Goal: Transaction & Acquisition: Purchase product/service

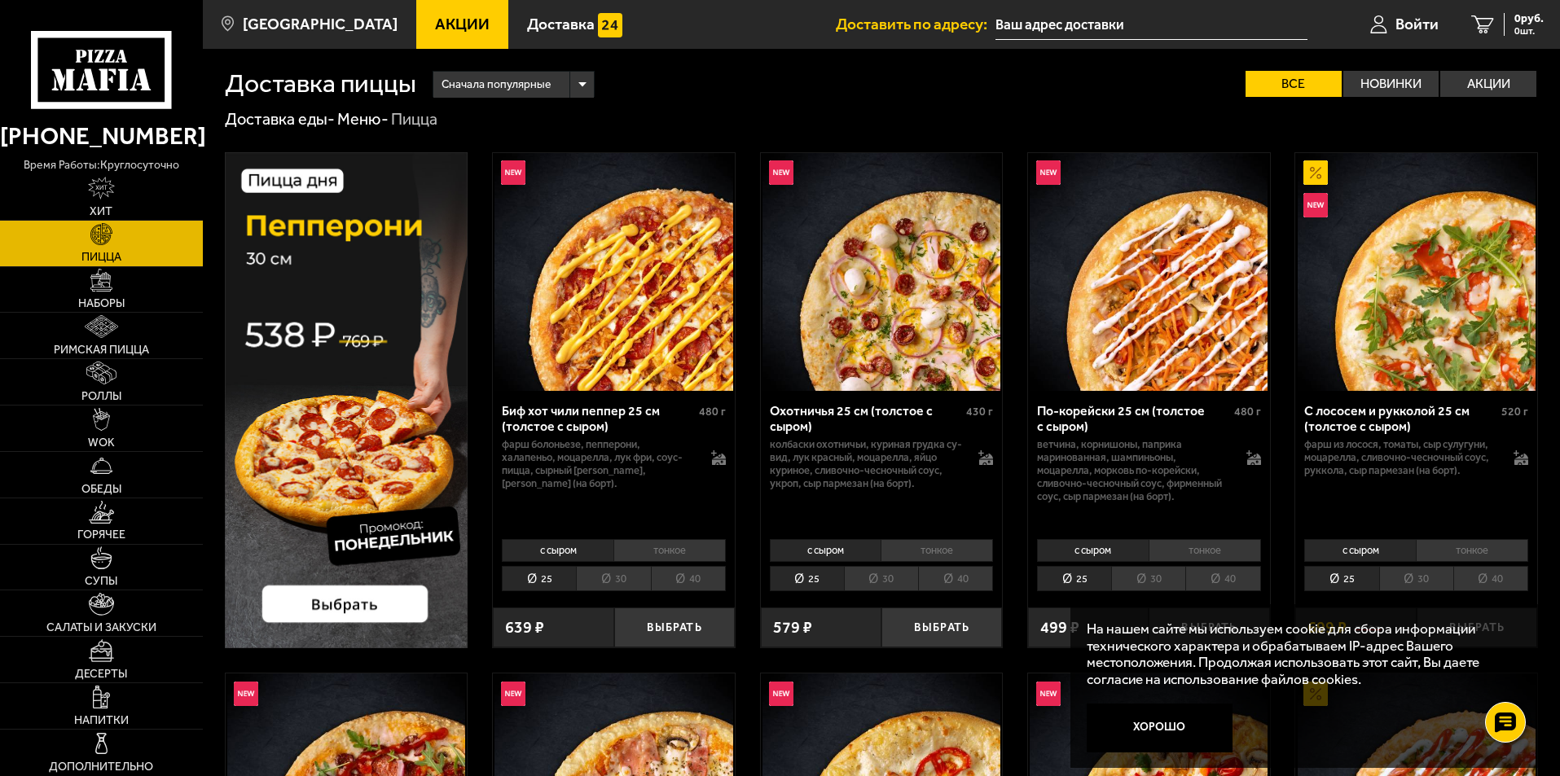
click at [618, 575] on li "30" at bounding box center [613, 578] width 74 height 25
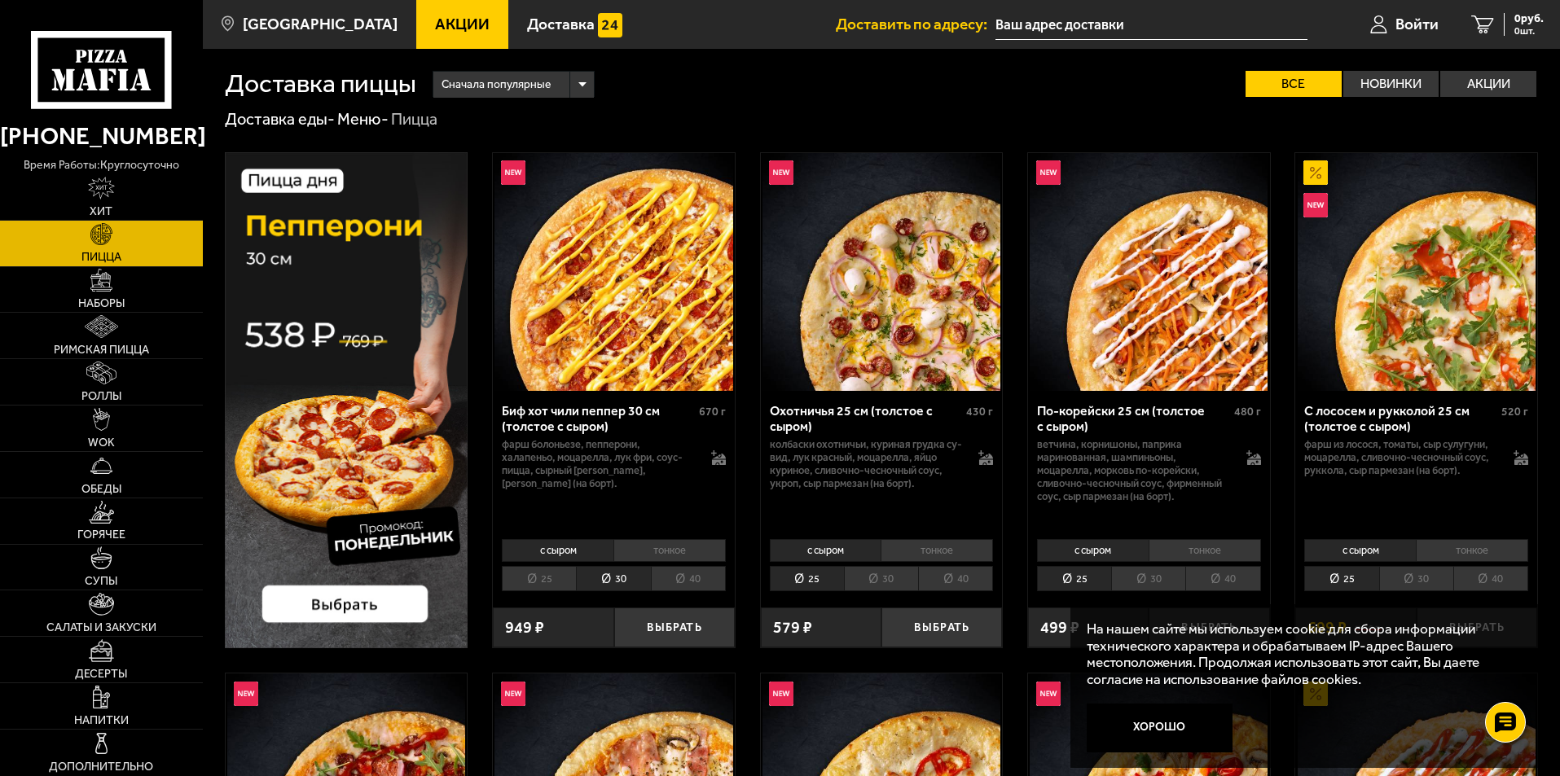
click at [677, 544] on li "тонкое" at bounding box center [670, 550] width 112 height 23
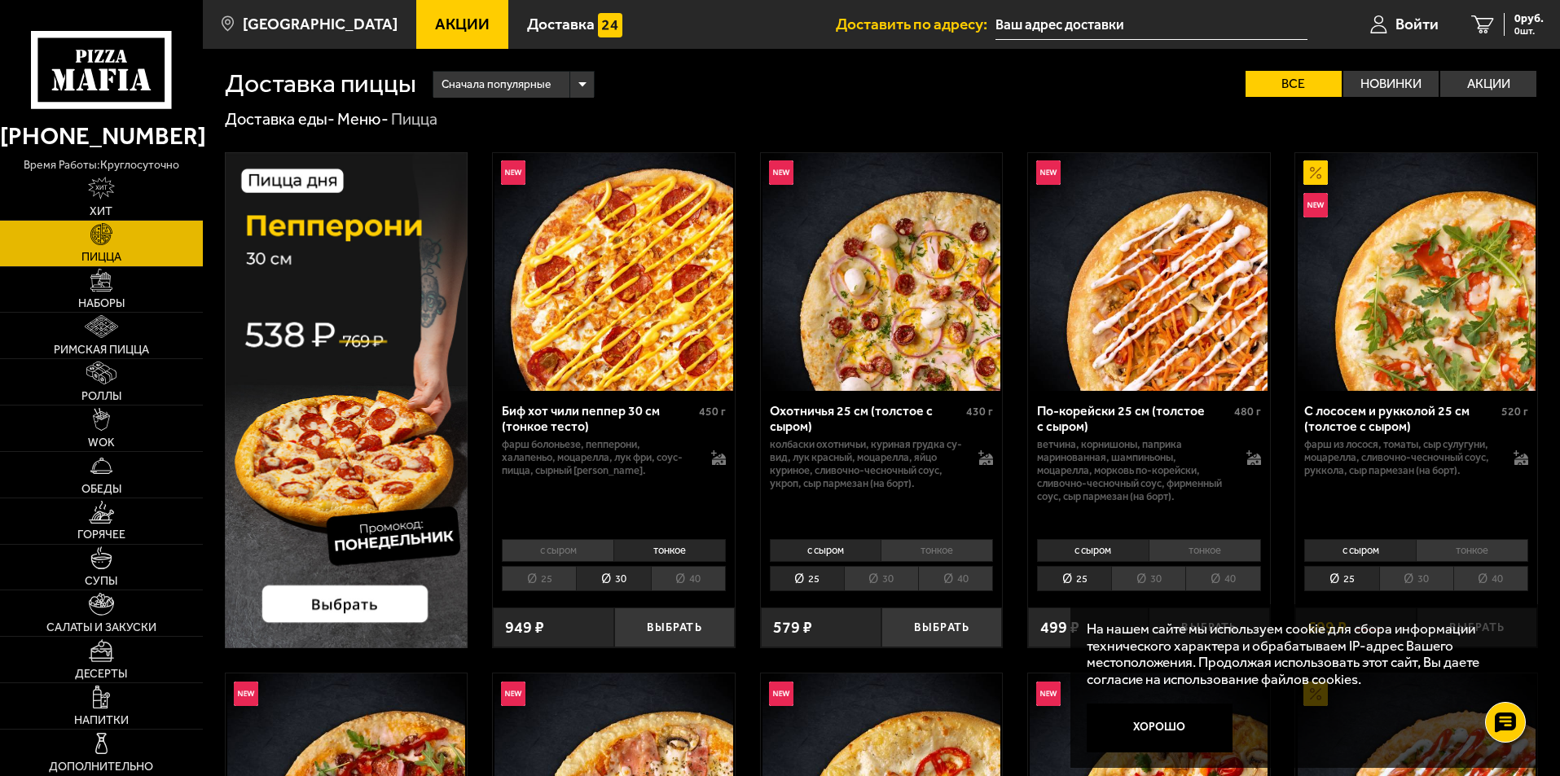
click at [586, 548] on li "с сыром" at bounding box center [558, 550] width 112 height 23
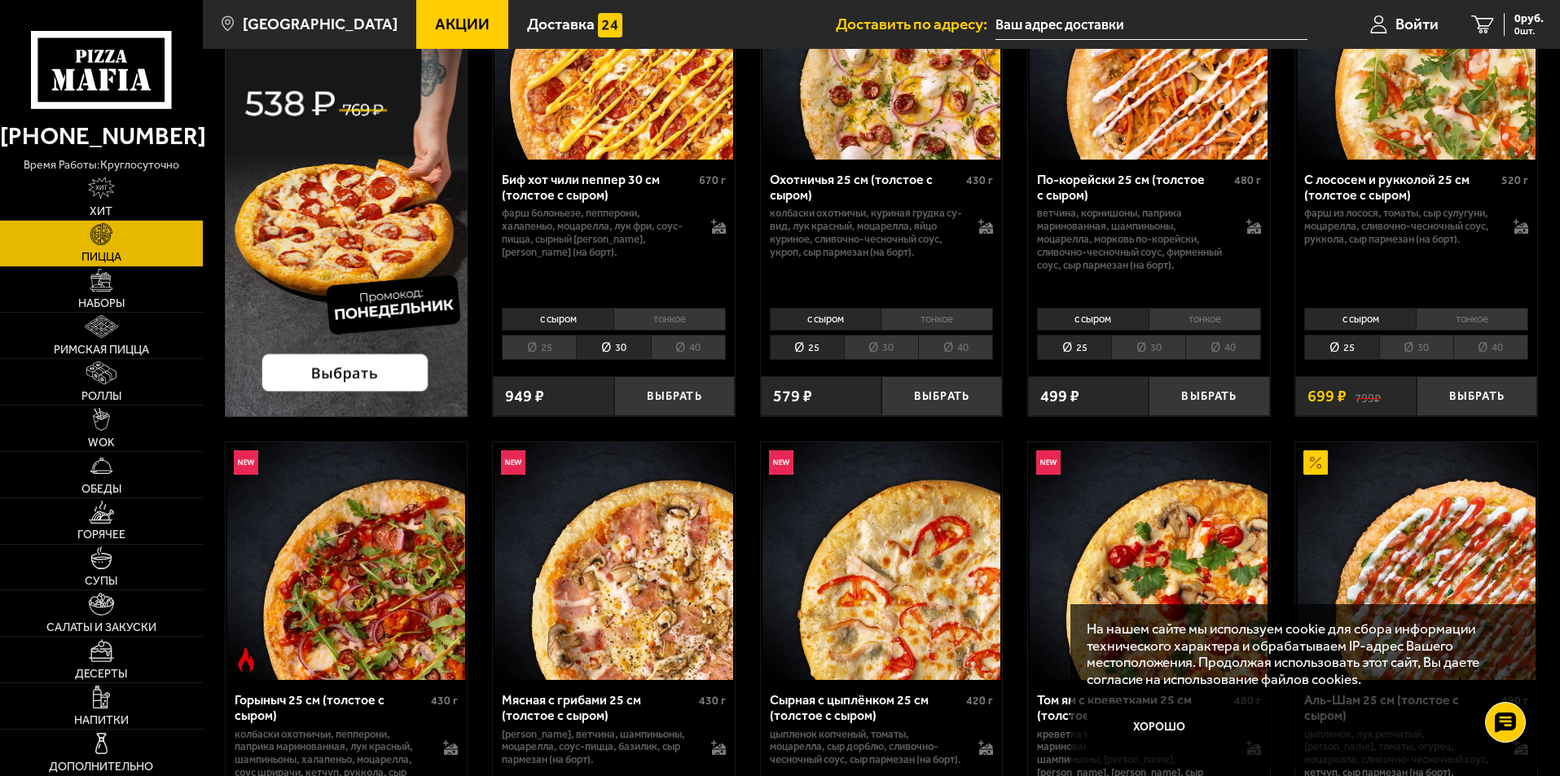
scroll to position [326, 0]
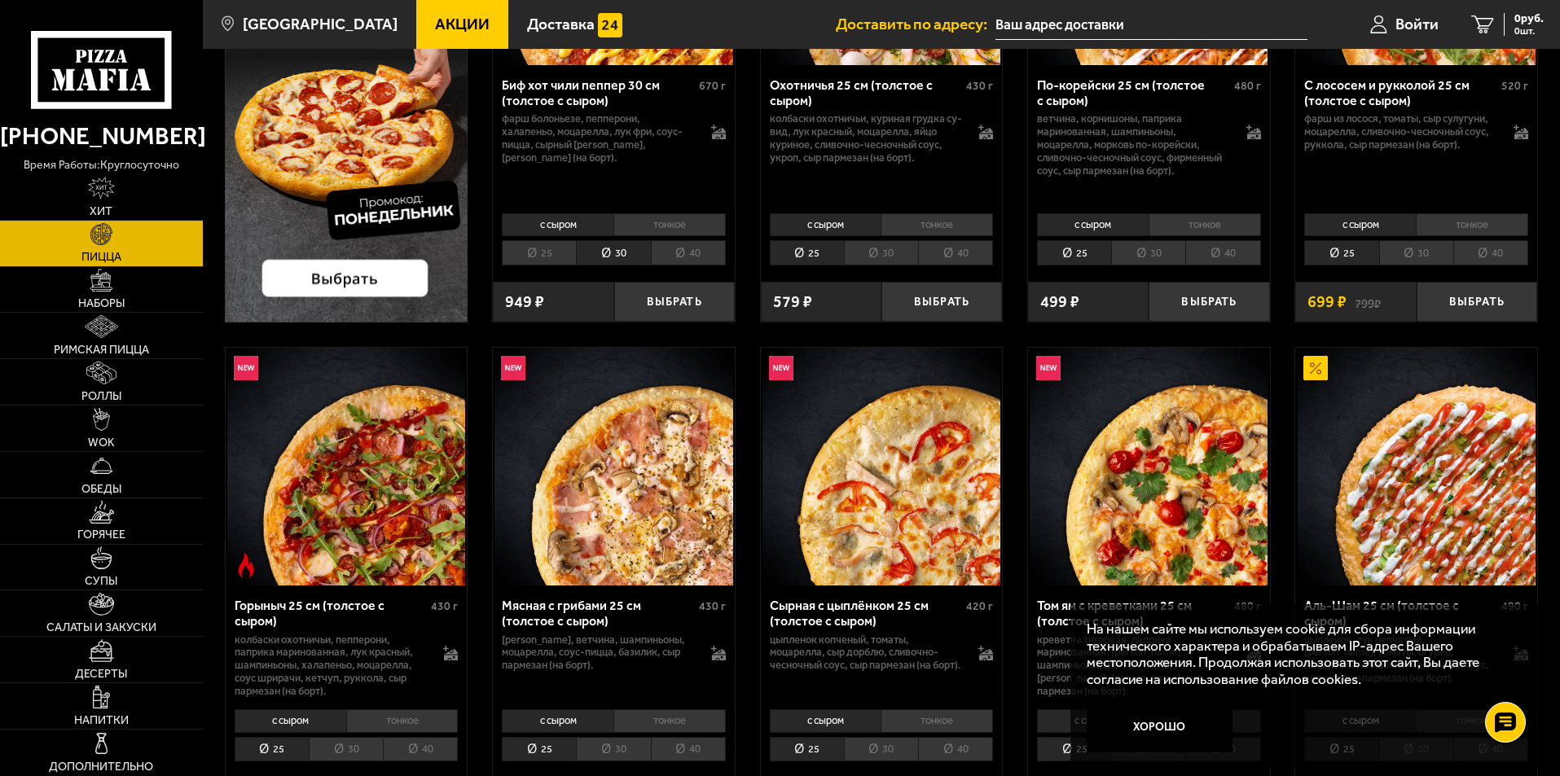
click at [1191, 734] on button "Хорошо" at bounding box center [1160, 728] width 147 height 49
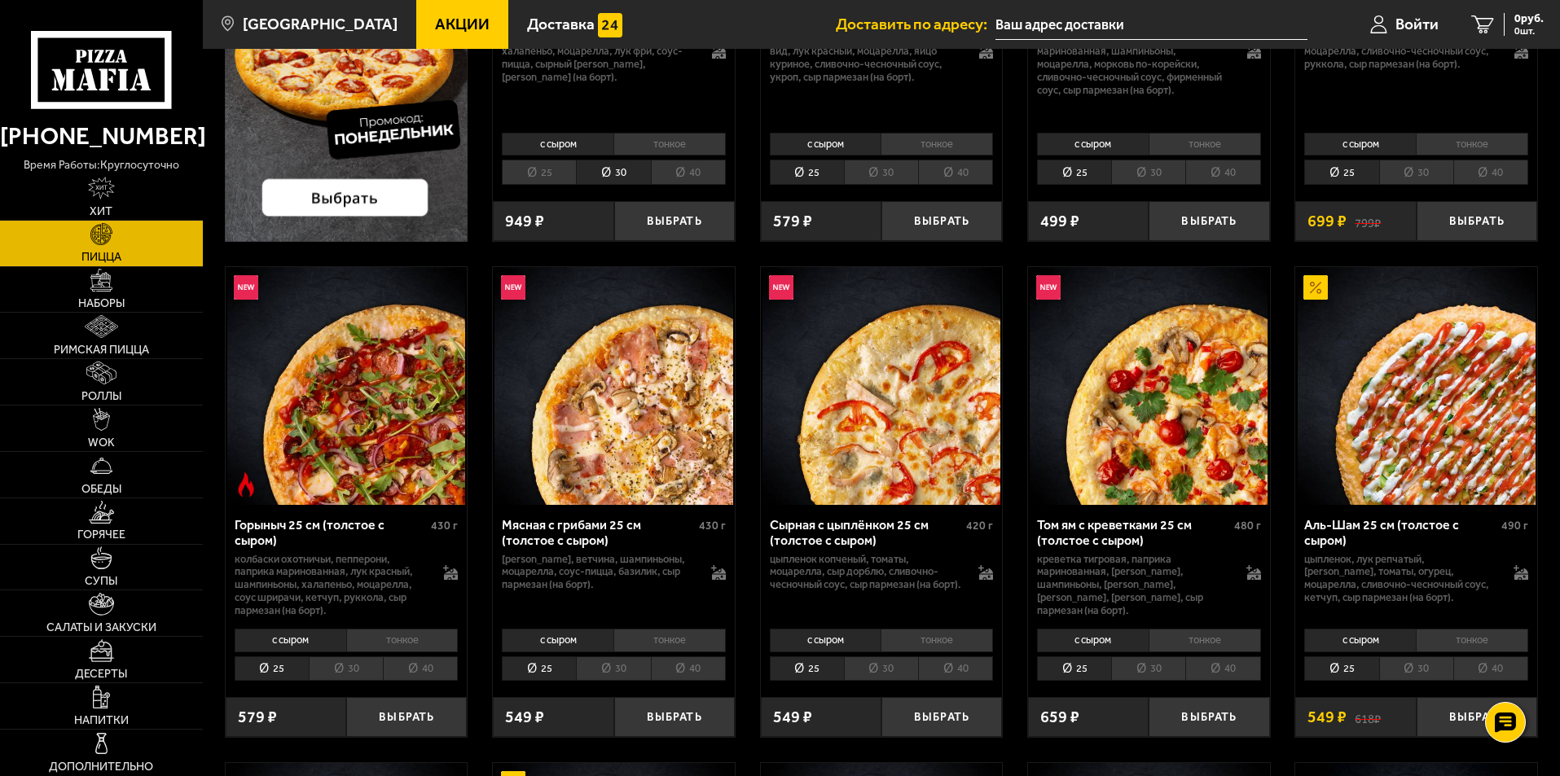
scroll to position [407, 0]
click at [346, 671] on li "30" at bounding box center [346, 668] width 74 height 25
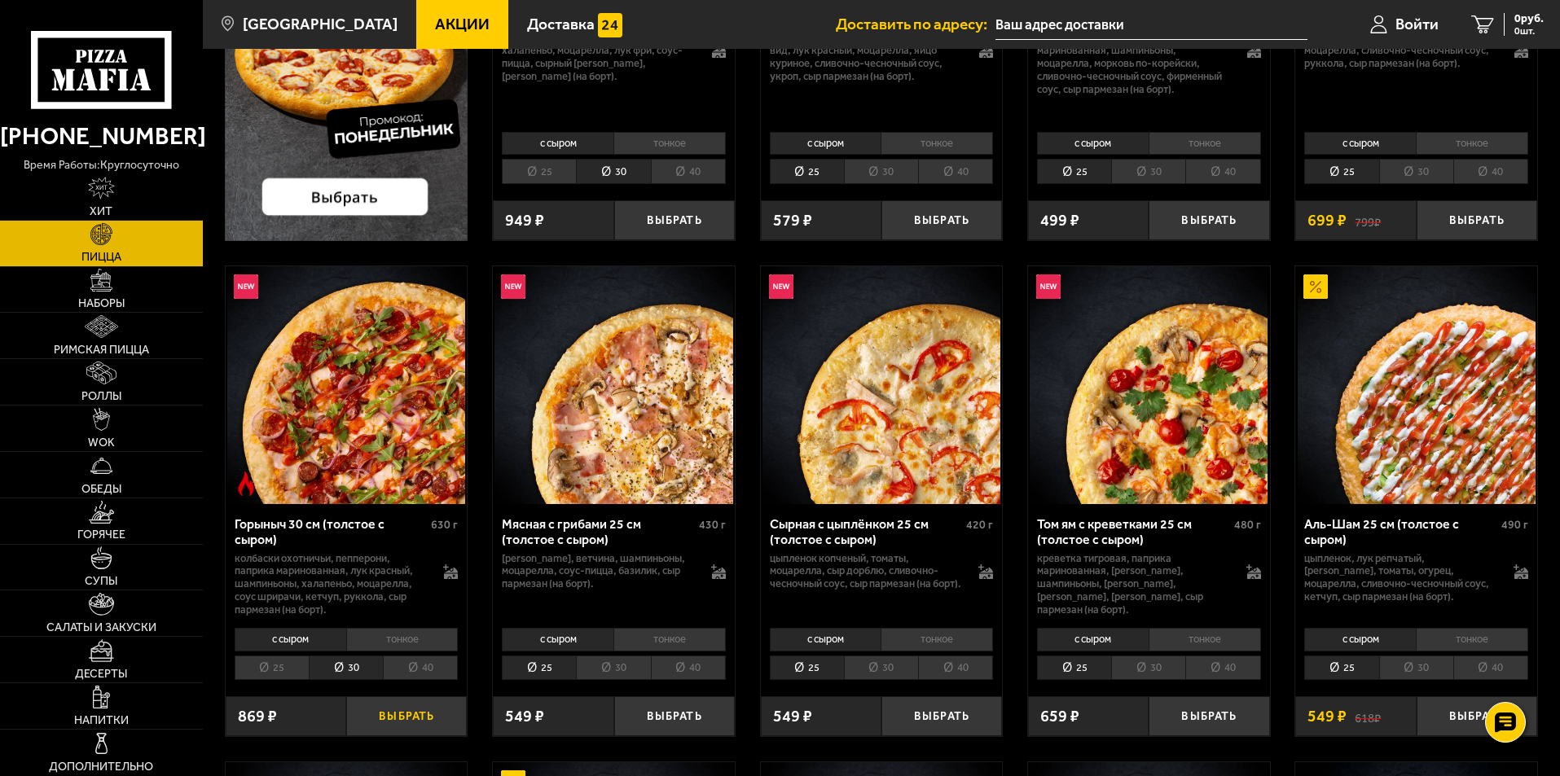
click at [377, 716] on button "Выбрать" at bounding box center [406, 717] width 121 height 40
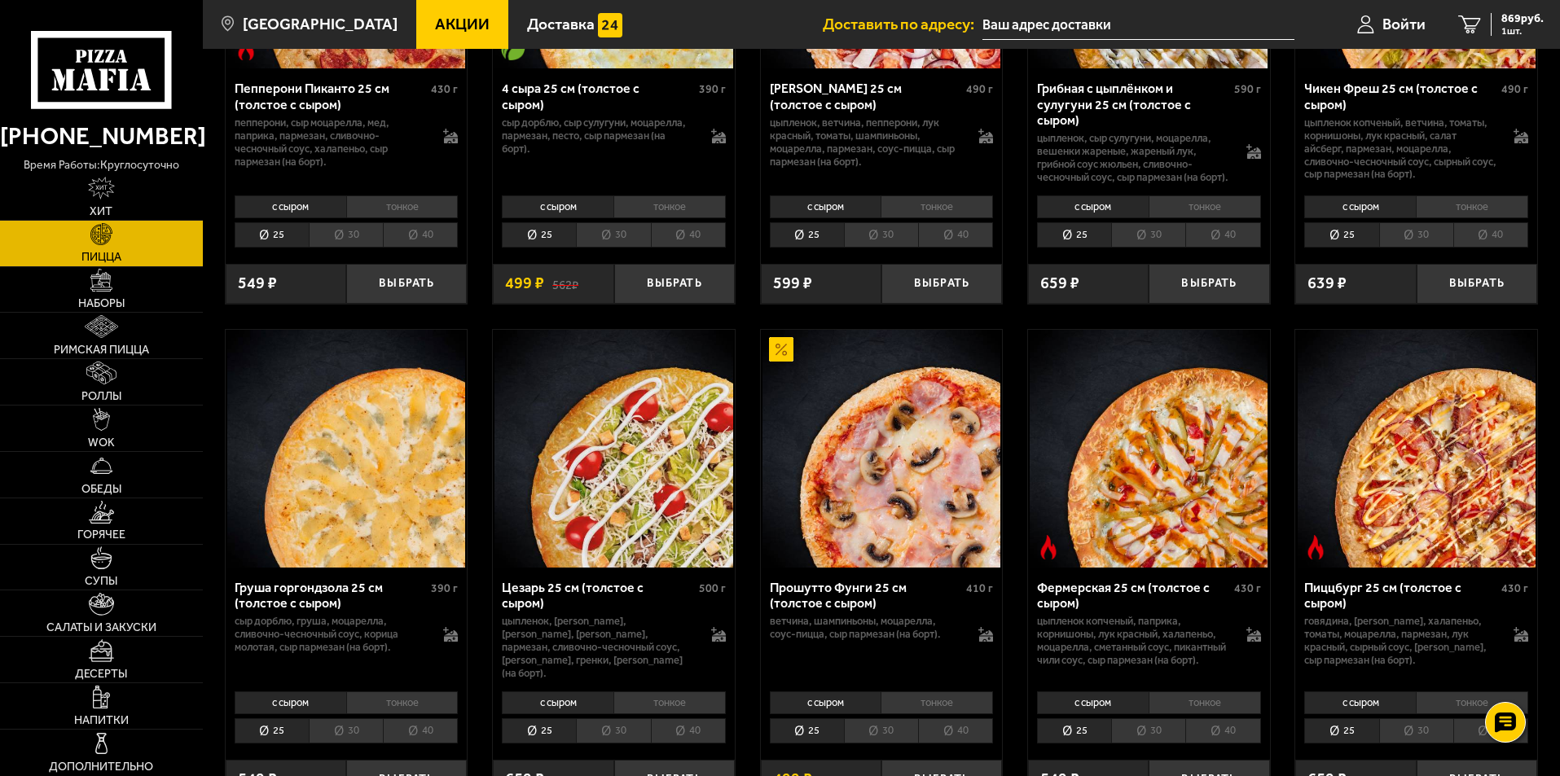
scroll to position [1467, 0]
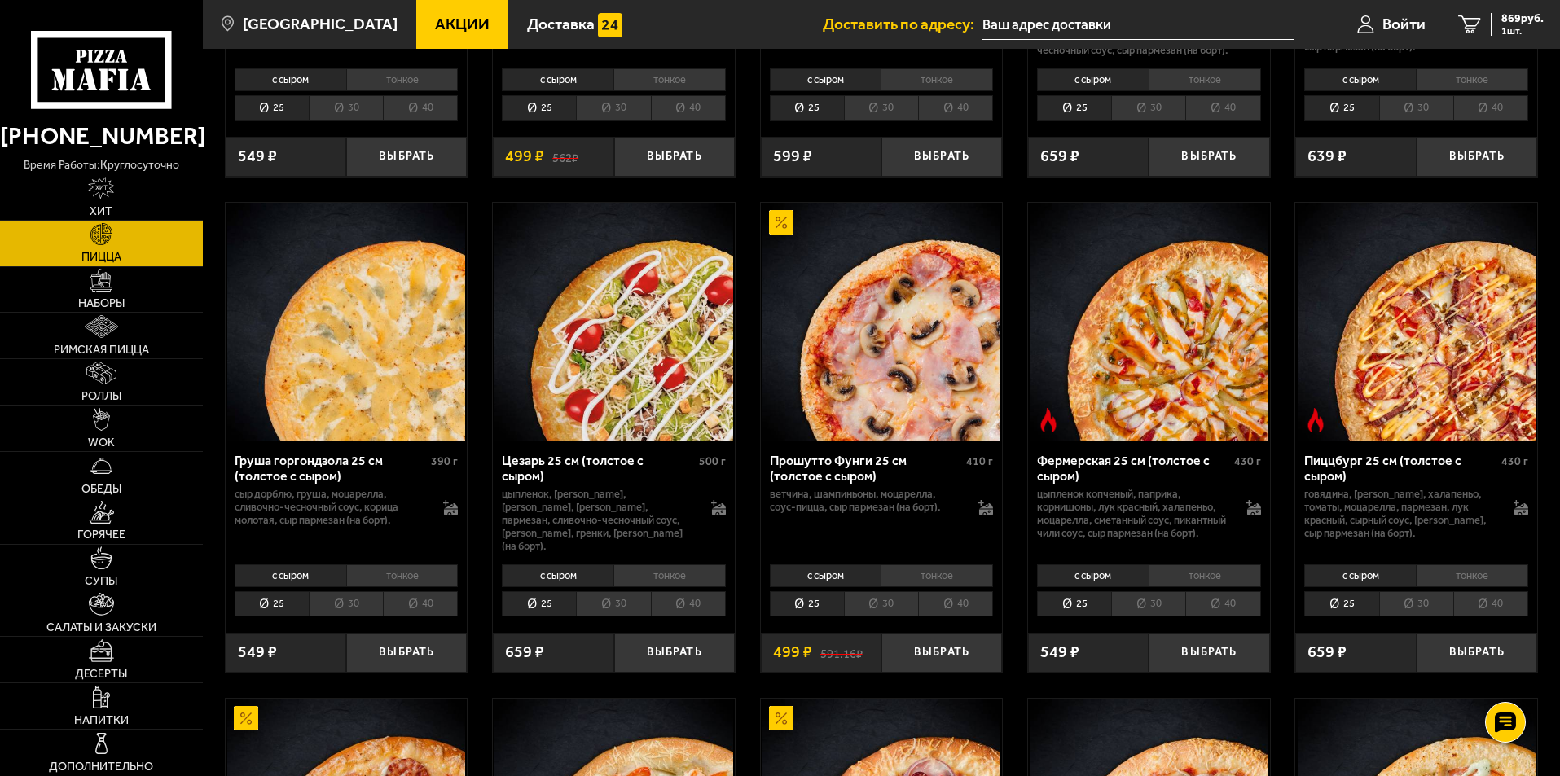
click at [622, 616] on li "30" at bounding box center [613, 604] width 74 height 25
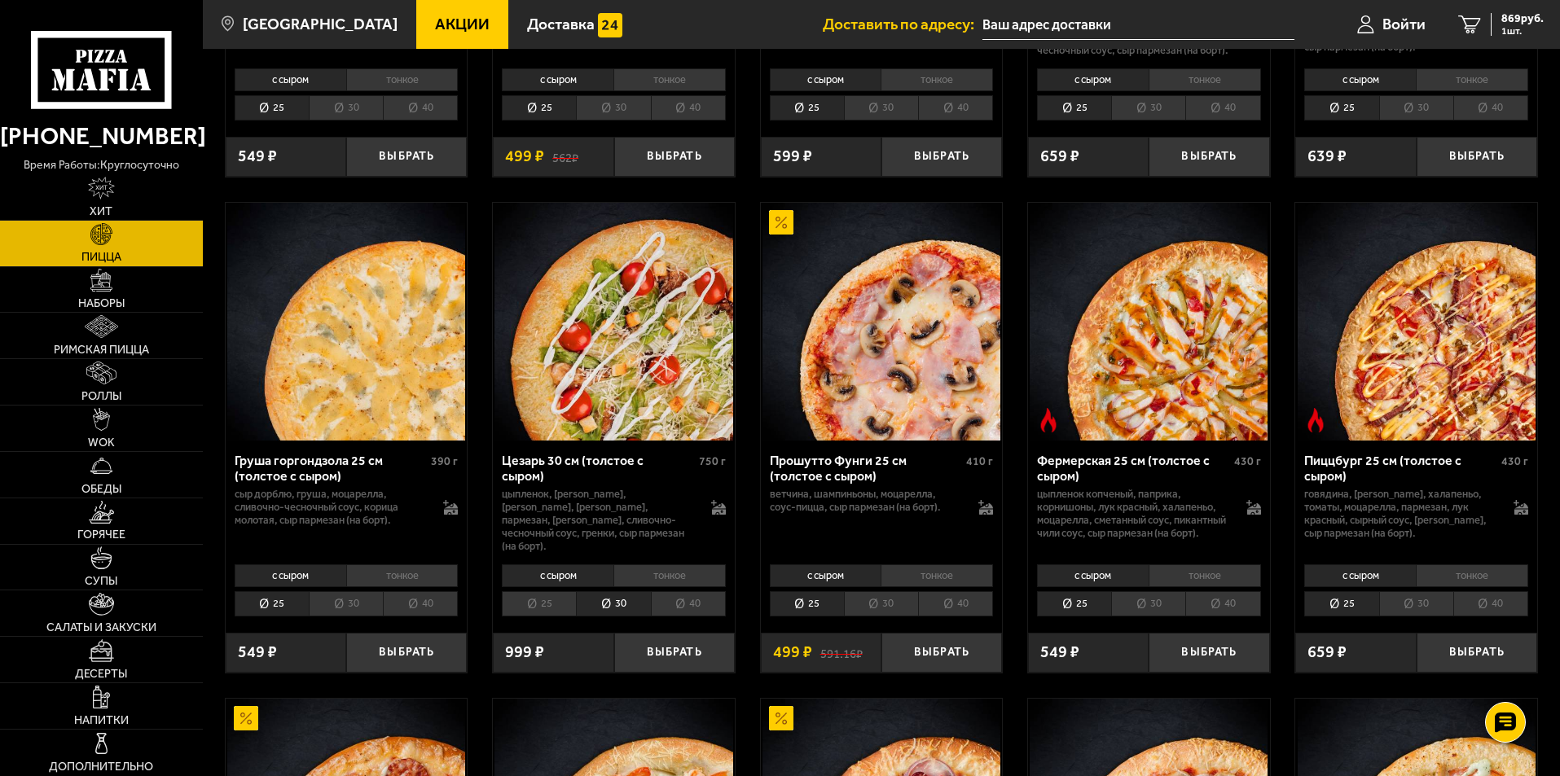
click at [648, 587] on li "тонкое" at bounding box center [670, 576] width 112 height 23
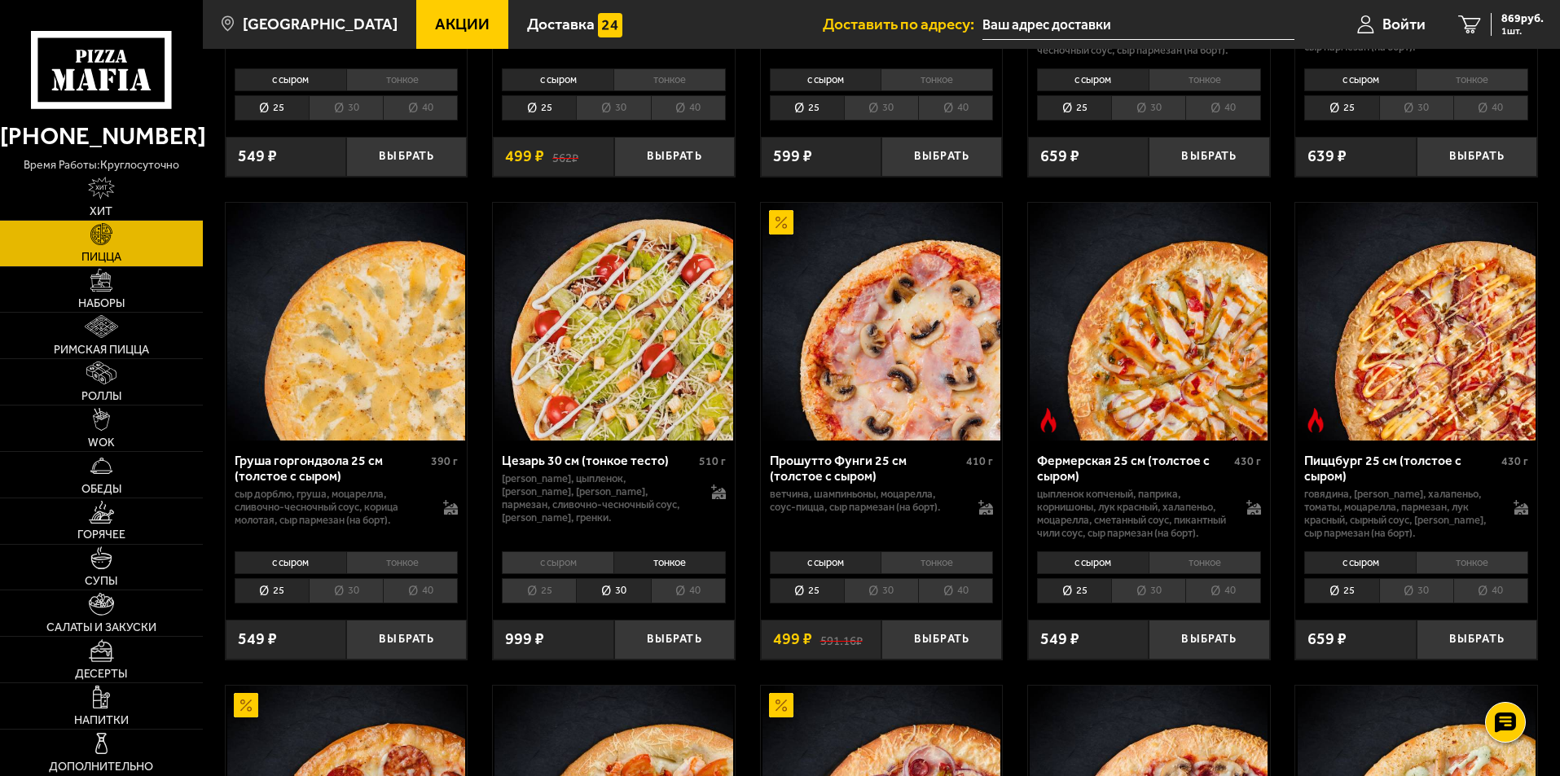
click at [576, 574] on li "с сыром" at bounding box center [558, 563] width 112 height 23
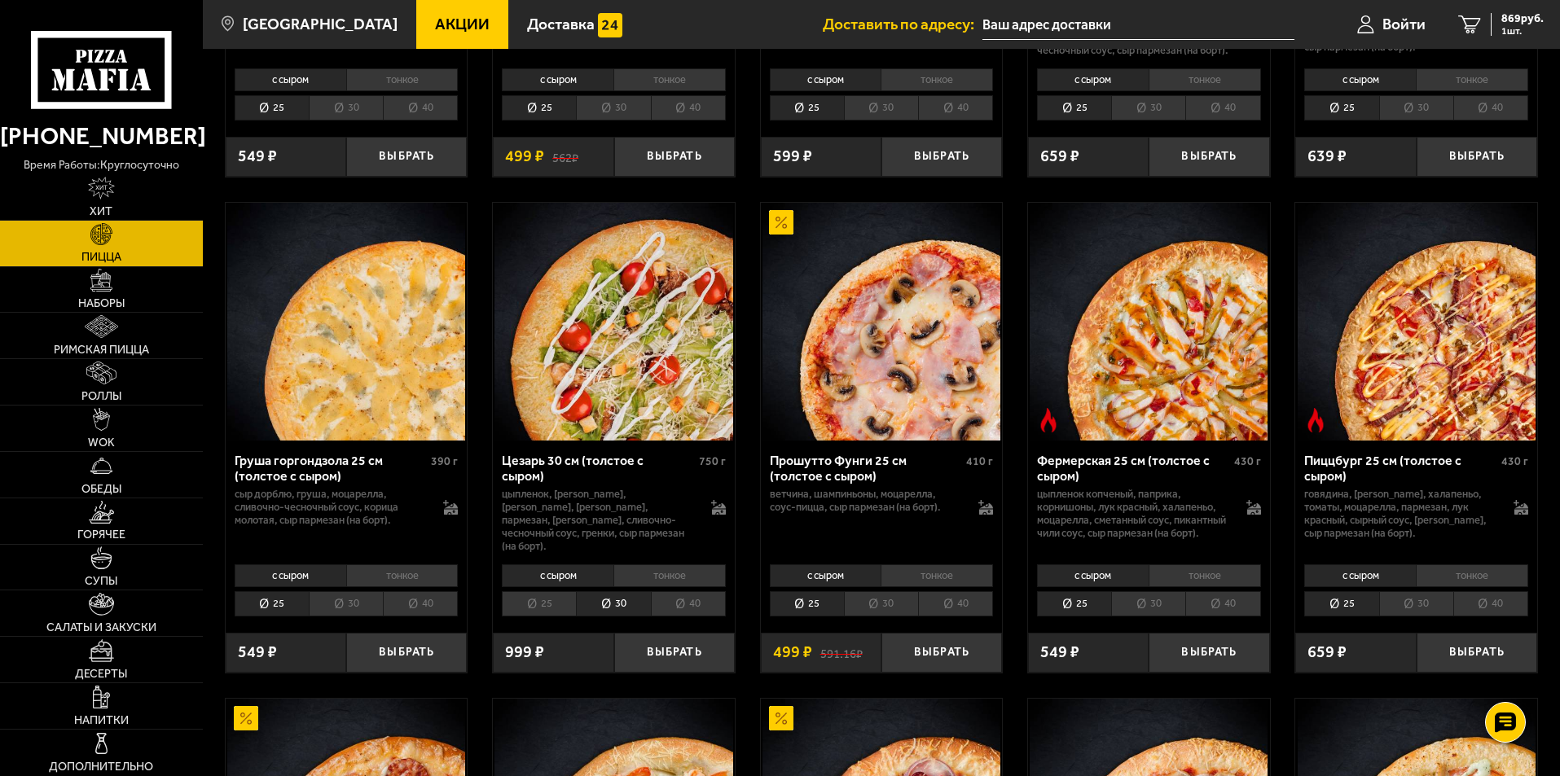
click at [649, 587] on li "тонкое" at bounding box center [670, 576] width 112 height 23
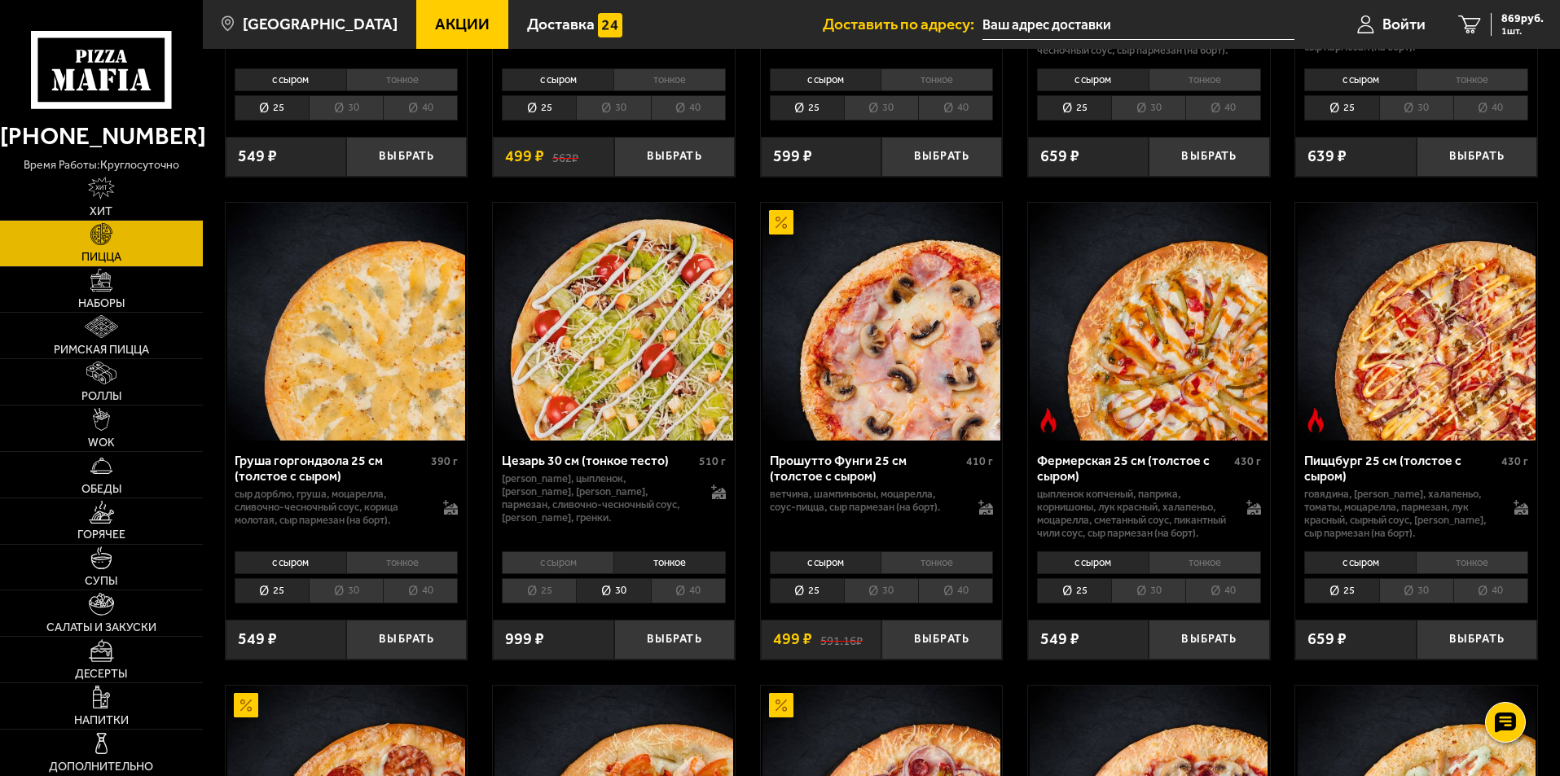
click at [570, 574] on li "с сыром" at bounding box center [558, 563] width 112 height 23
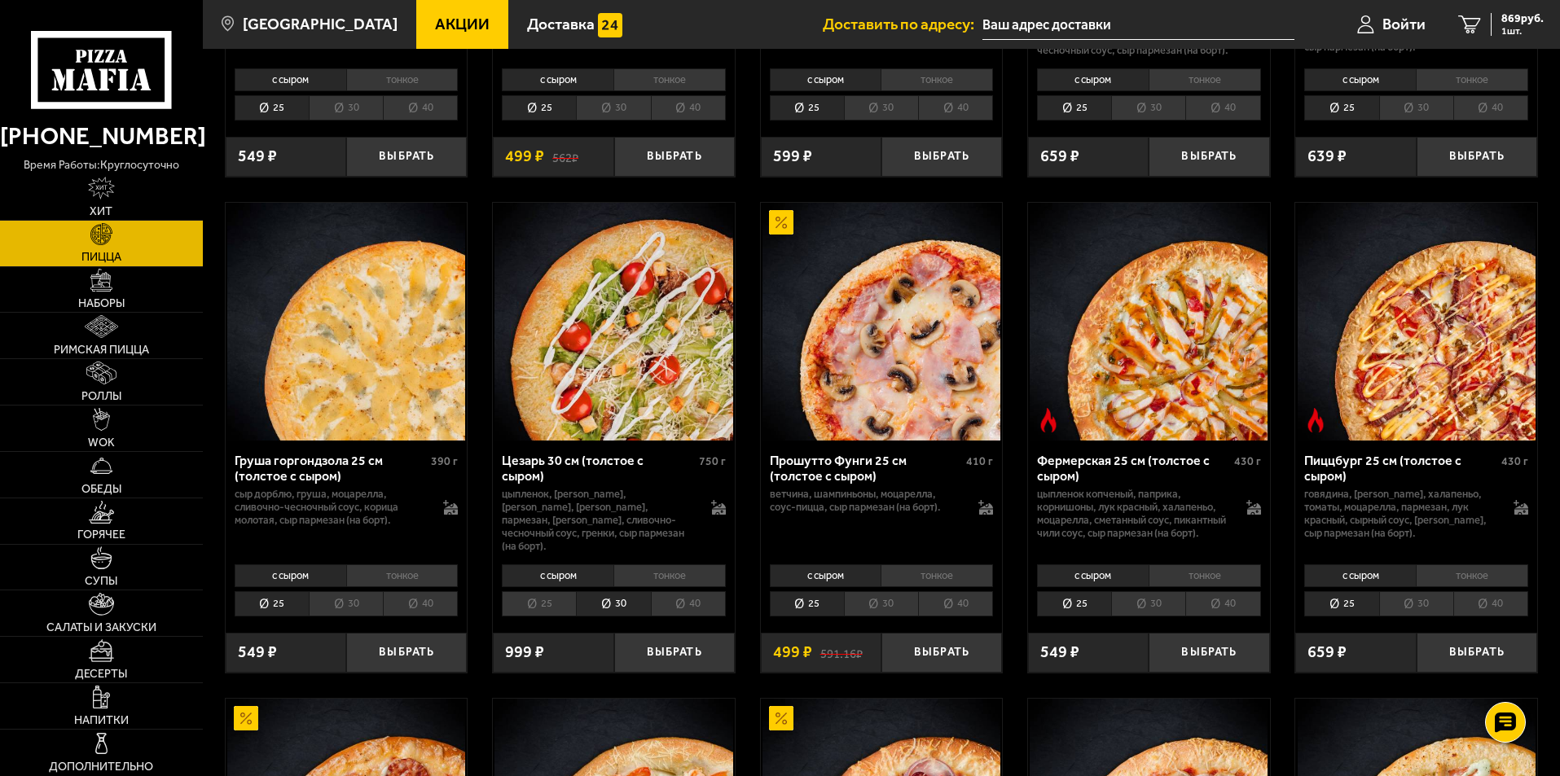
click at [650, 587] on li "тонкое" at bounding box center [670, 576] width 112 height 23
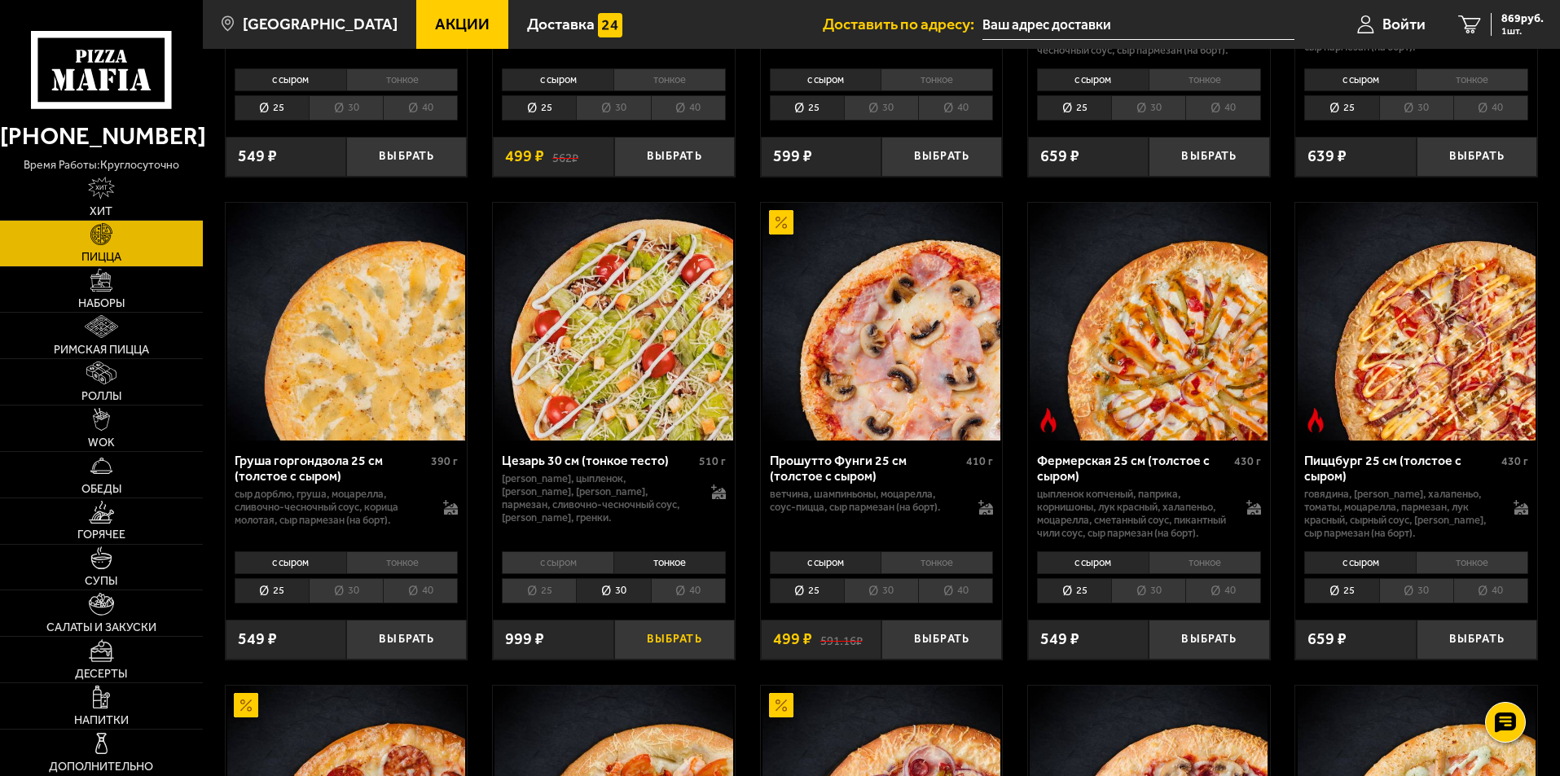
click at [672, 660] on button "Выбрать" at bounding box center [674, 640] width 121 height 40
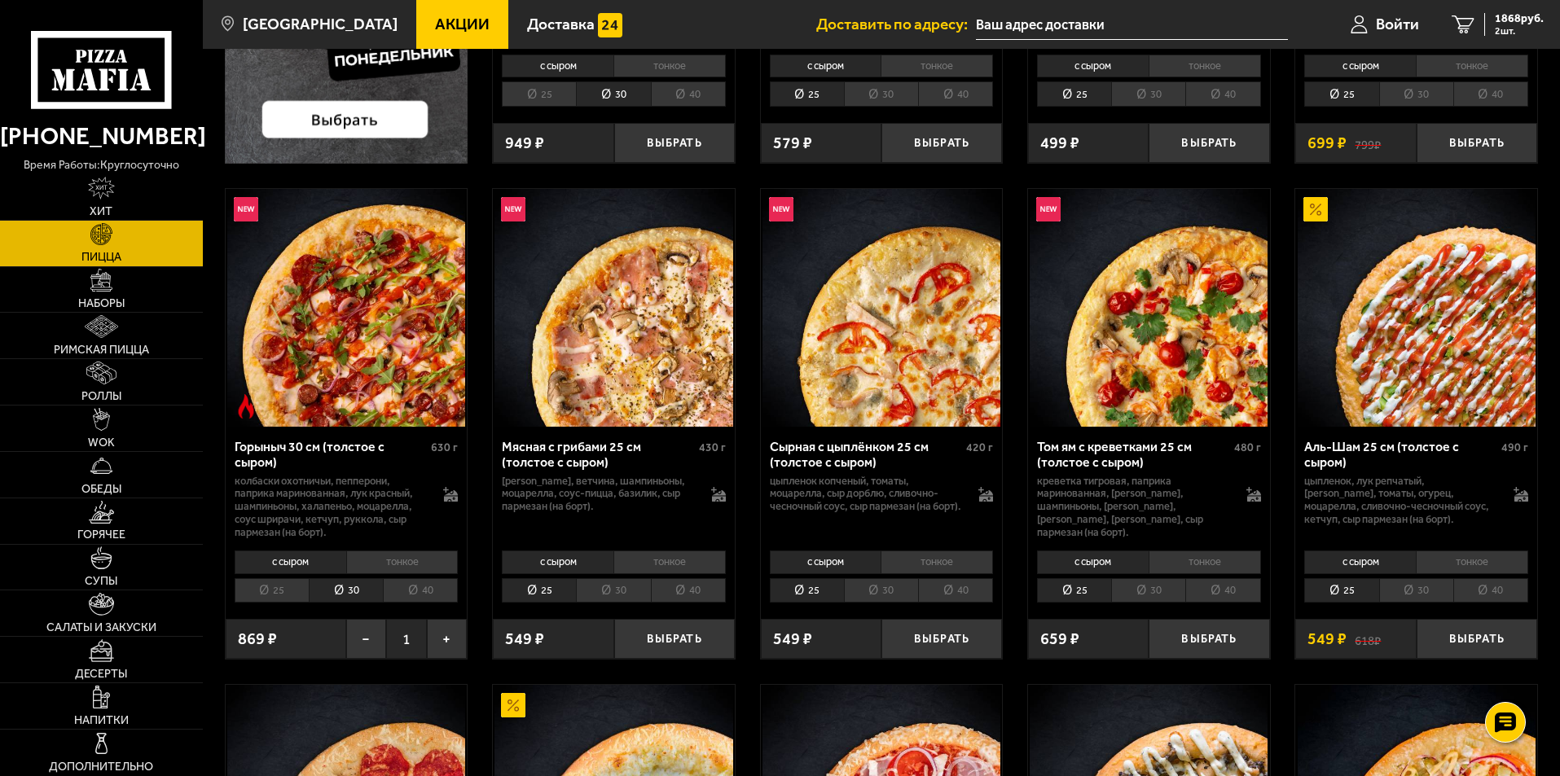
scroll to position [489, 0]
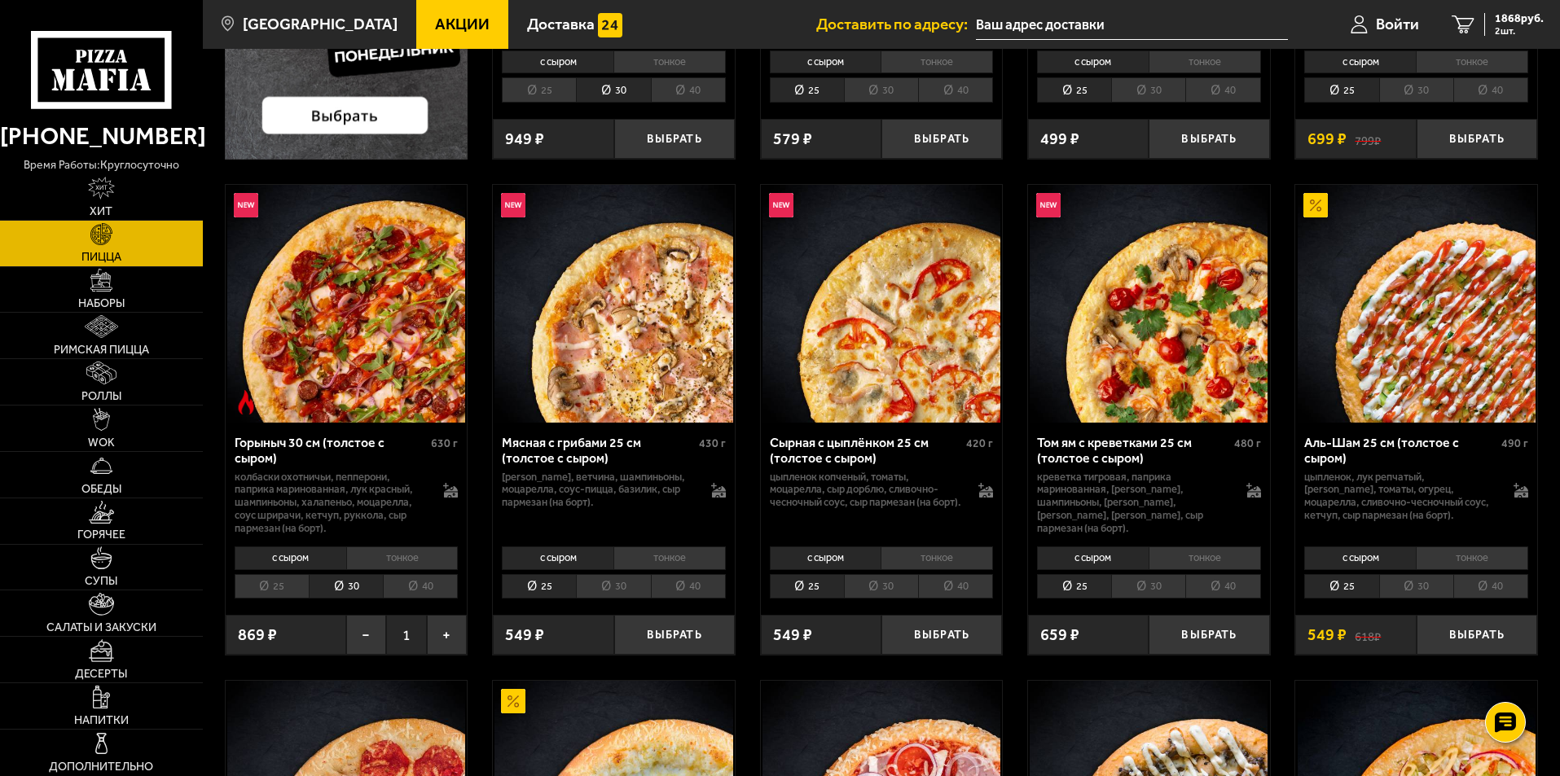
click at [406, 555] on li "тонкое" at bounding box center [402, 558] width 112 height 23
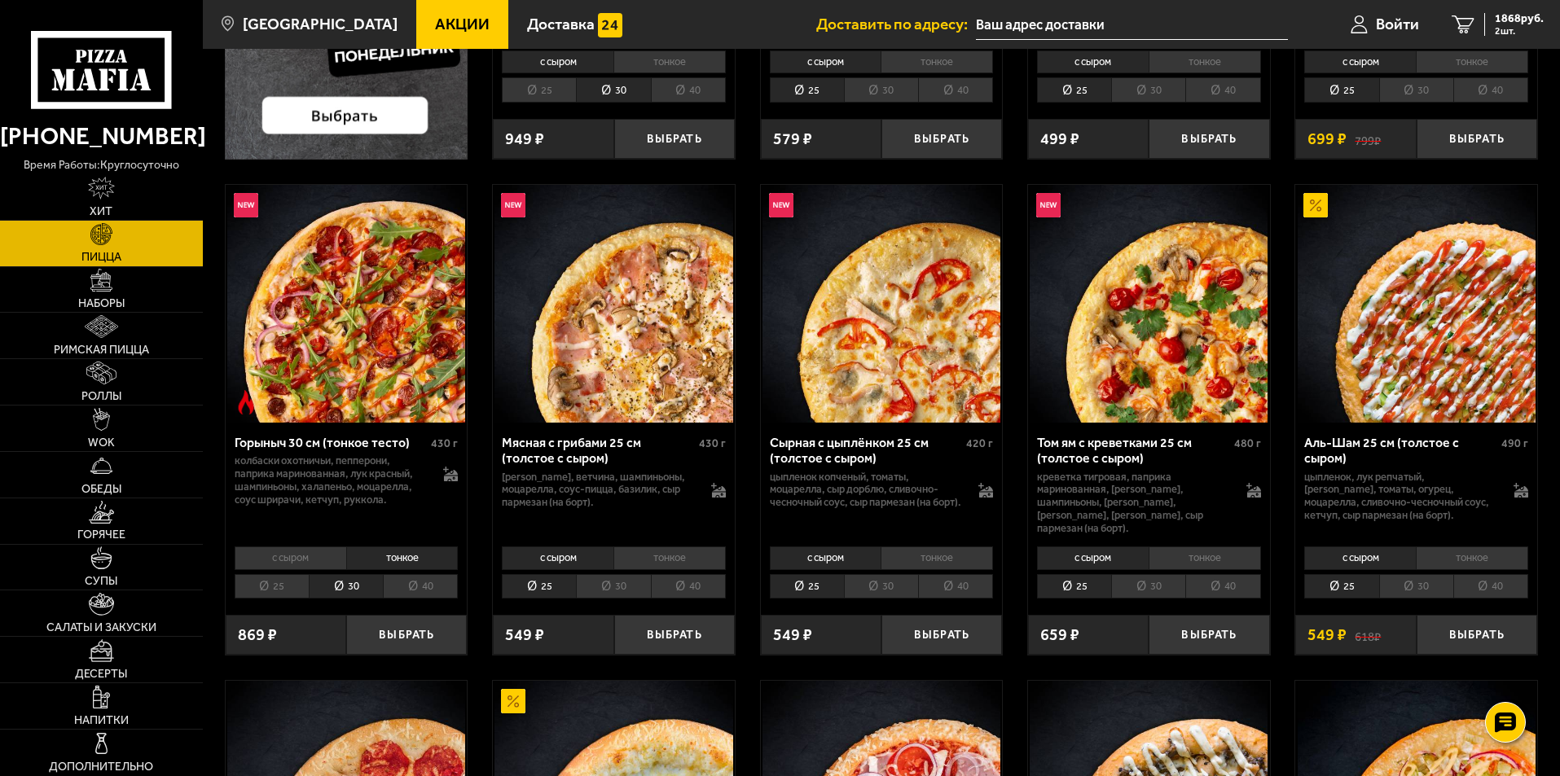
click at [294, 547] on li "с сыром" at bounding box center [291, 558] width 112 height 23
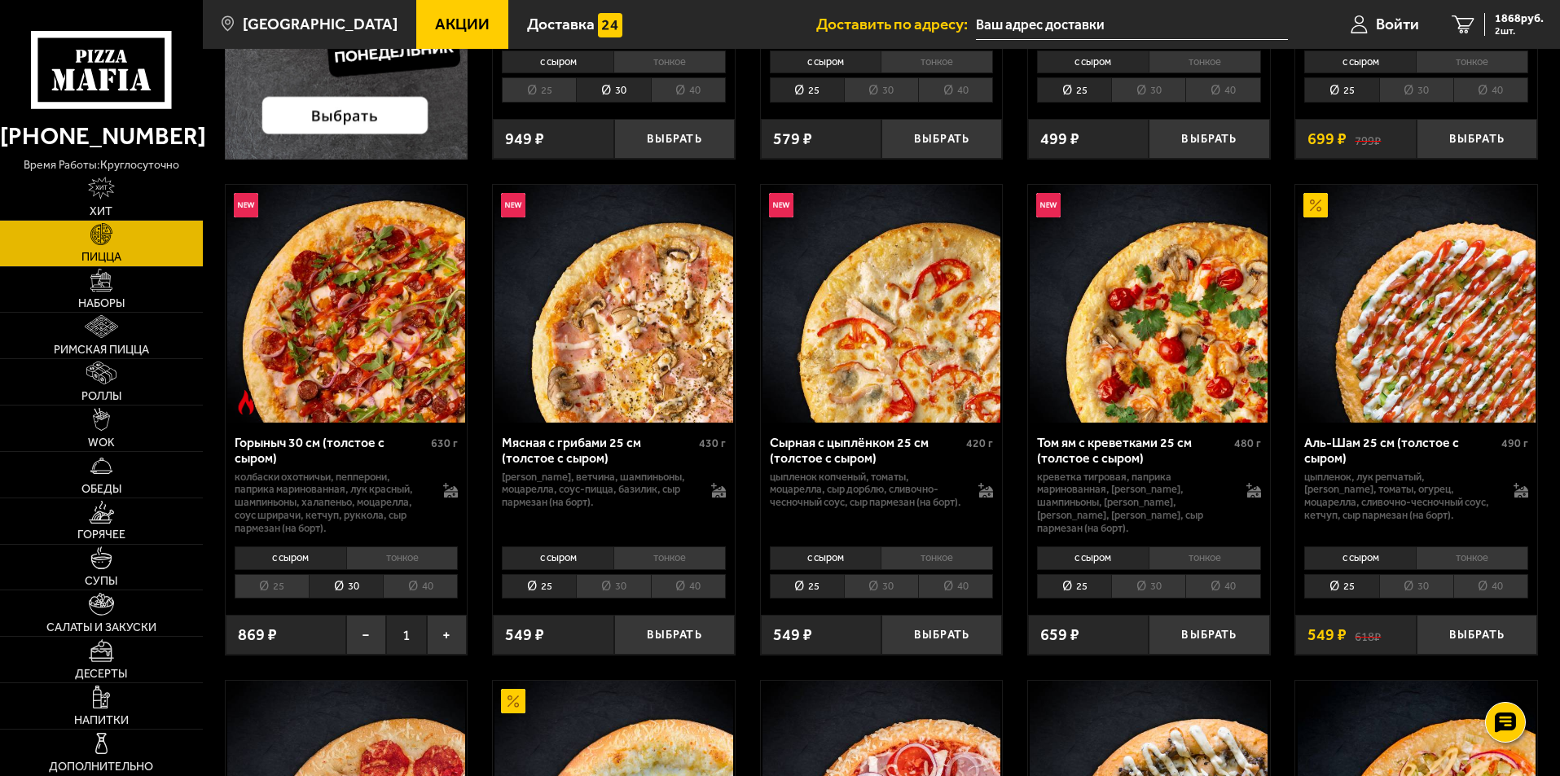
click at [391, 555] on li "тонкое" at bounding box center [402, 558] width 112 height 23
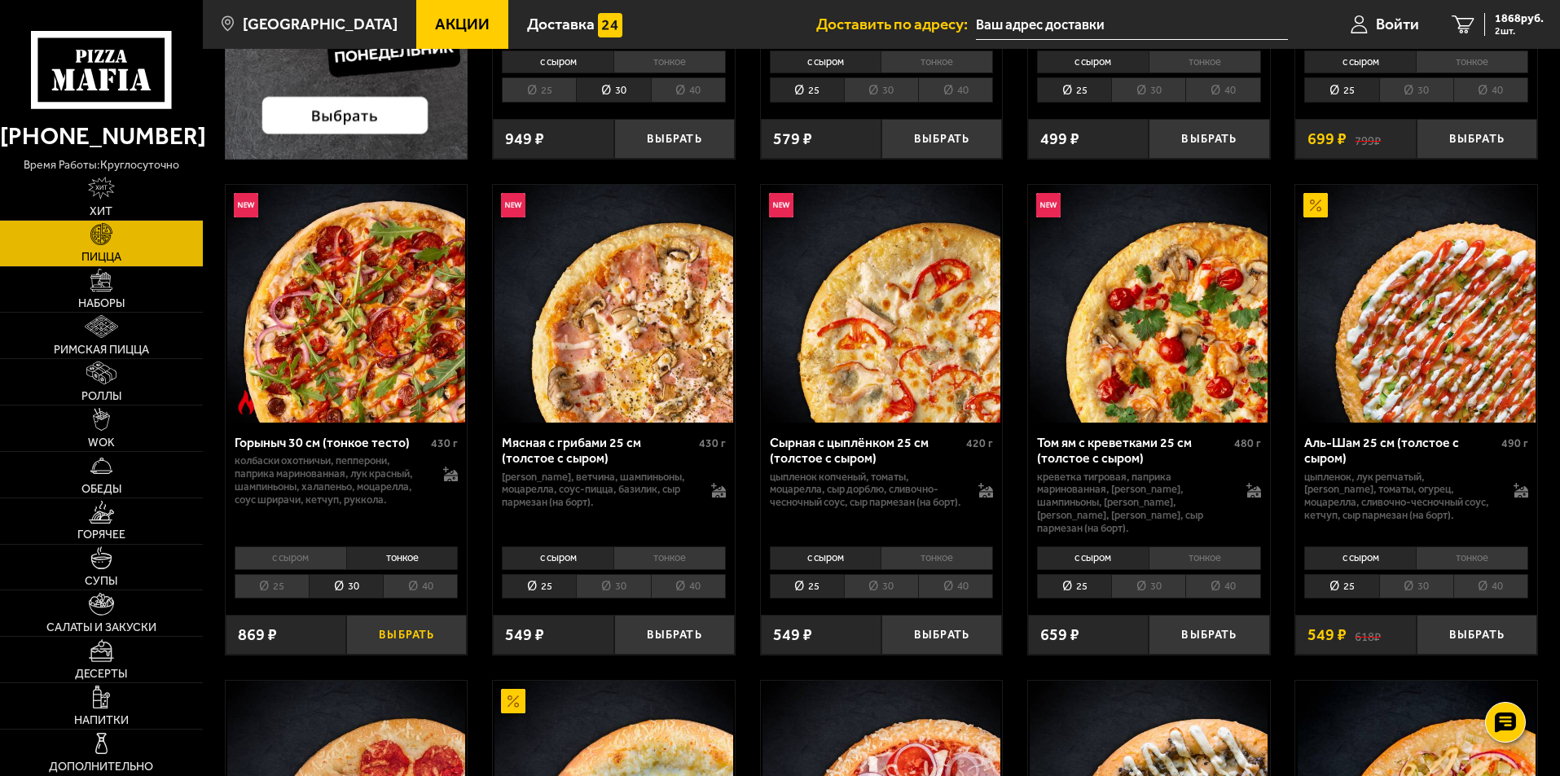
click at [411, 633] on button "Выбрать" at bounding box center [406, 635] width 121 height 40
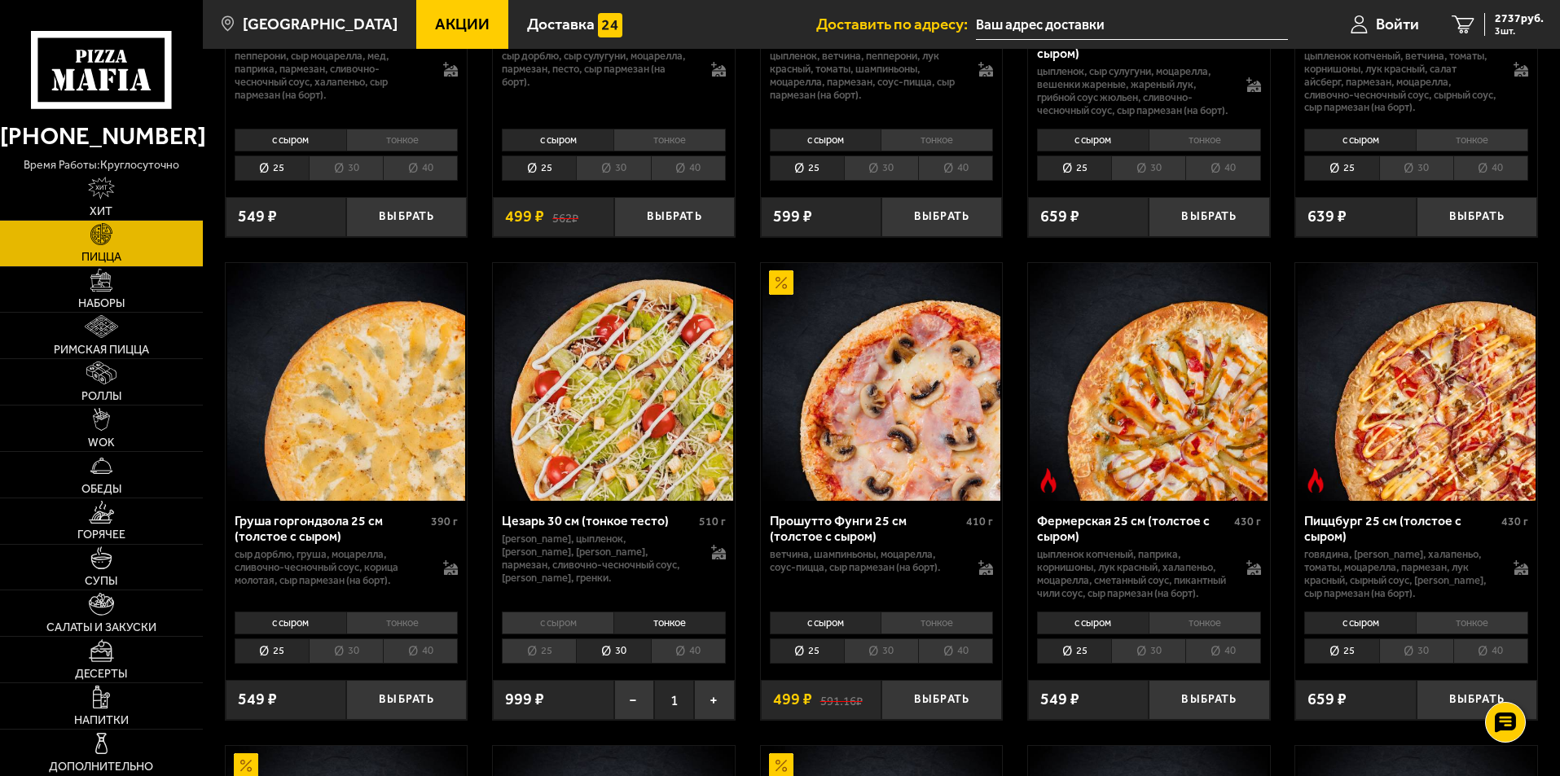
scroll to position [1548, 0]
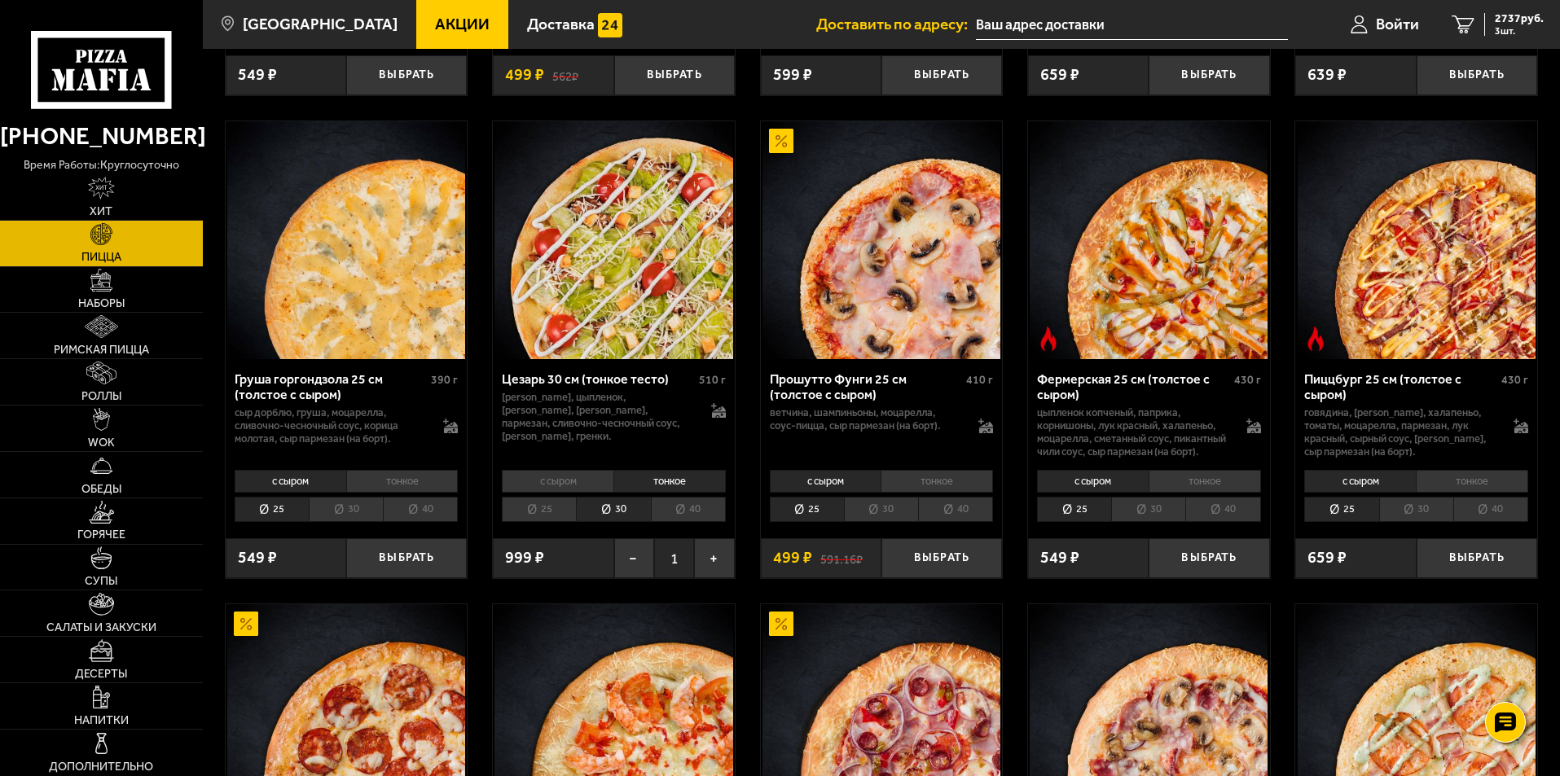
click at [1190, 493] on li "тонкое" at bounding box center [1205, 481] width 112 height 23
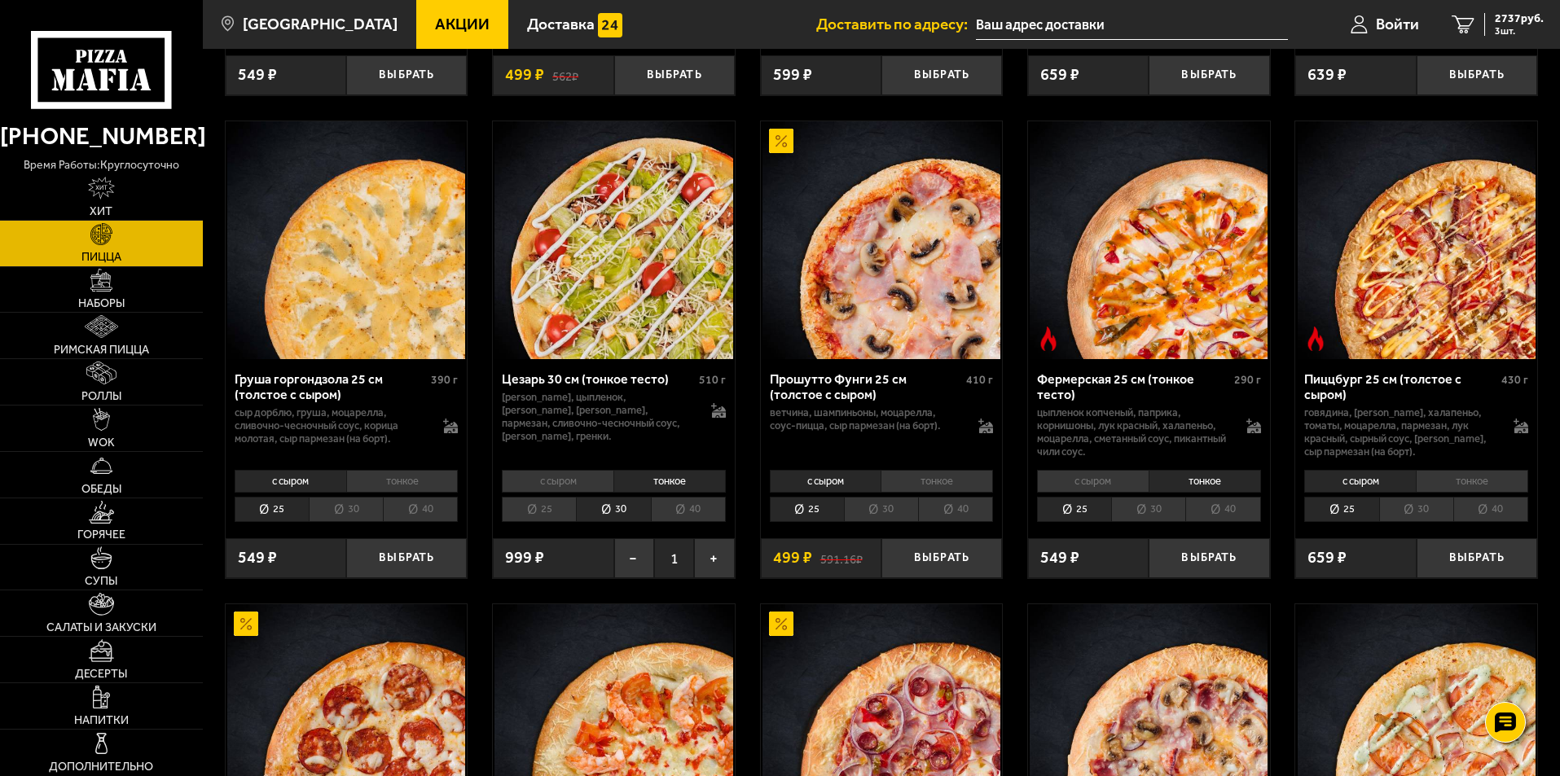
click at [1152, 506] on li "30" at bounding box center [1148, 509] width 74 height 25
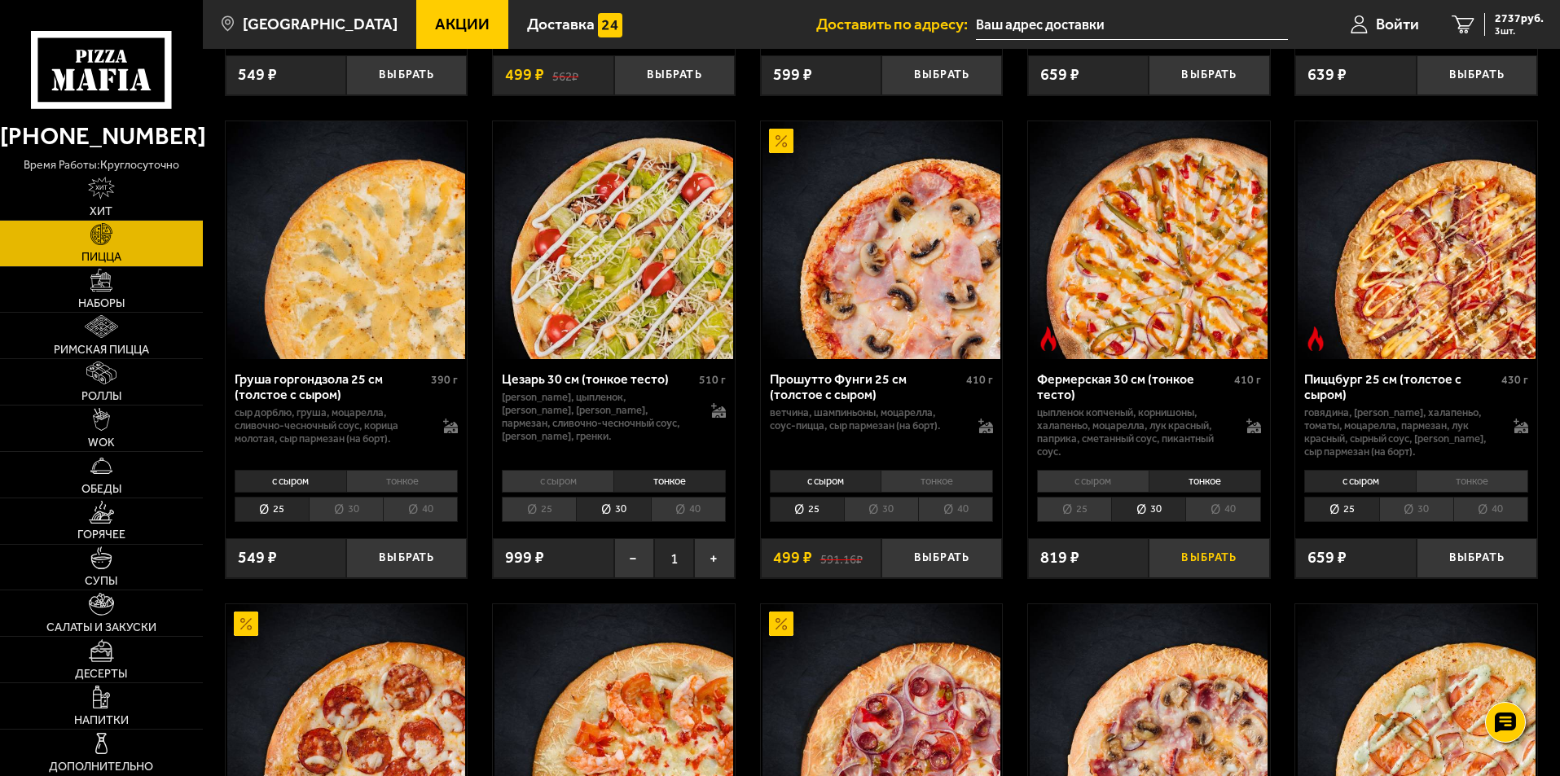
click at [1216, 571] on button "Выбрать" at bounding box center [1209, 559] width 121 height 40
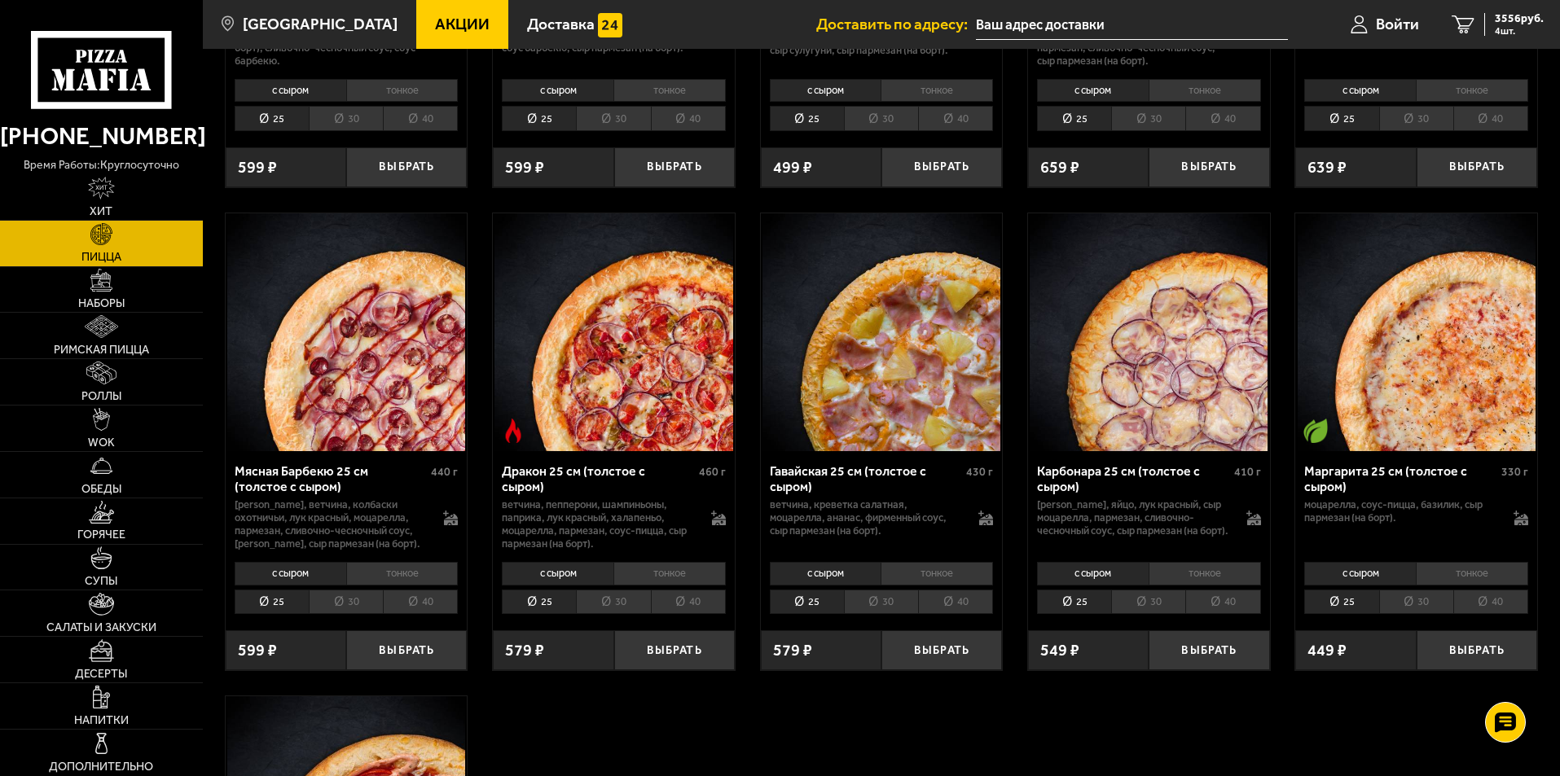
scroll to position [2933, 0]
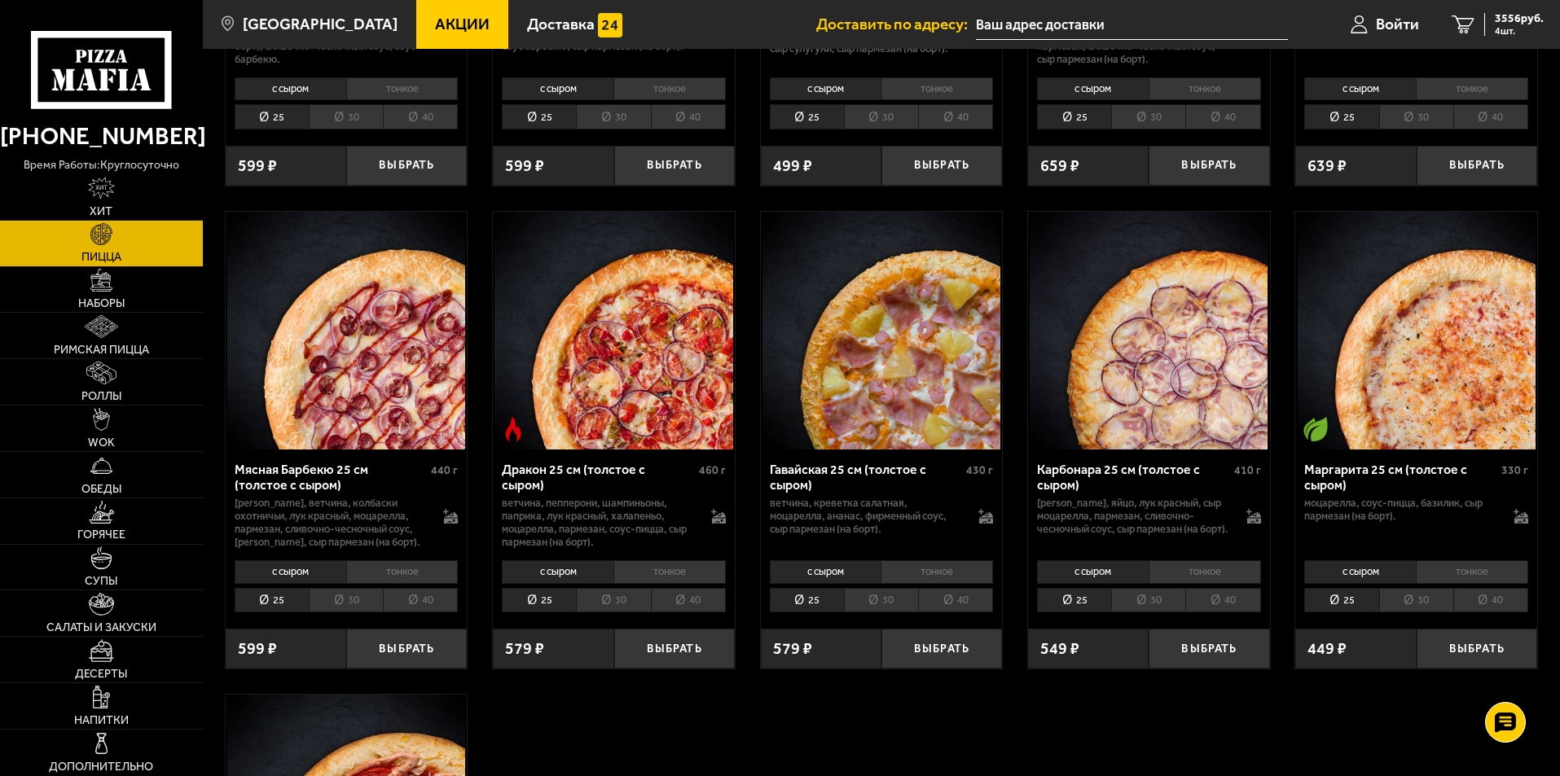
click at [604, 588] on li "30" at bounding box center [613, 600] width 74 height 25
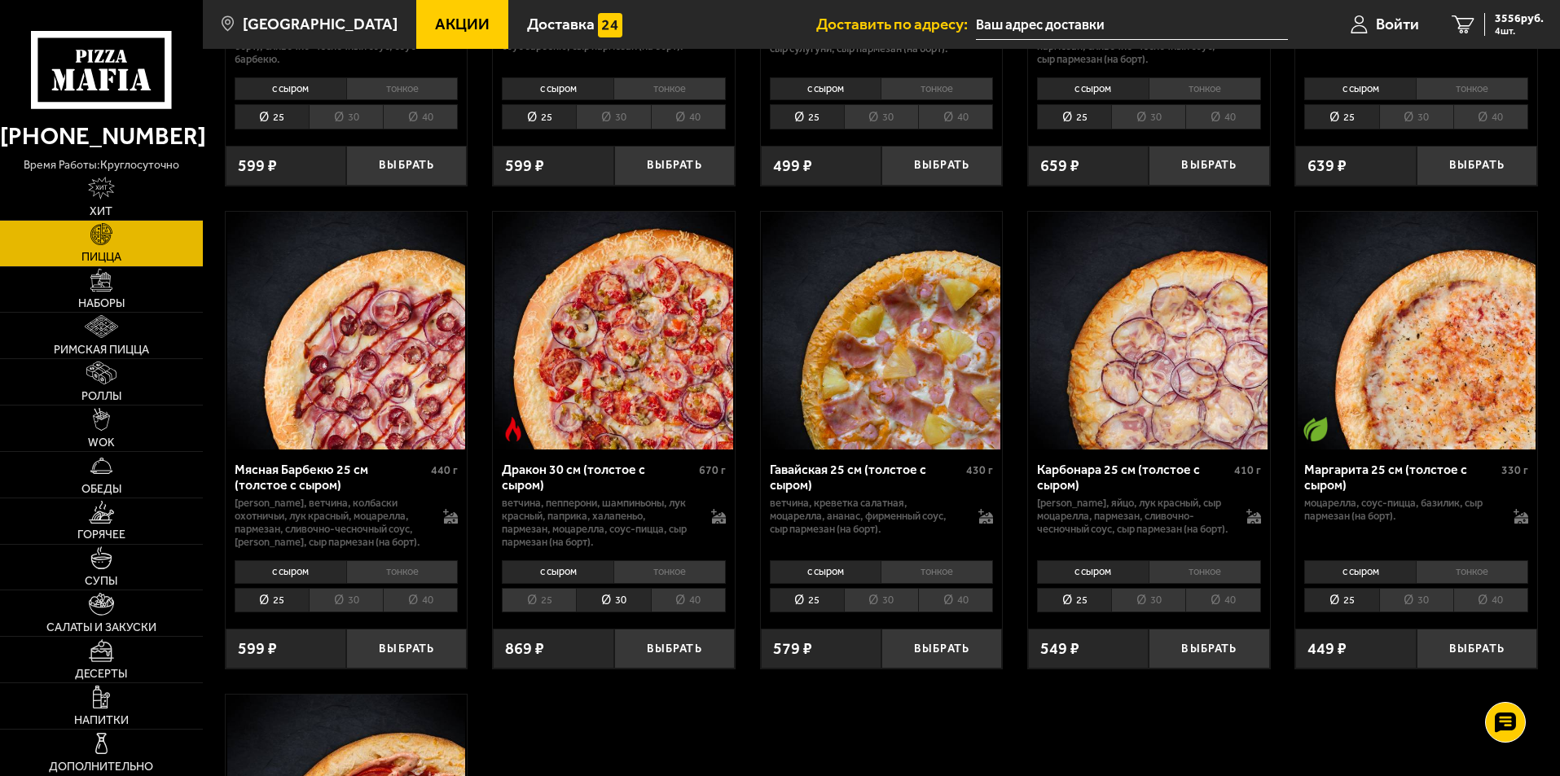
click at [658, 561] on li "тонкое" at bounding box center [670, 572] width 112 height 23
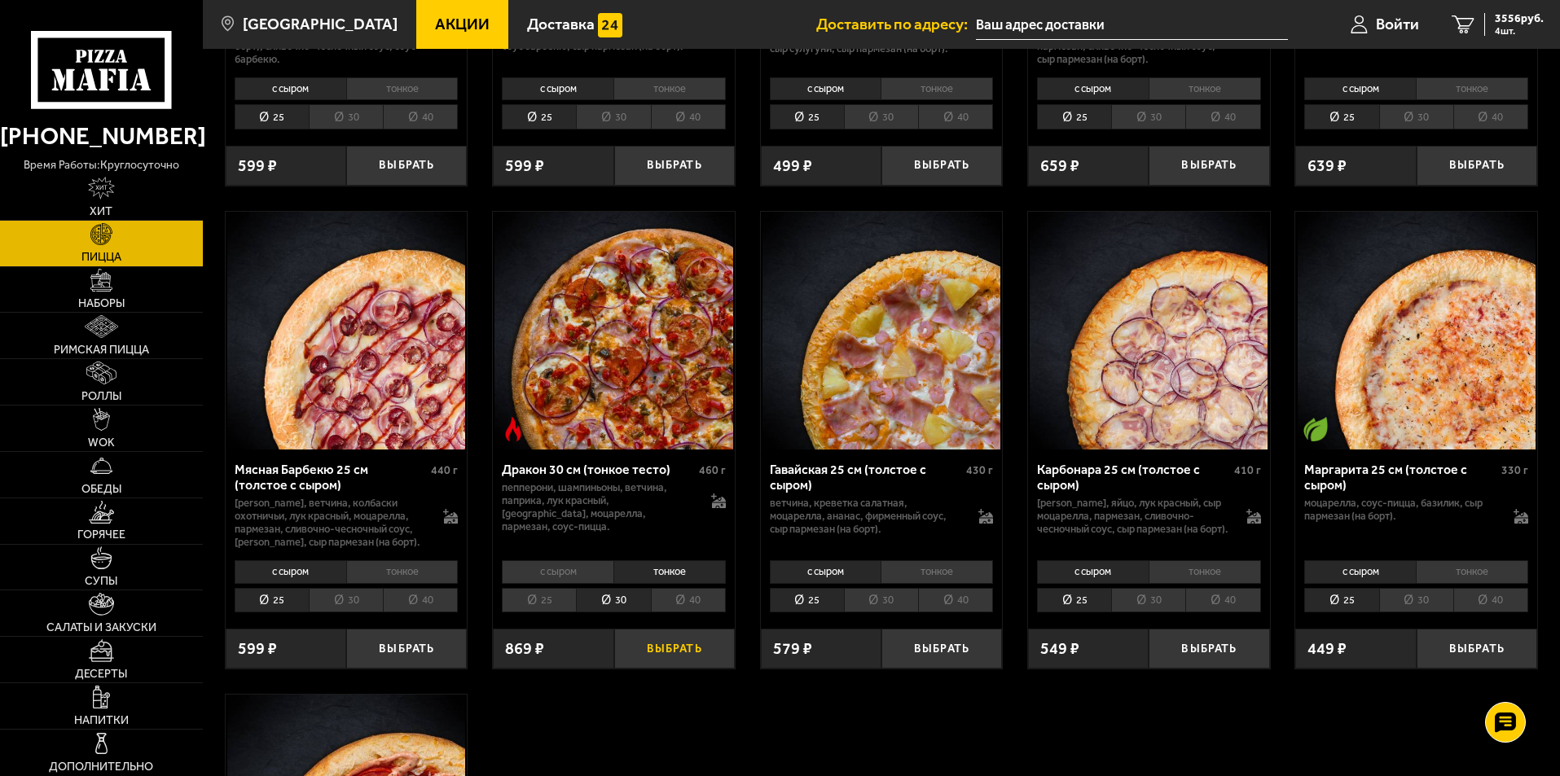
click at [678, 662] on button "Выбрать" at bounding box center [674, 649] width 121 height 40
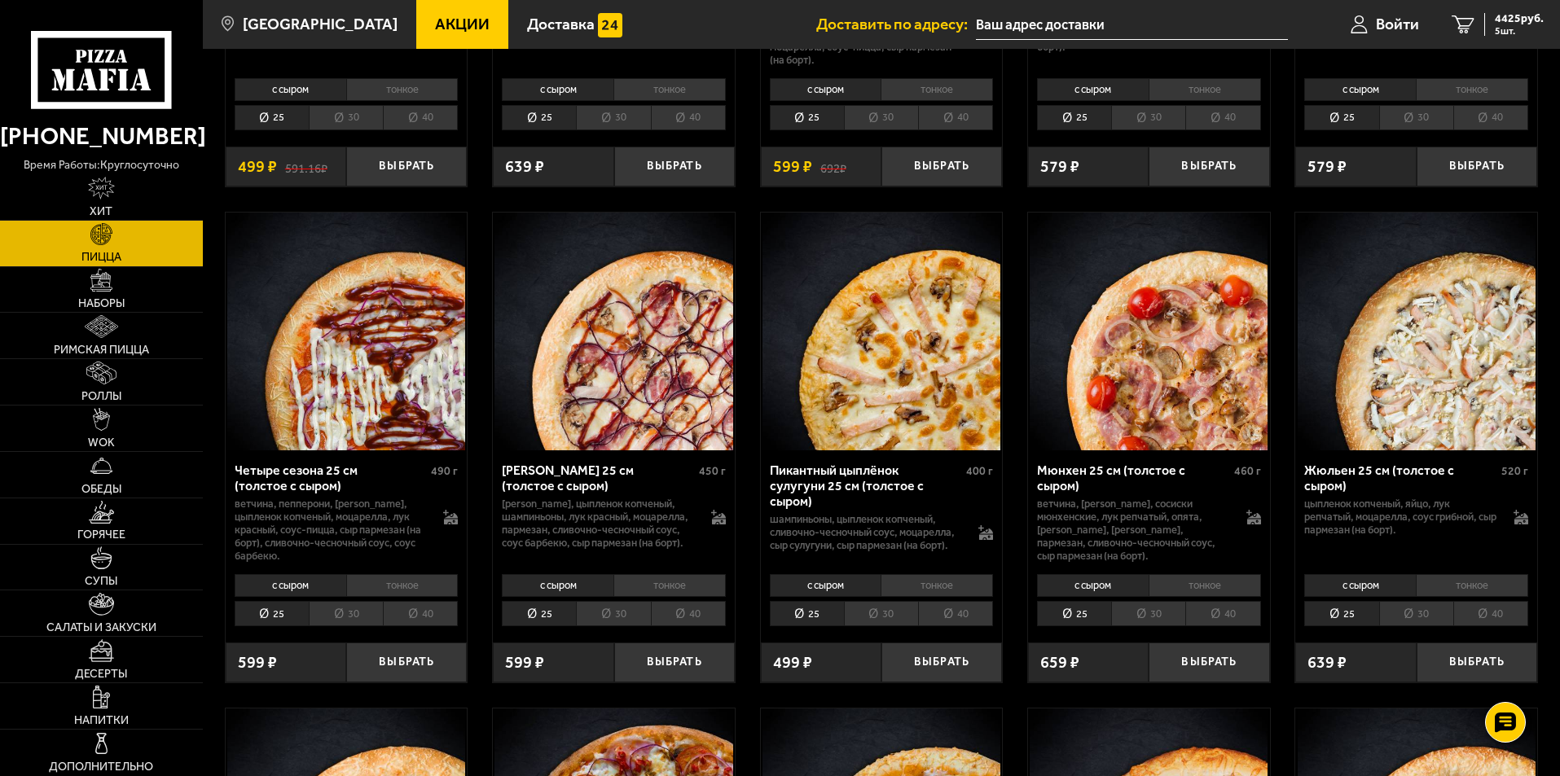
scroll to position [2200, 0]
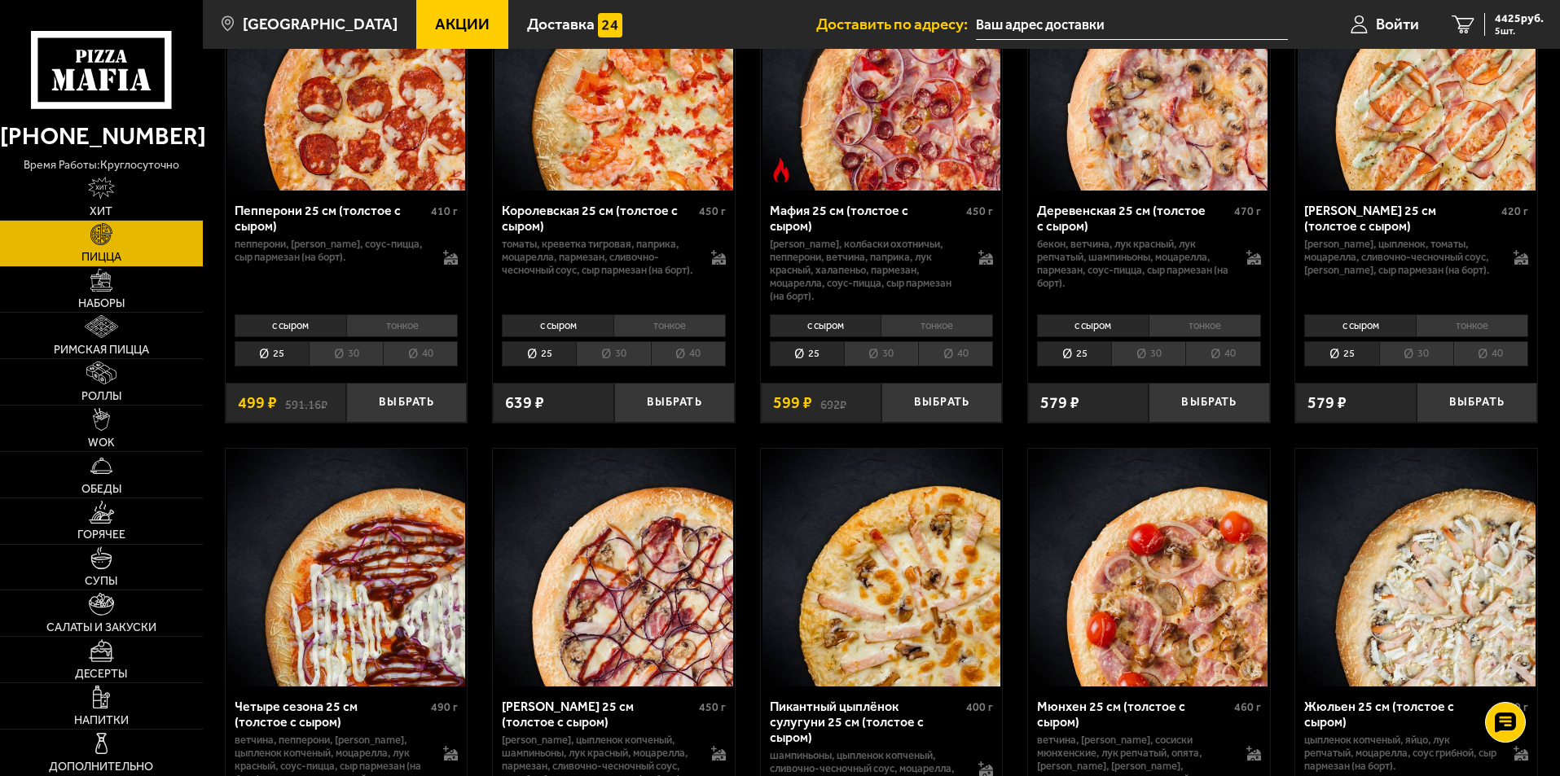
click at [1435, 344] on li "30" at bounding box center [1416, 353] width 74 height 25
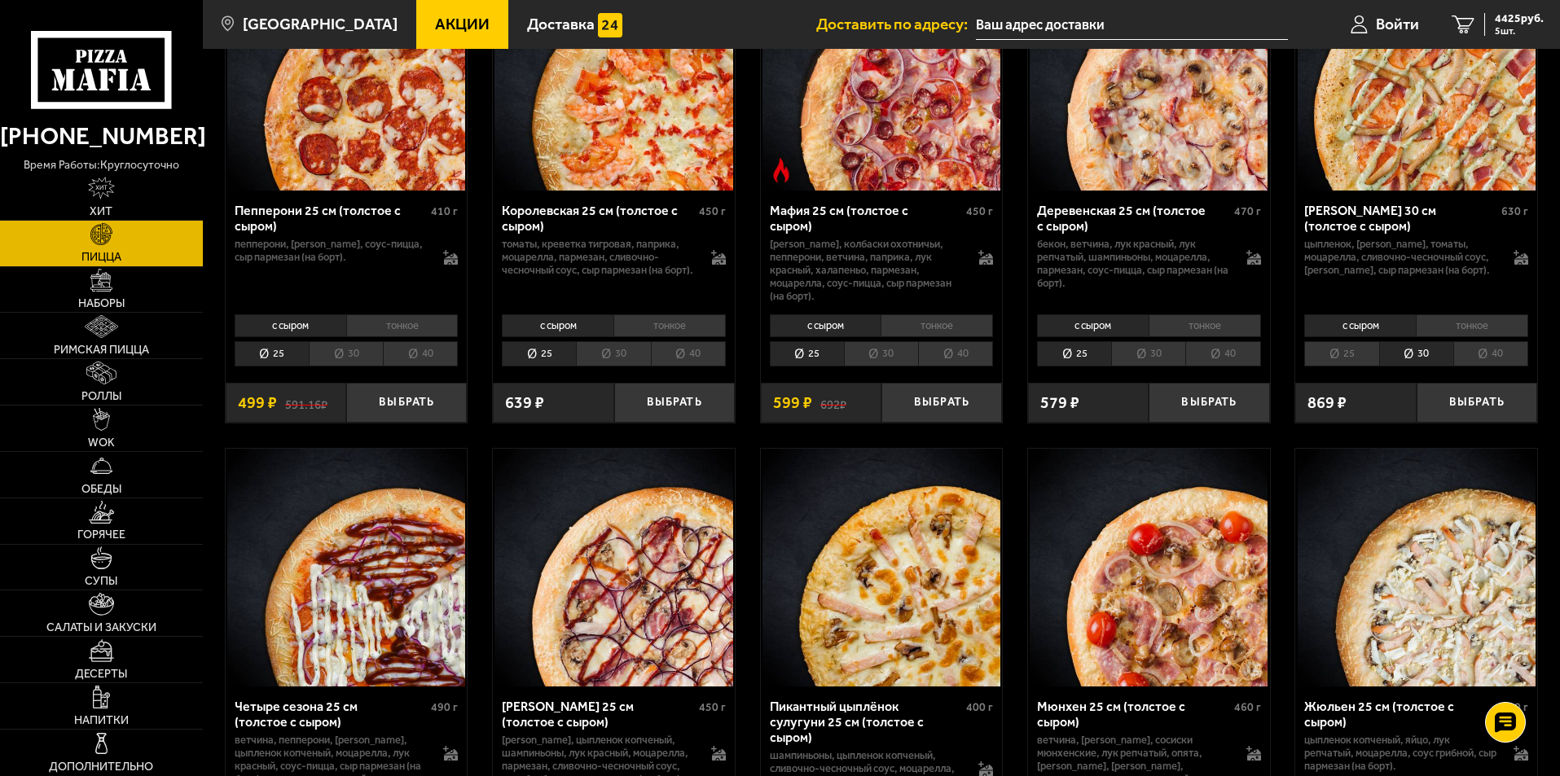
click at [1454, 319] on li "тонкое" at bounding box center [1472, 325] width 112 height 23
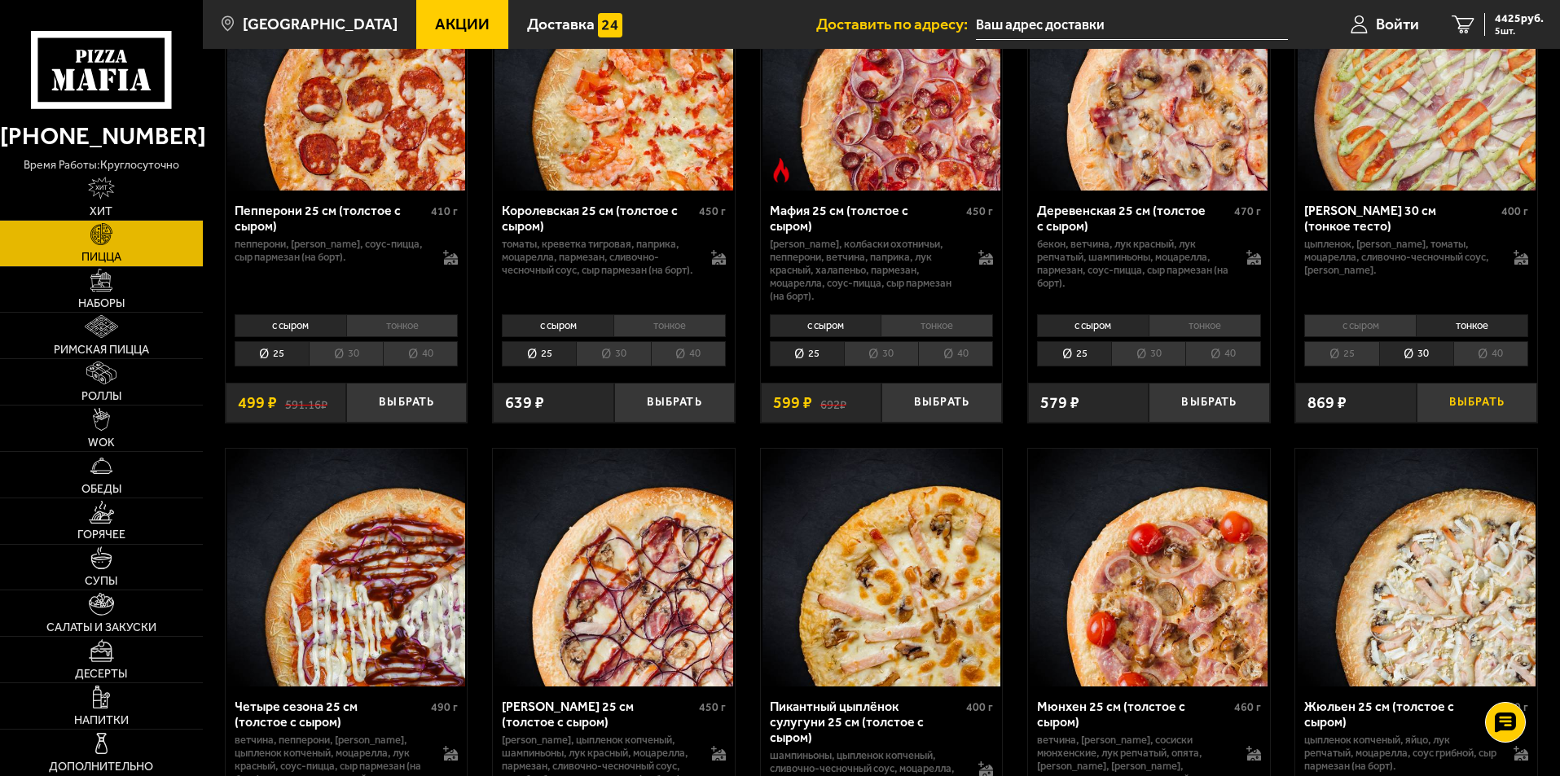
click at [1467, 398] on button "Выбрать" at bounding box center [1477, 403] width 121 height 40
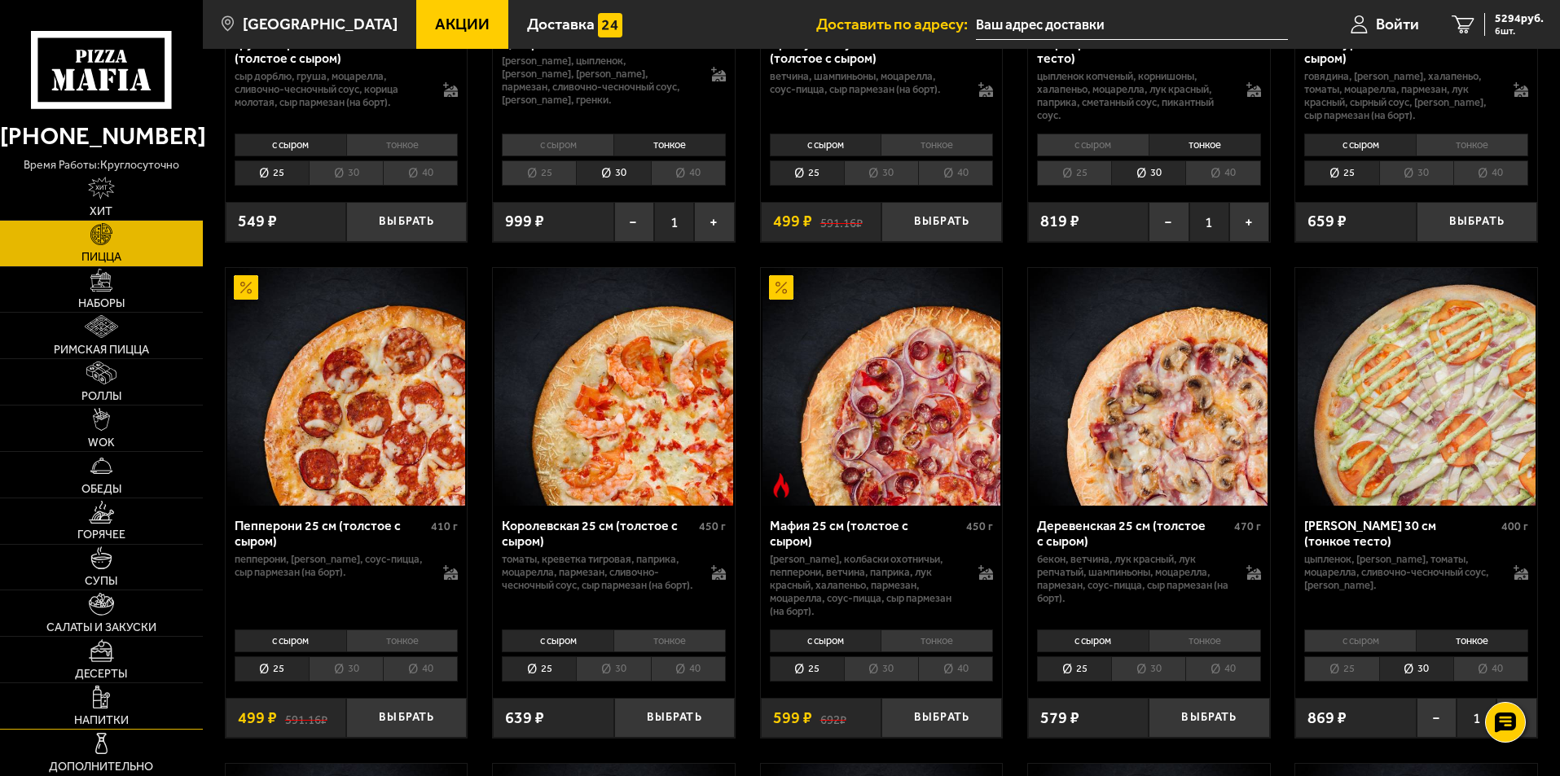
scroll to position [2037, 0]
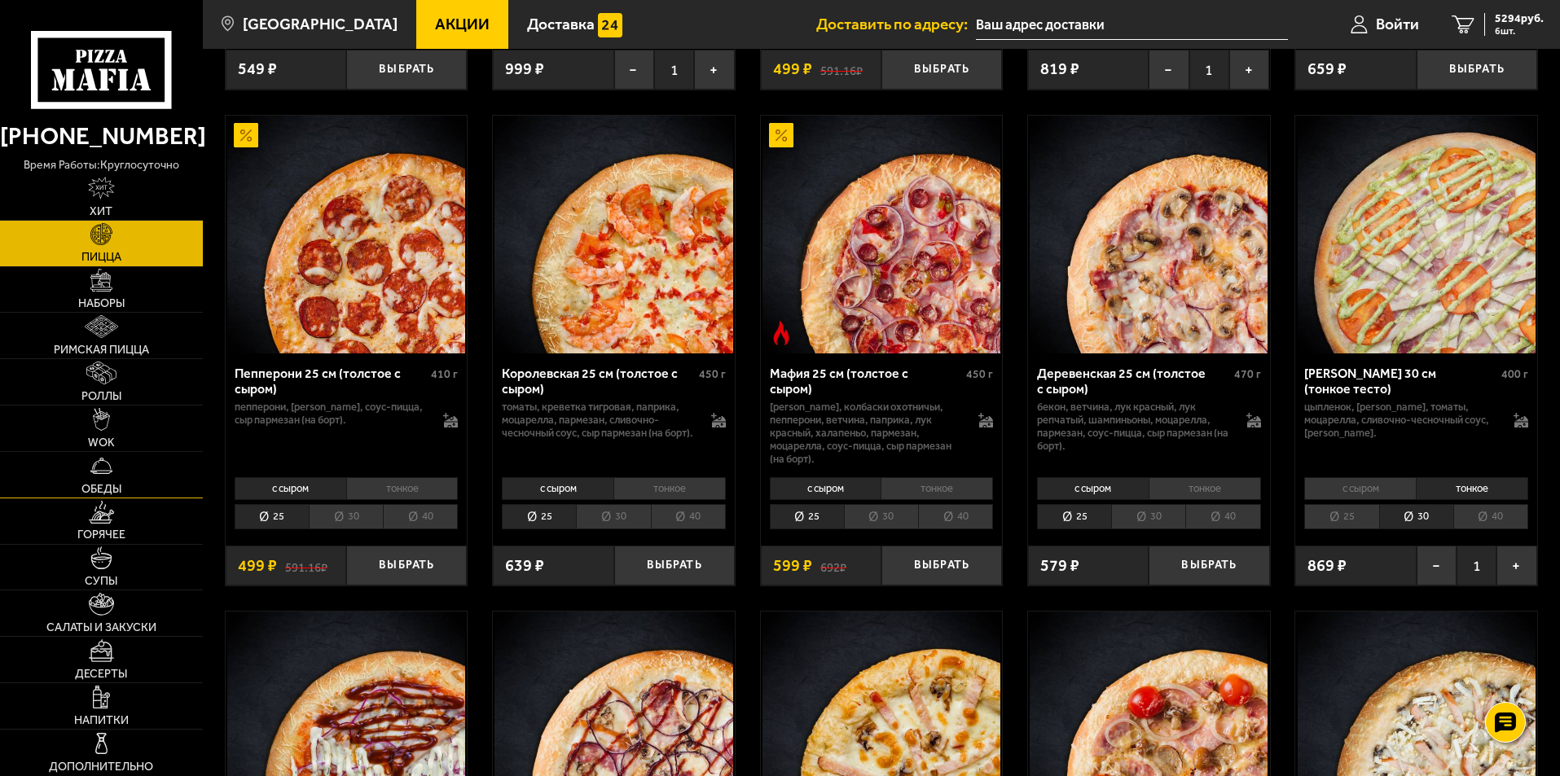
click at [111, 477] on link "Обеды" at bounding box center [101, 475] width 203 height 46
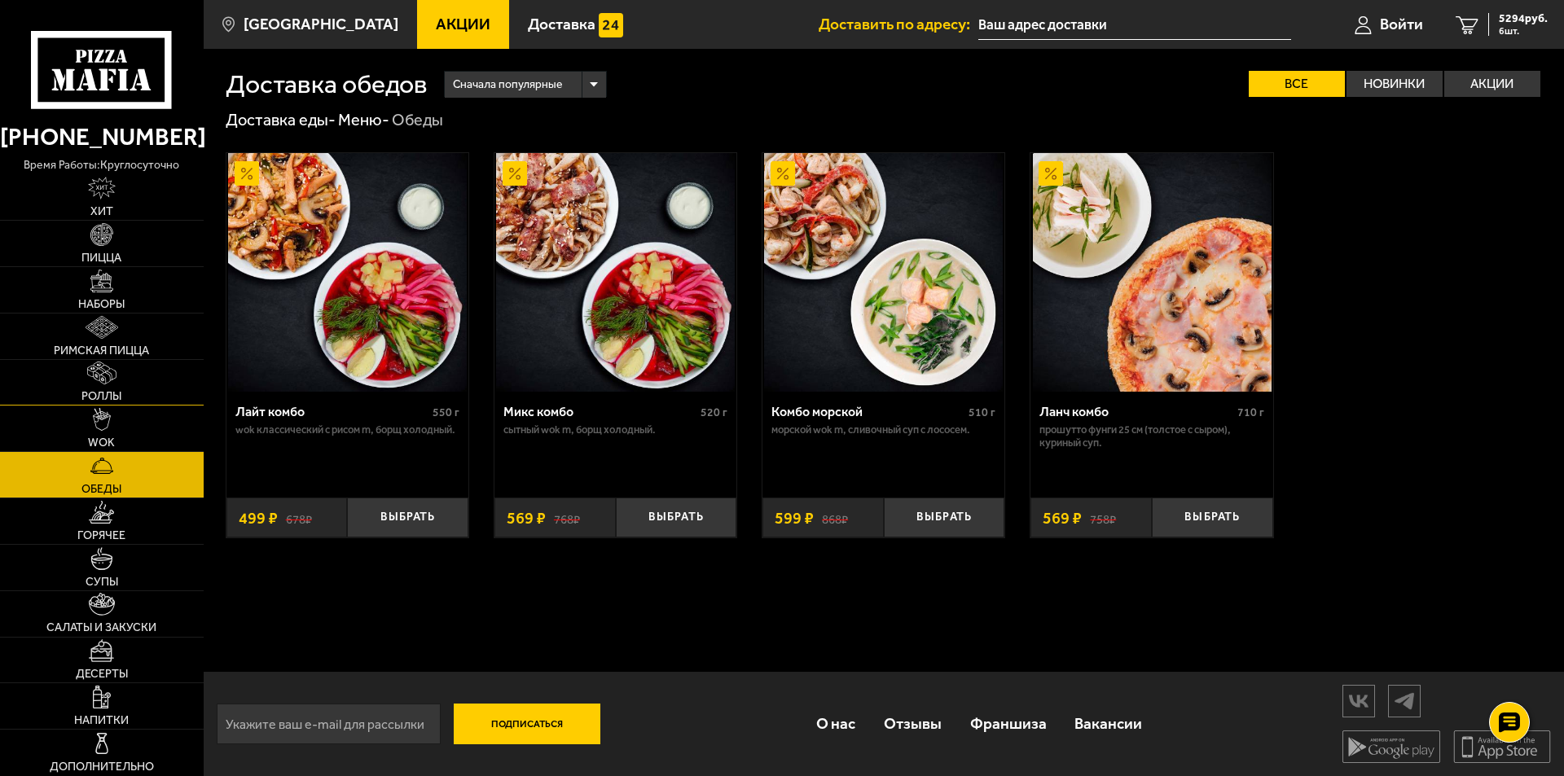
click at [126, 377] on link "Роллы" at bounding box center [102, 383] width 204 height 46
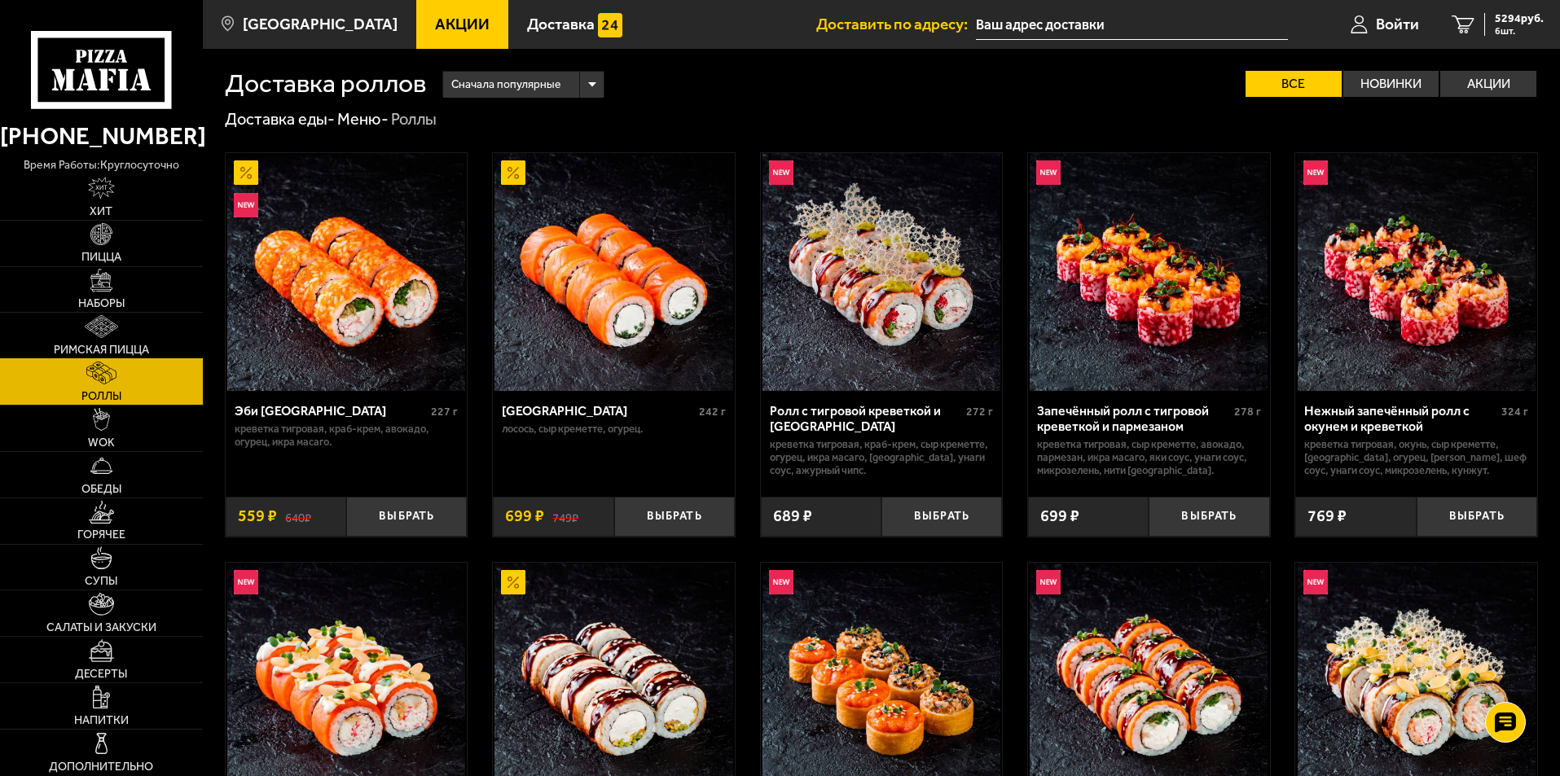
click at [120, 346] on span "Римская пицца" at bounding box center [101, 350] width 95 height 11
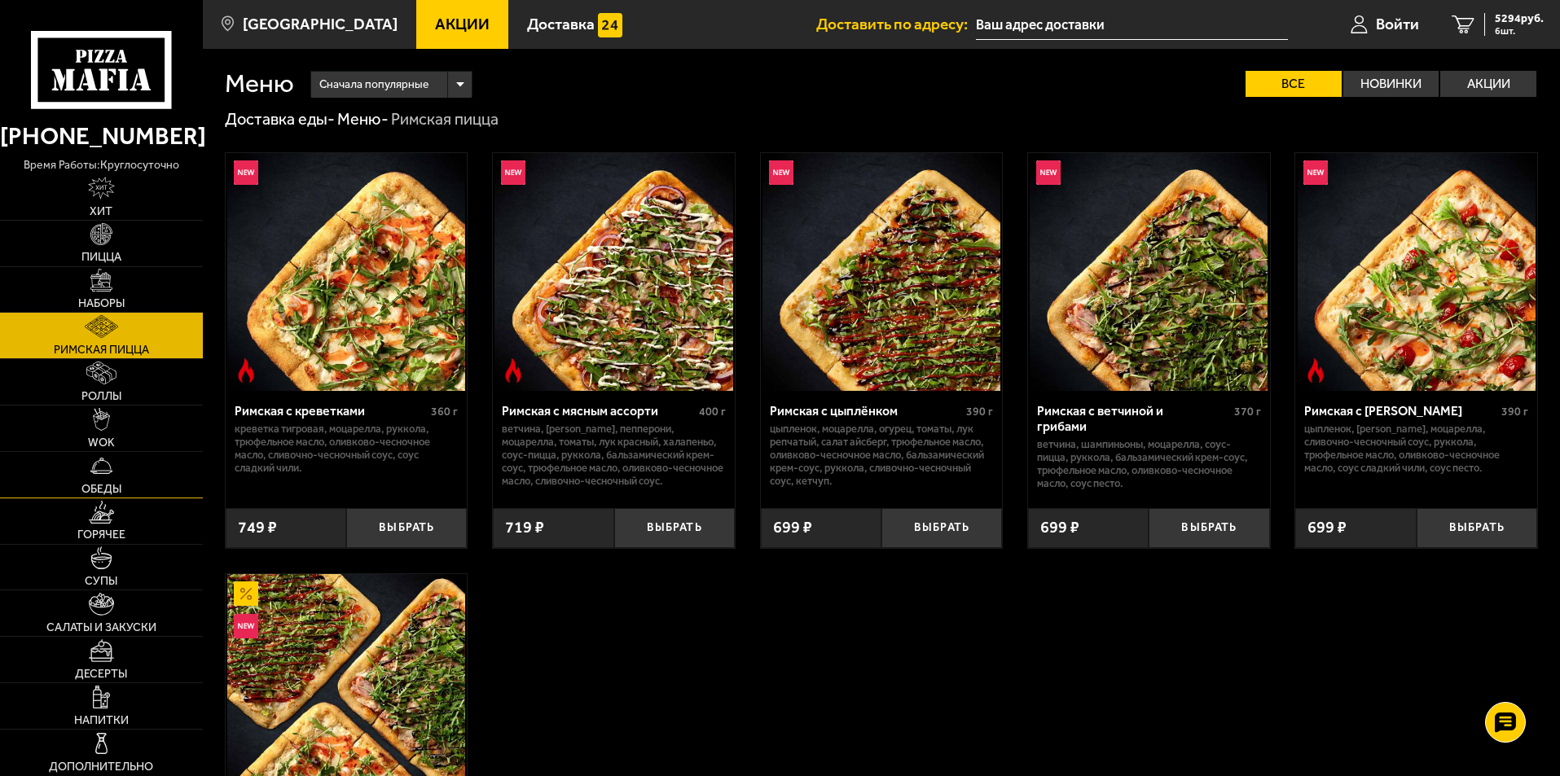
click at [118, 466] on link "Обеды" at bounding box center [101, 475] width 203 height 46
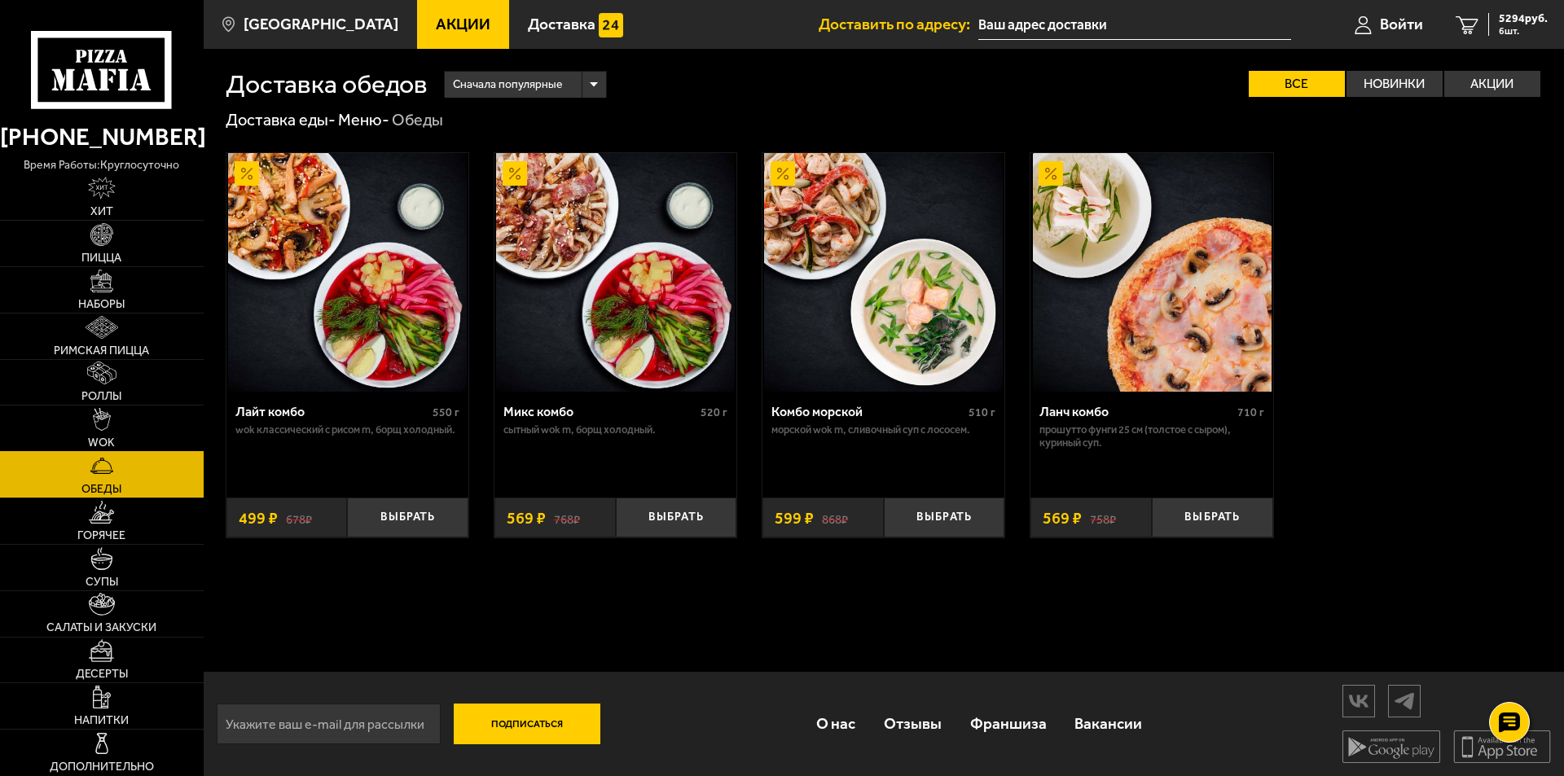
click at [111, 442] on span "WOK" at bounding box center [101, 443] width 27 height 11
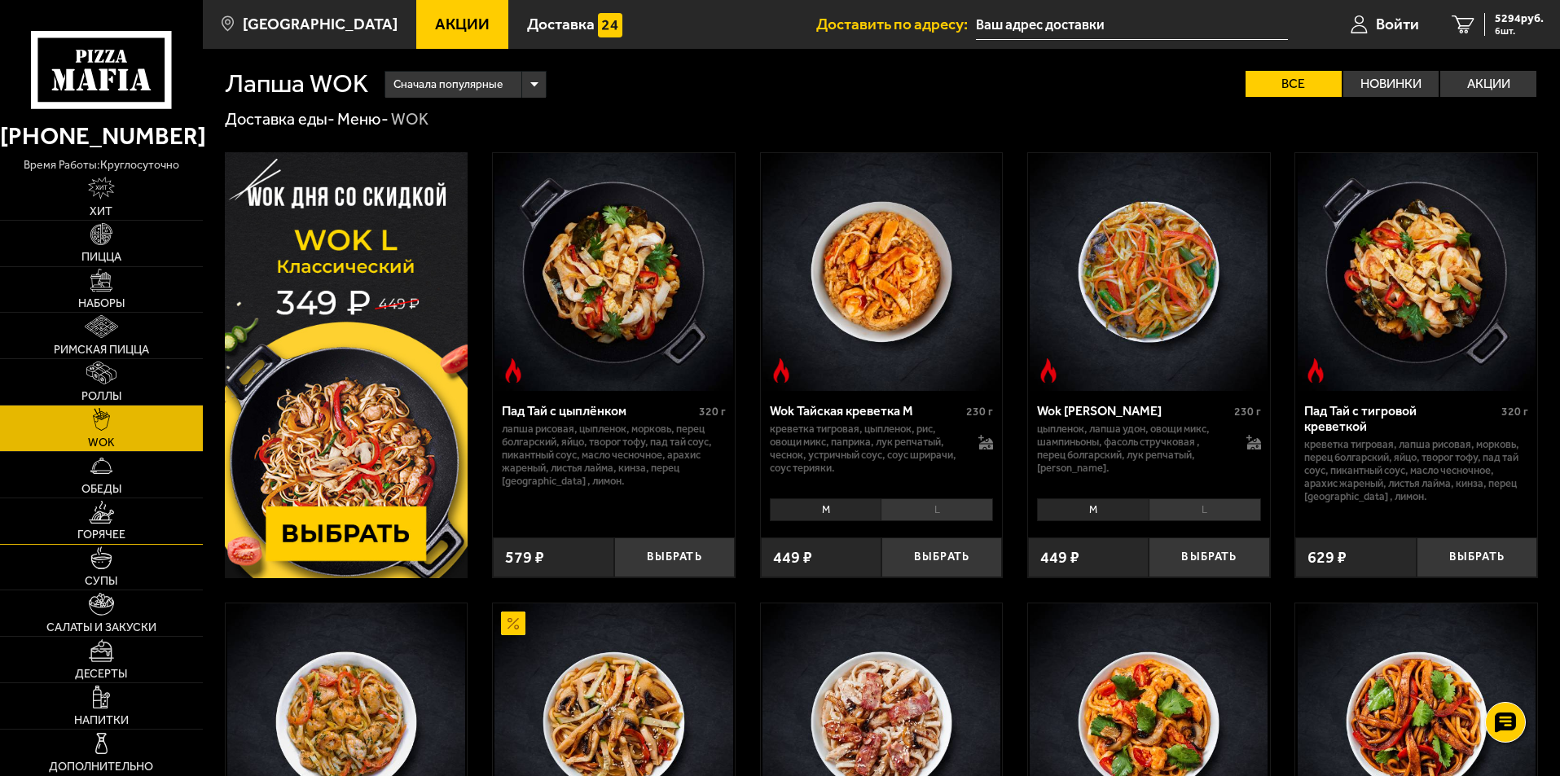
click at [103, 531] on span "Горячее" at bounding box center [101, 535] width 48 height 11
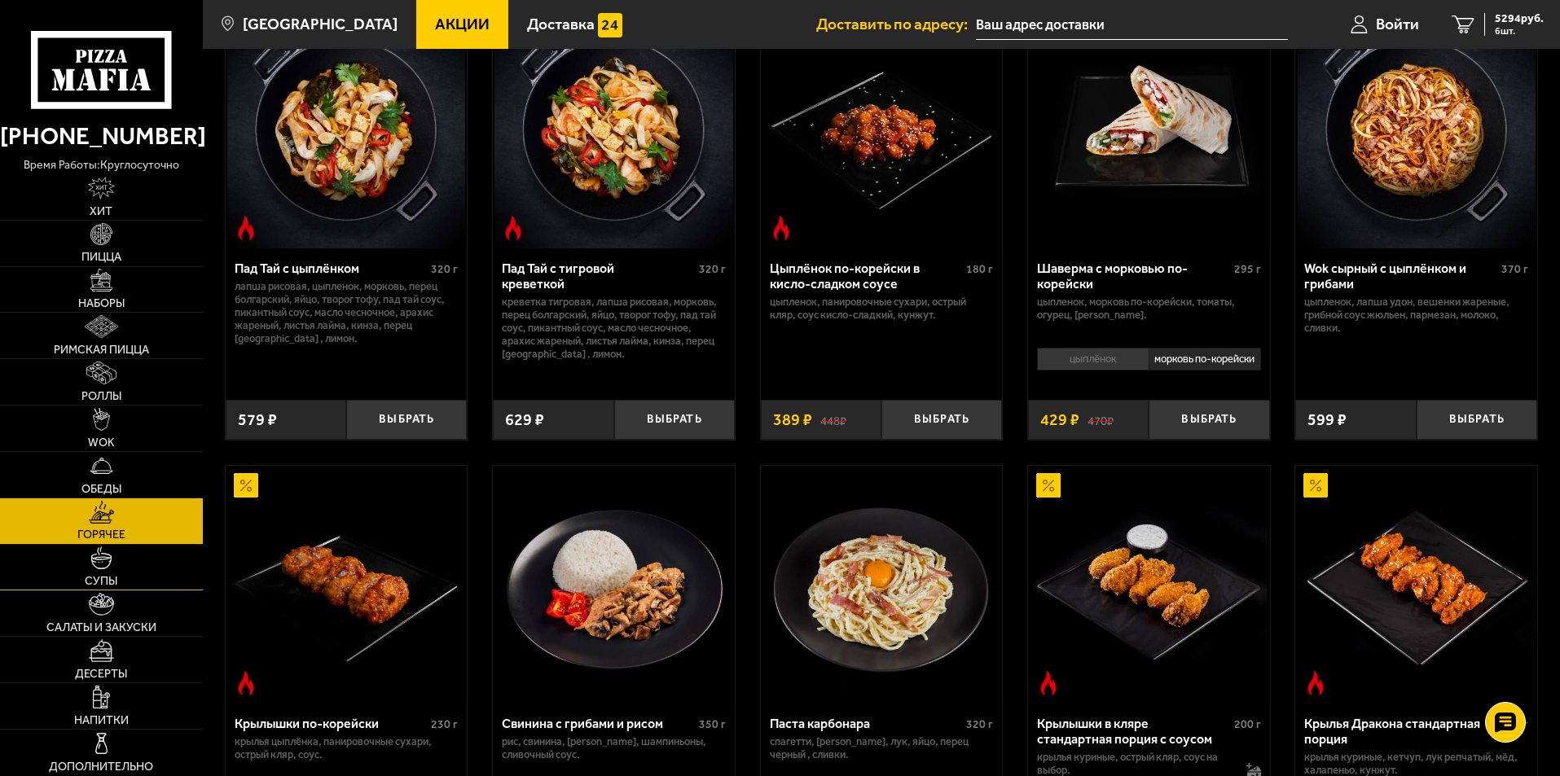
scroll to position [163, 0]
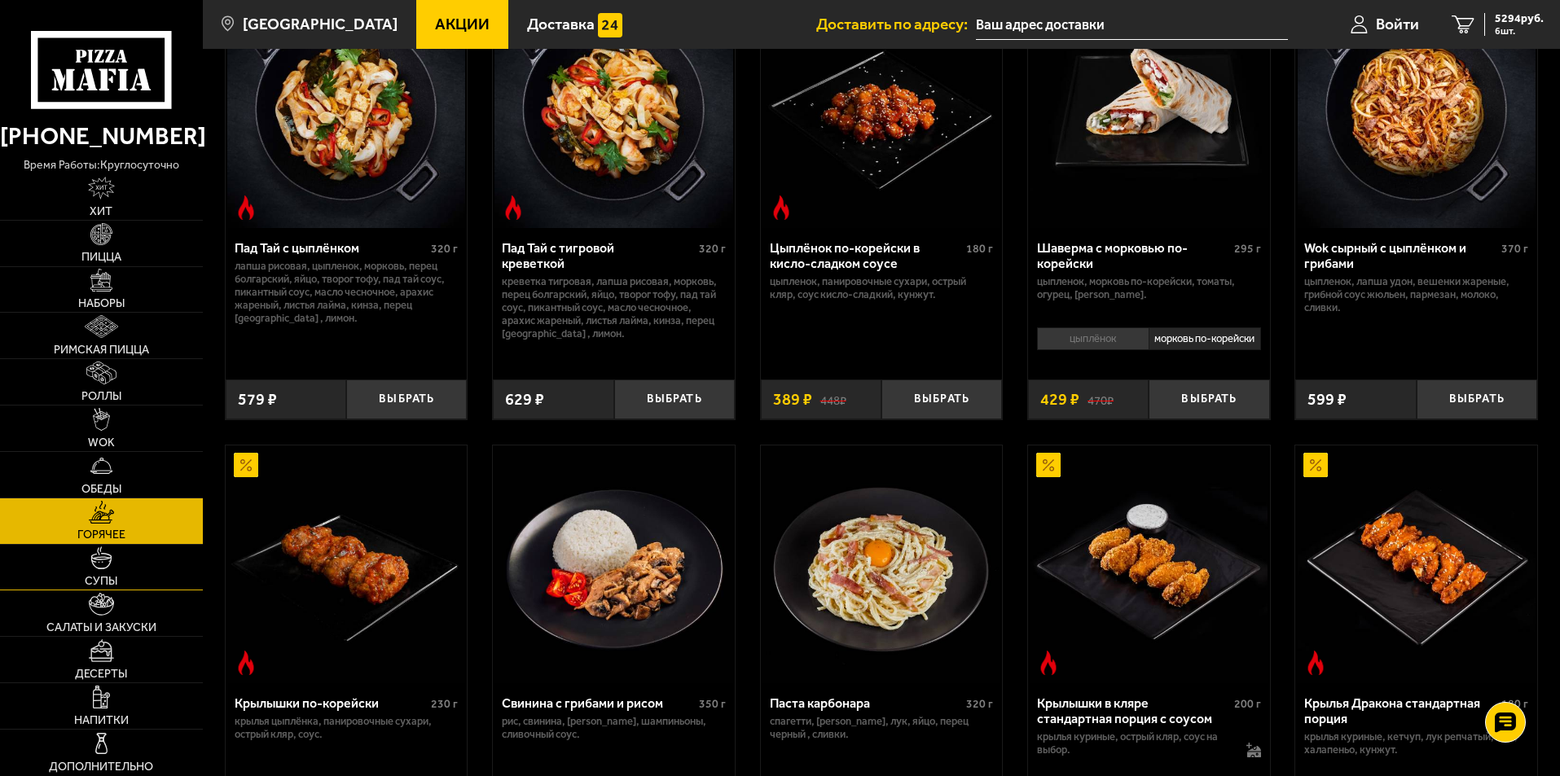
click at [104, 570] on img at bounding box center [101, 558] width 23 height 23
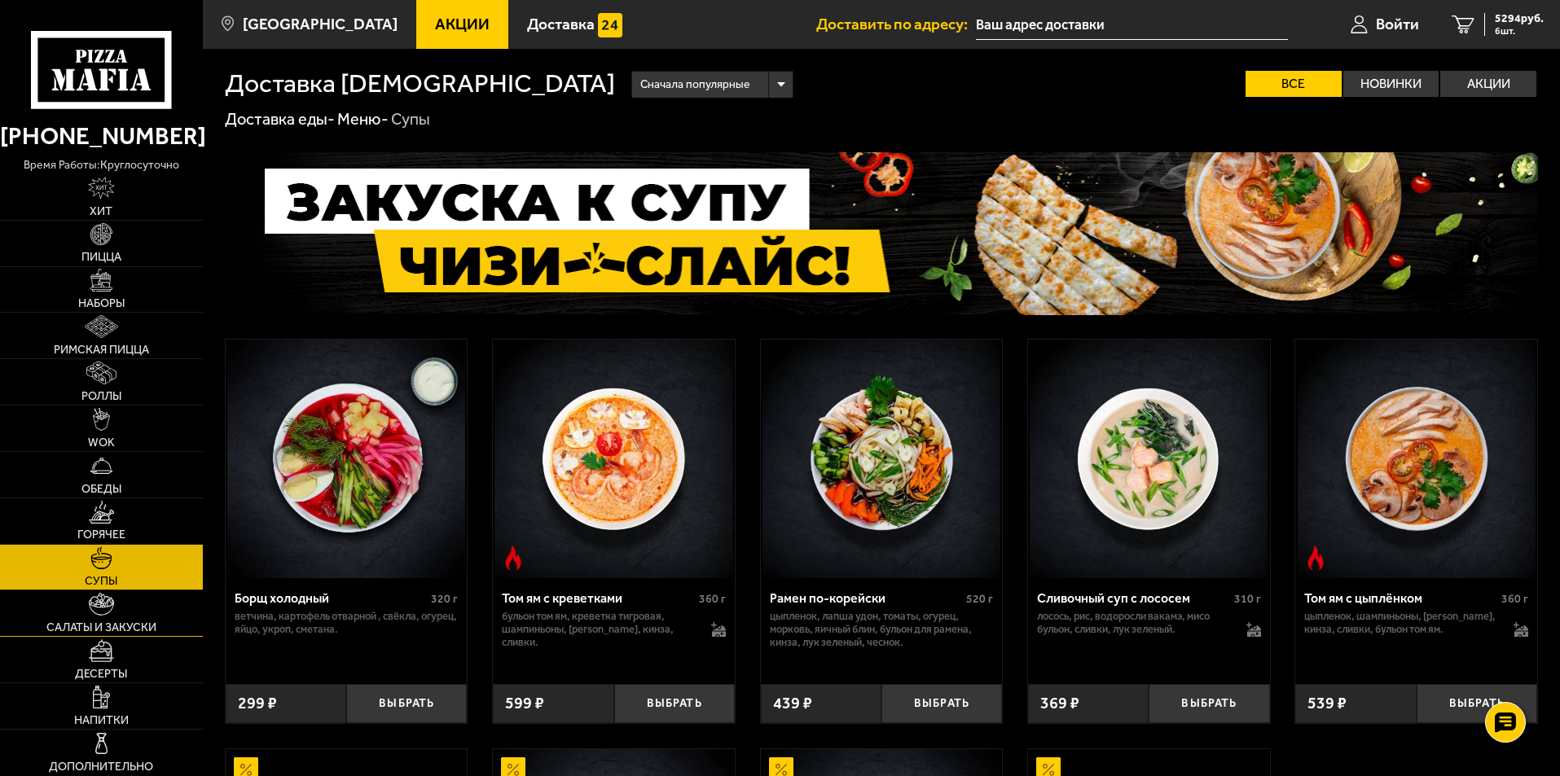
click at [92, 627] on span "Салаты и закуски" at bounding box center [101, 627] width 110 height 11
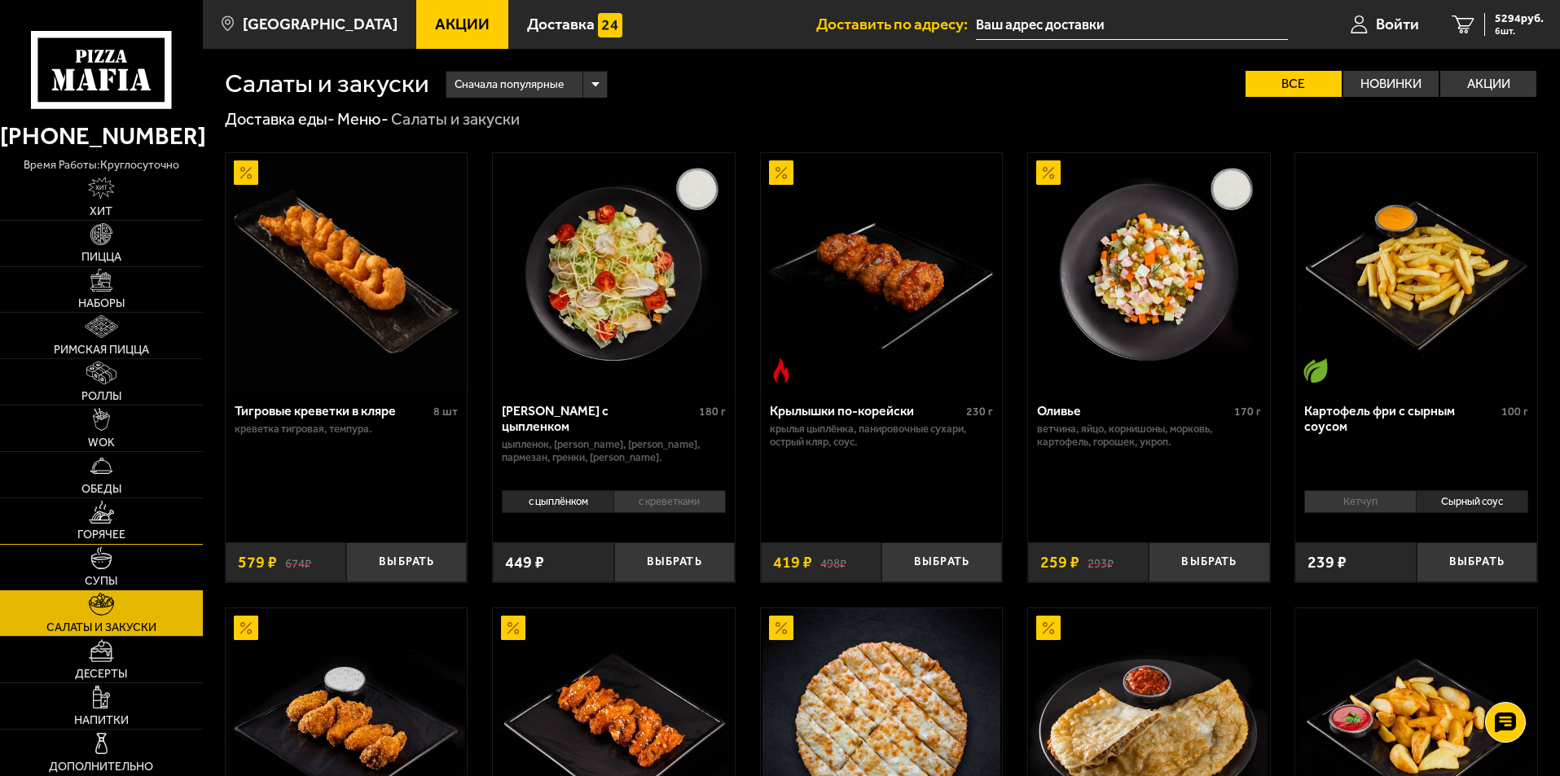
click at [112, 534] on span "Горячее" at bounding box center [101, 535] width 48 height 11
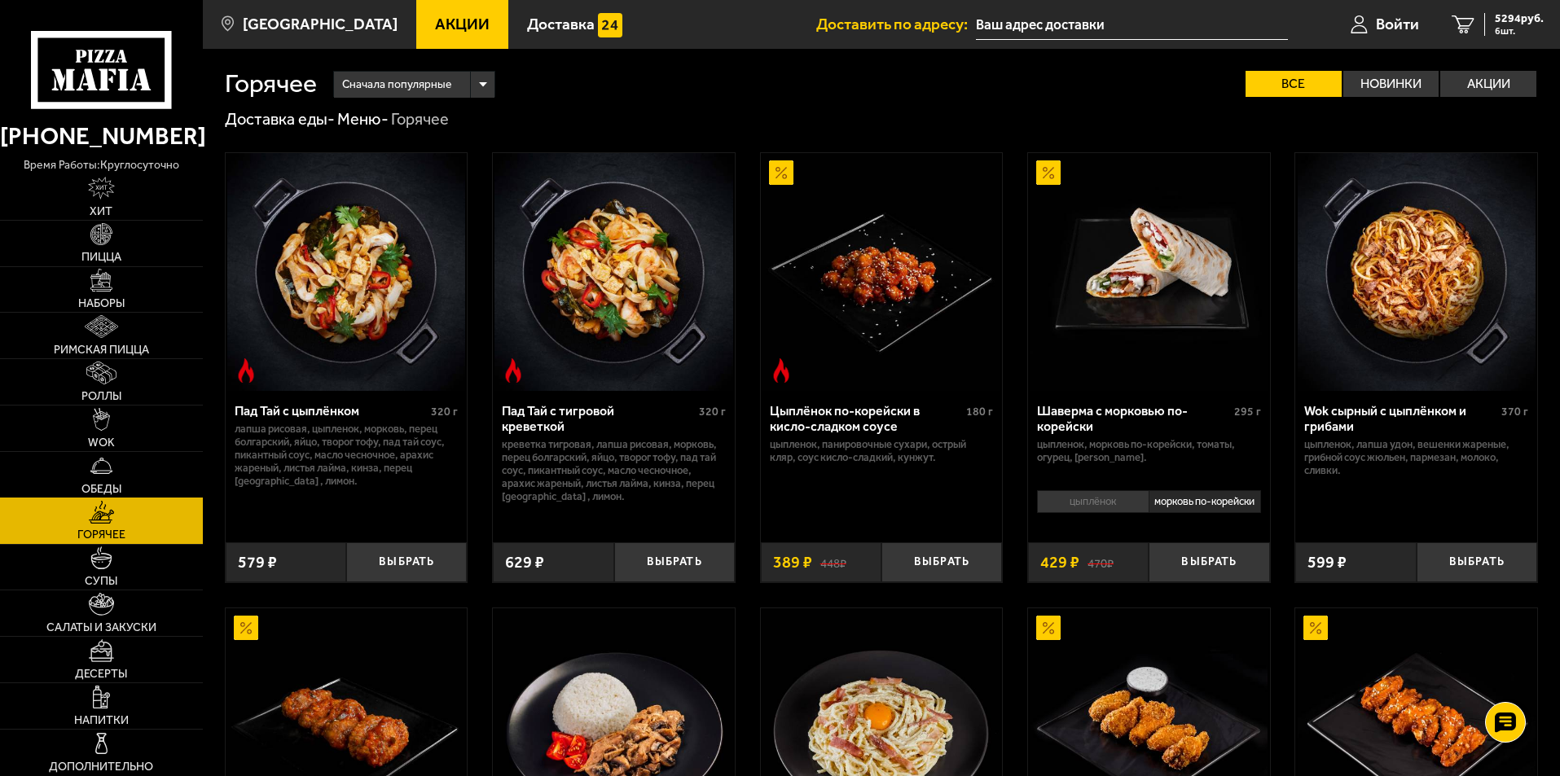
click at [112, 484] on span "Обеды" at bounding box center [101, 489] width 40 height 11
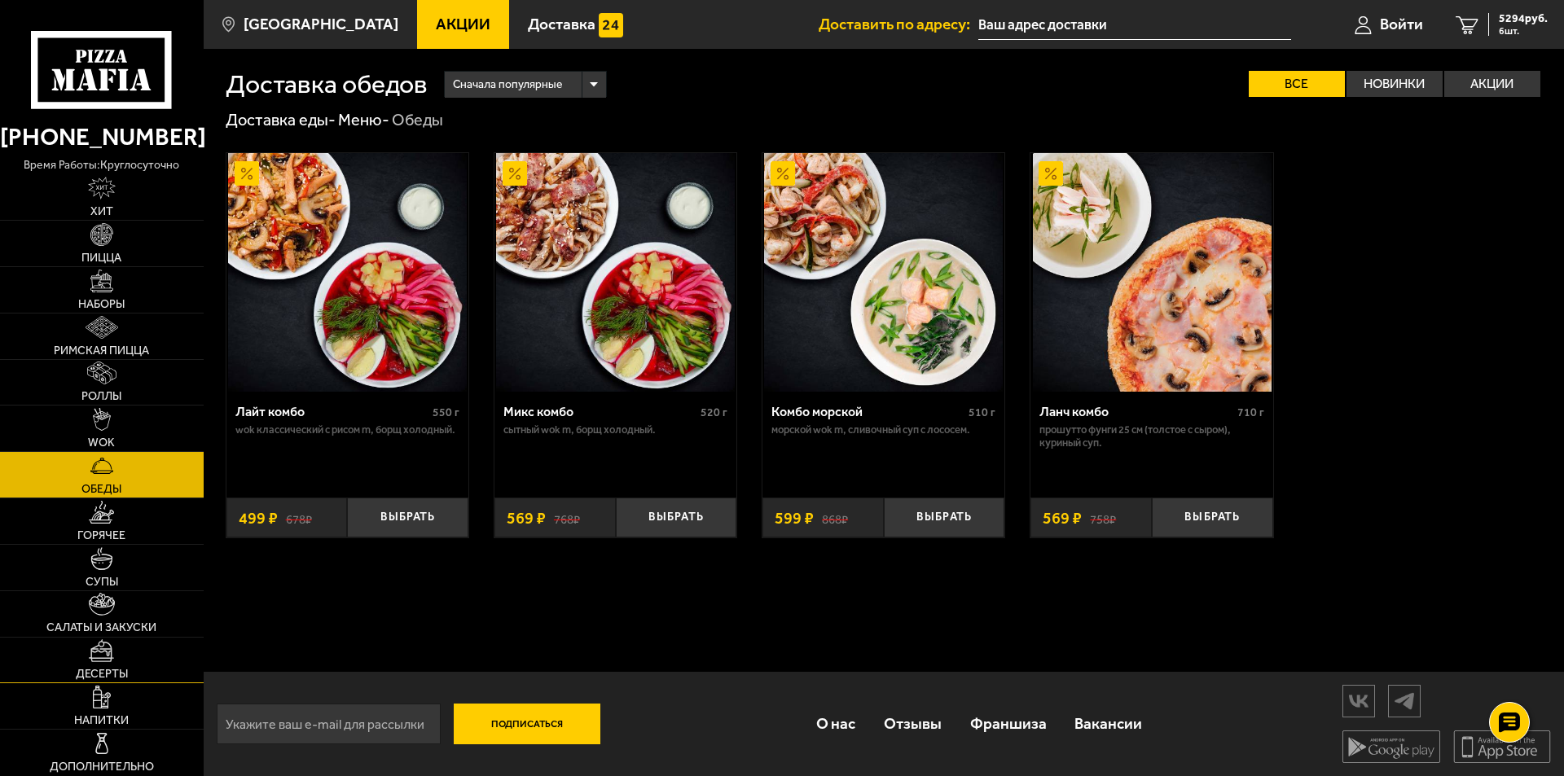
click at [89, 662] on img at bounding box center [101, 651] width 25 height 23
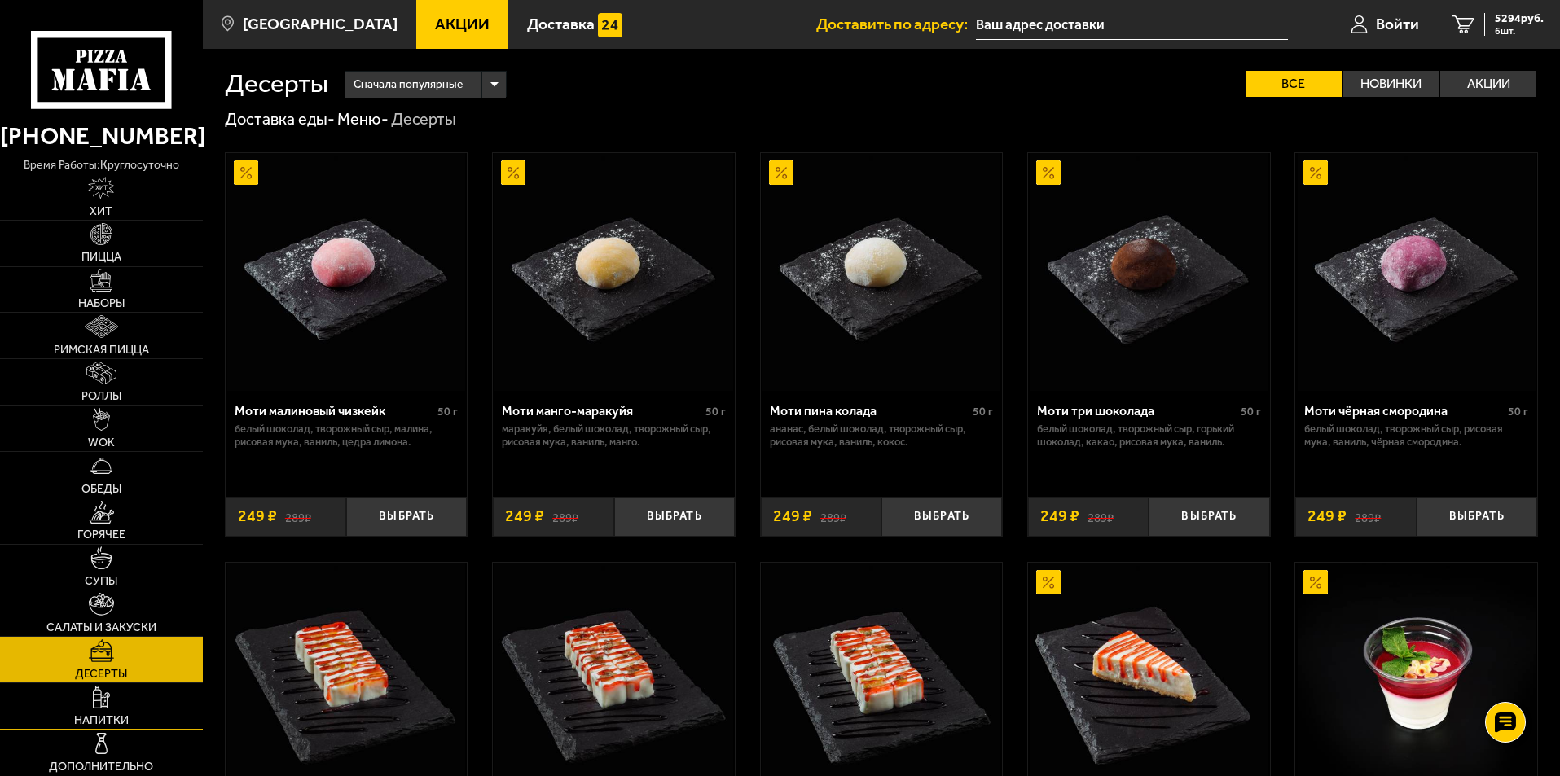
click at [94, 715] on span "Напитки" at bounding box center [101, 720] width 55 height 11
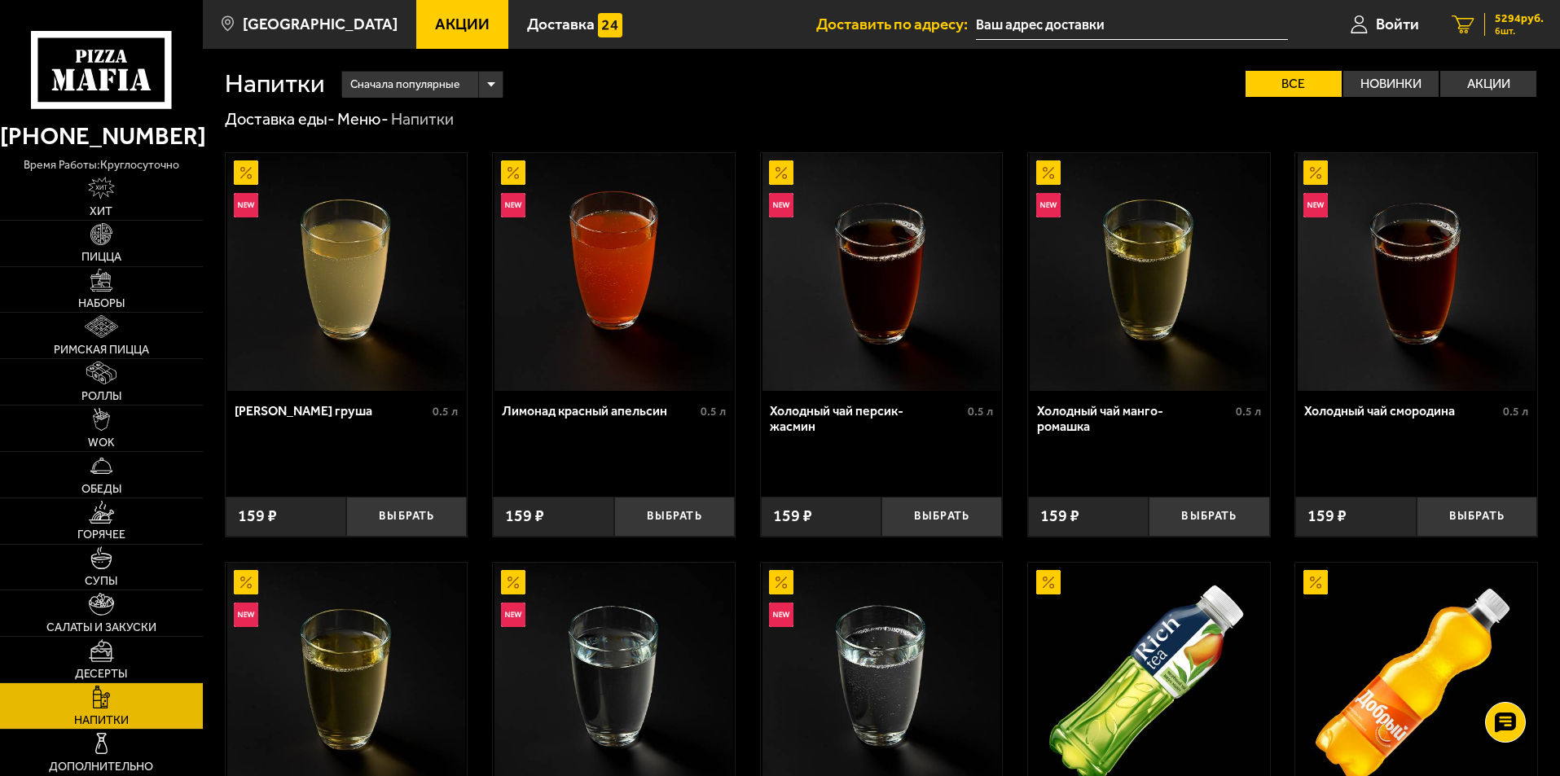
click at [1506, 32] on span "6 шт." at bounding box center [1519, 31] width 49 height 10
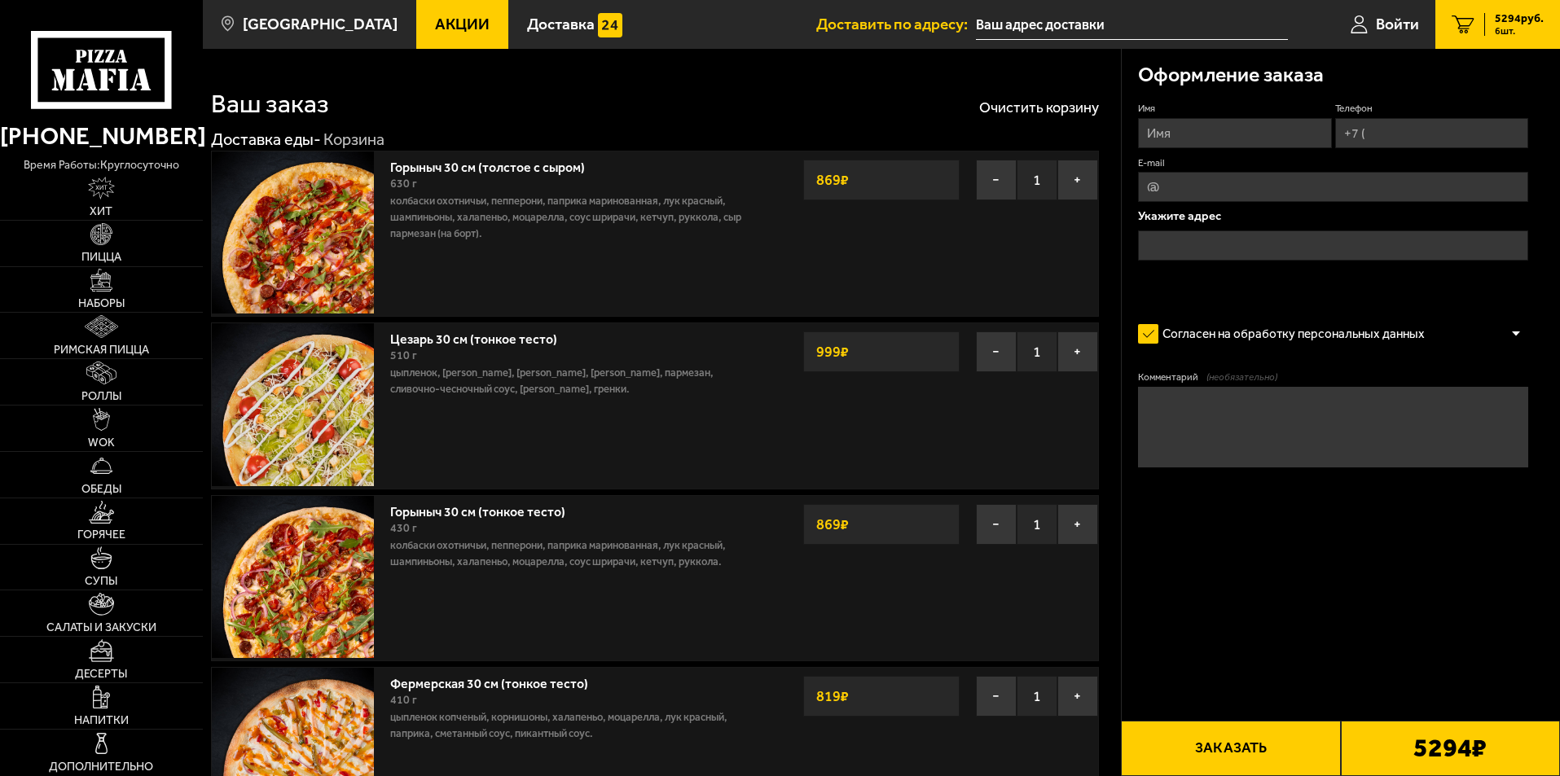
click at [1292, 127] on input "Имя" at bounding box center [1234, 133] width 193 height 30
type input "[PERSON_NAME]"
type input "[PHONE_NUMBER]"
type input "[PERSON_NAME][EMAIL_ADDRESS][DOMAIN_NAME]"
click at [999, 181] on button "−" at bounding box center [996, 180] width 41 height 41
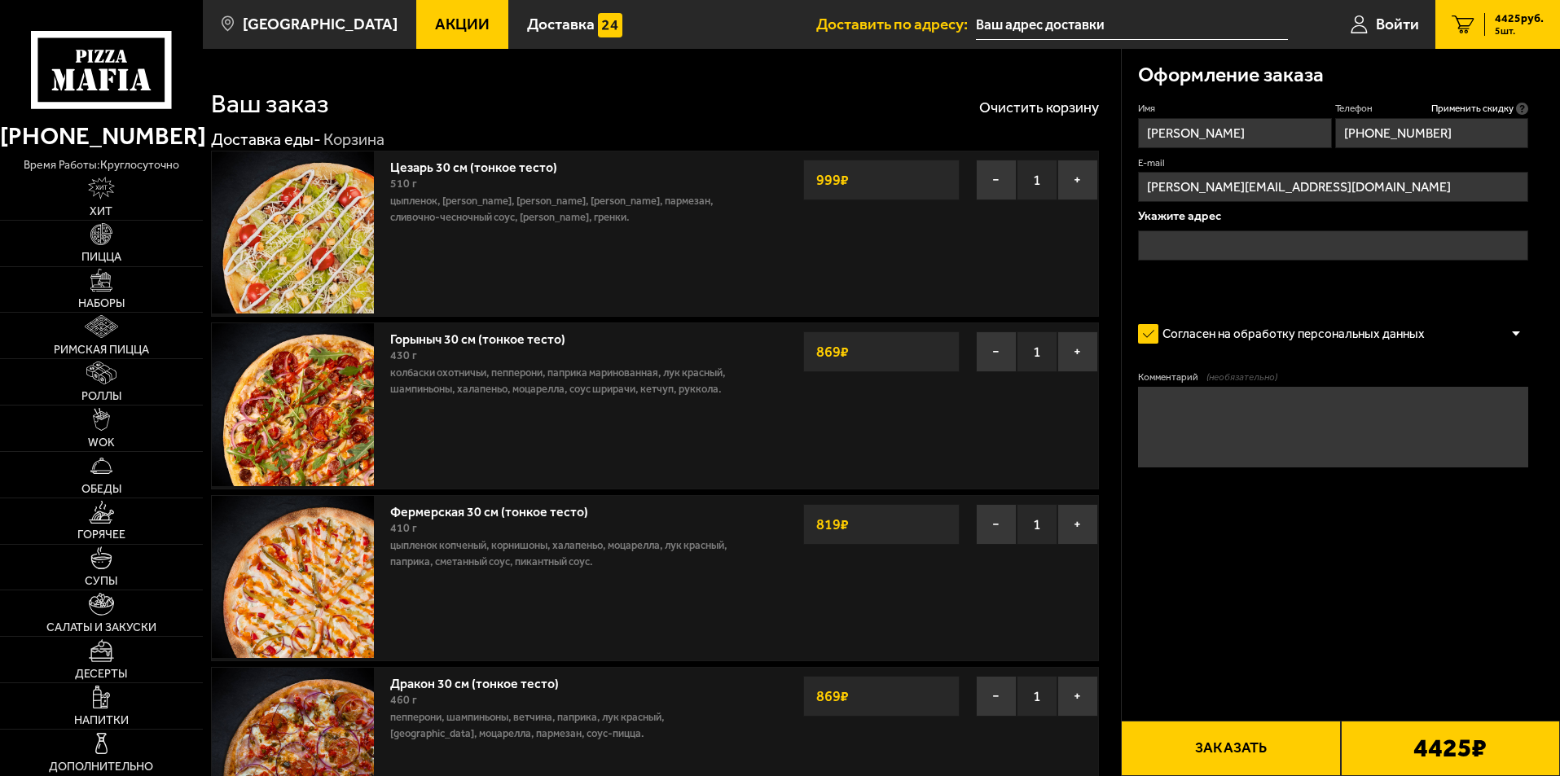
click at [1224, 253] on input "text" at bounding box center [1333, 246] width 390 height 30
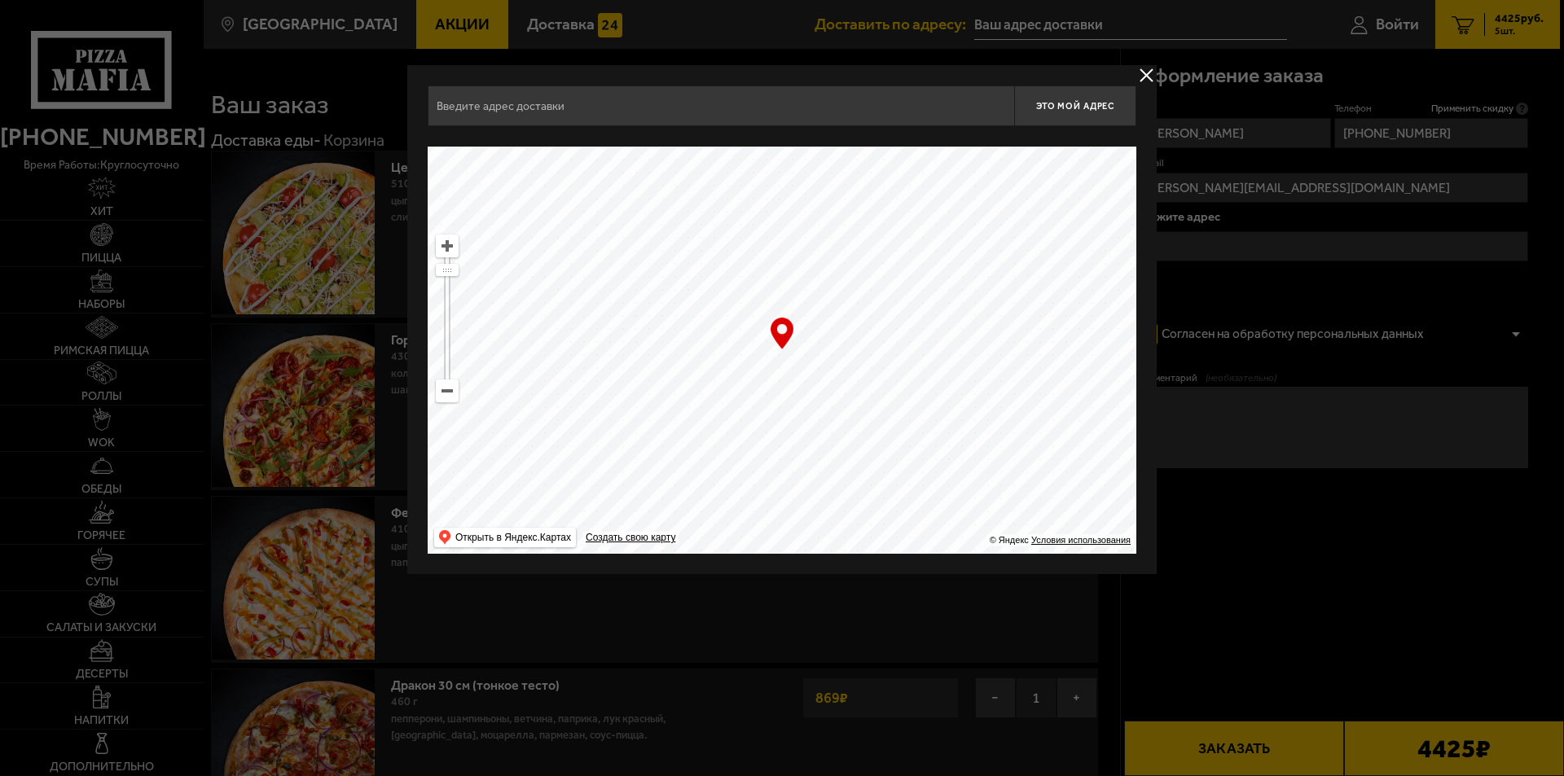
drag, startPoint x: 867, startPoint y: 400, endPoint x: 905, endPoint y: 321, distance: 87.8
click at [905, 321] on ymaps at bounding box center [782, 350] width 709 height 407
drag, startPoint x: 883, startPoint y: 405, endPoint x: 925, endPoint y: 175, distance: 233.5
click at [932, 168] on ymaps at bounding box center [782, 350] width 709 height 407
type input "[STREET_ADDRESS]"
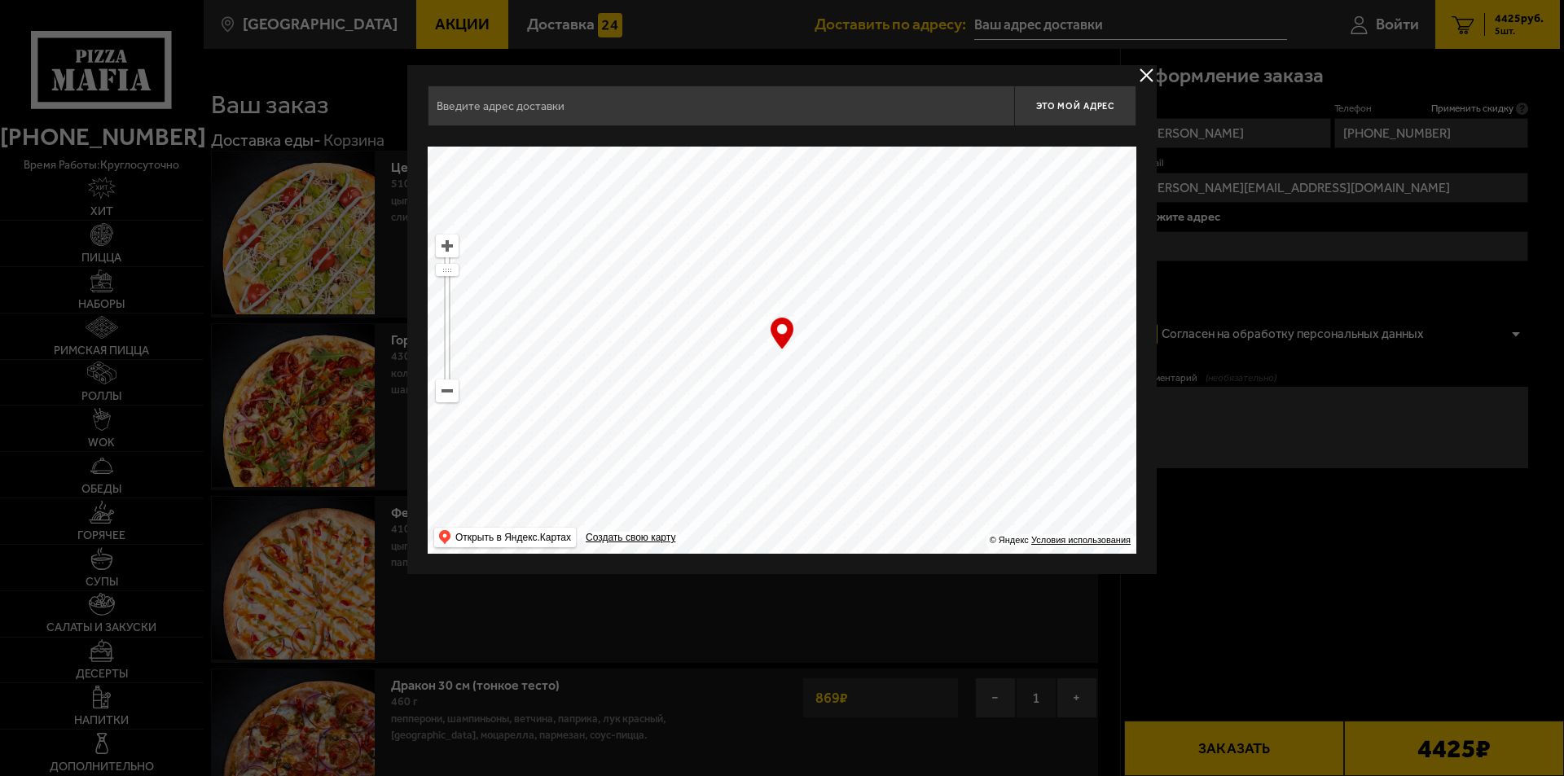
type input "[STREET_ADDRESS]"
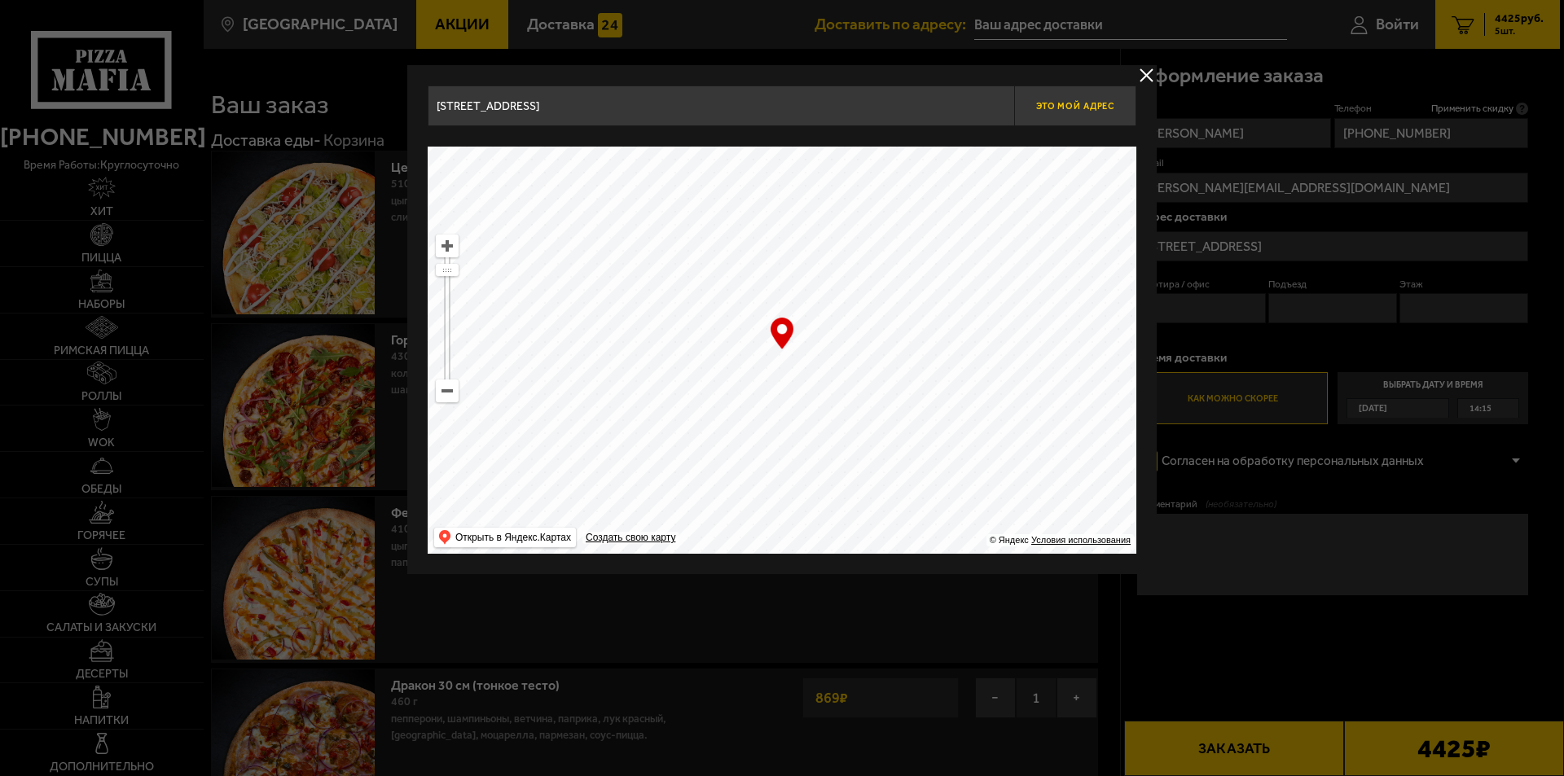
click at [1066, 108] on span "Это мой адрес" at bounding box center [1075, 106] width 78 height 11
type input "[STREET_ADDRESS]"
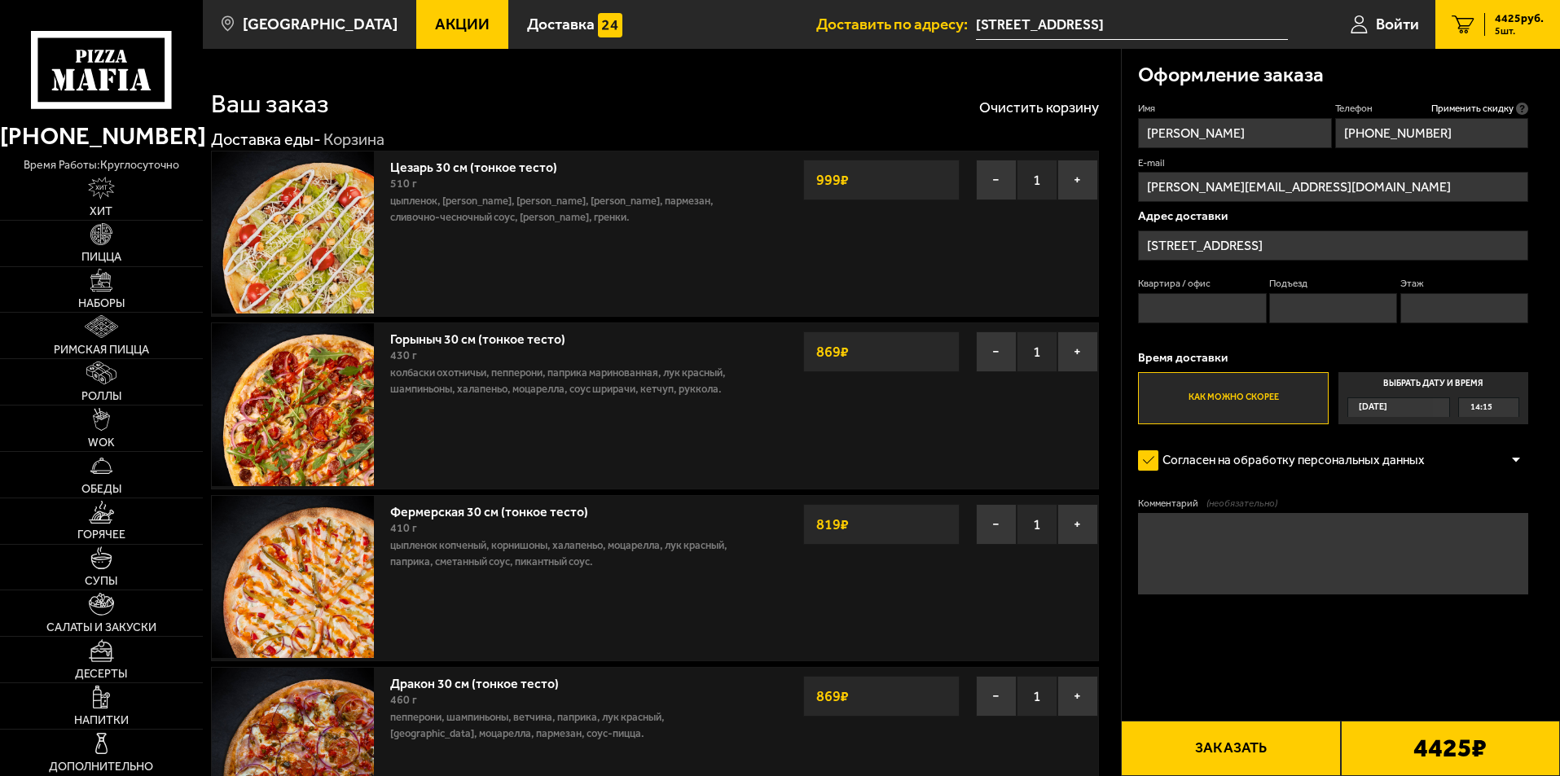
click at [1266, 250] on input "[STREET_ADDRESS]" at bounding box center [1333, 246] width 390 height 30
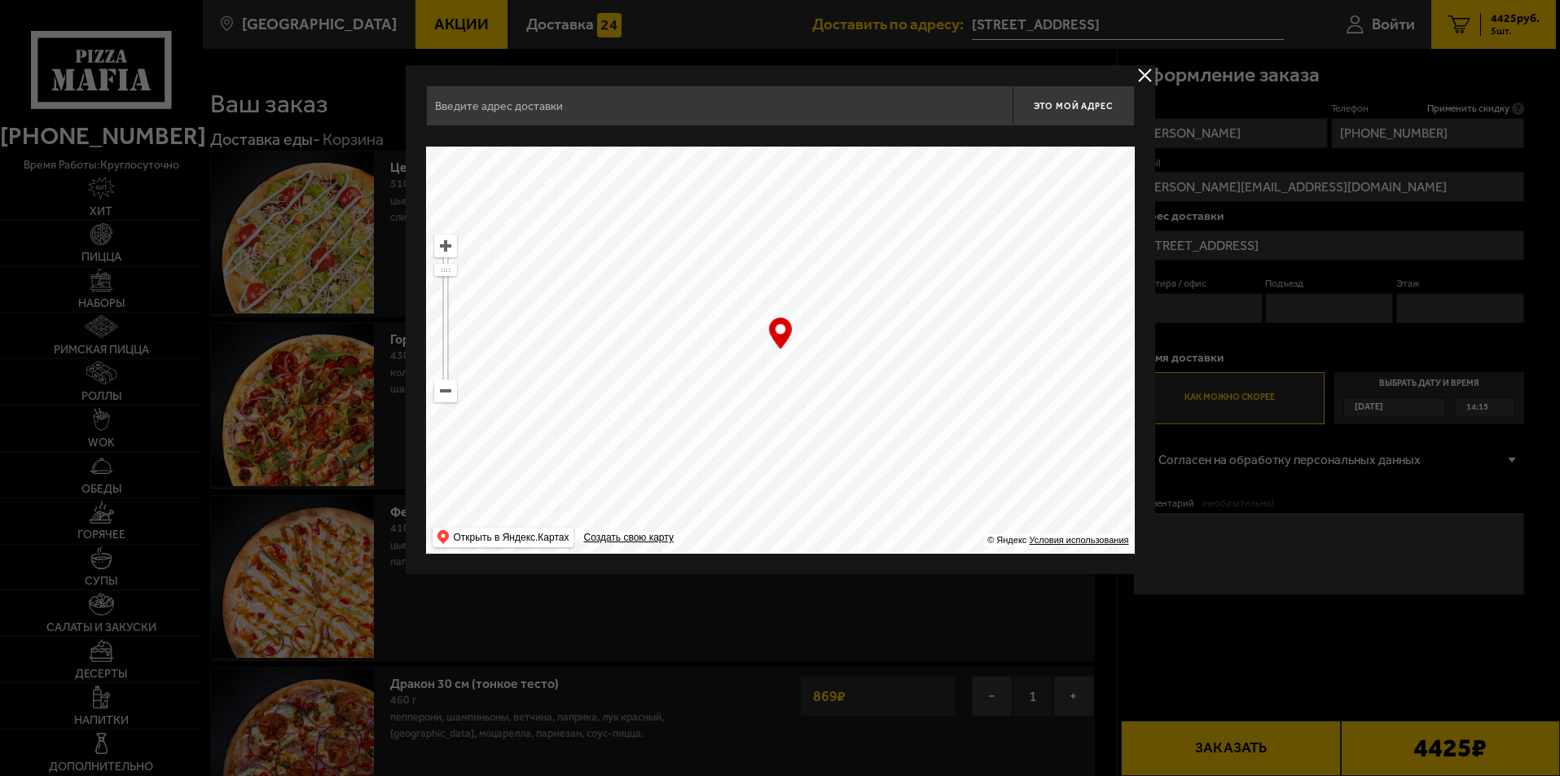
type input "[STREET_ADDRESS]"
drag, startPoint x: 700, startPoint y: 450, endPoint x: 817, endPoint y: 285, distance: 202.1
click at [818, 283] on ymaps at bounding box center [782, 350] width 709 height 407
type input "[STREET_ADDRESS]"
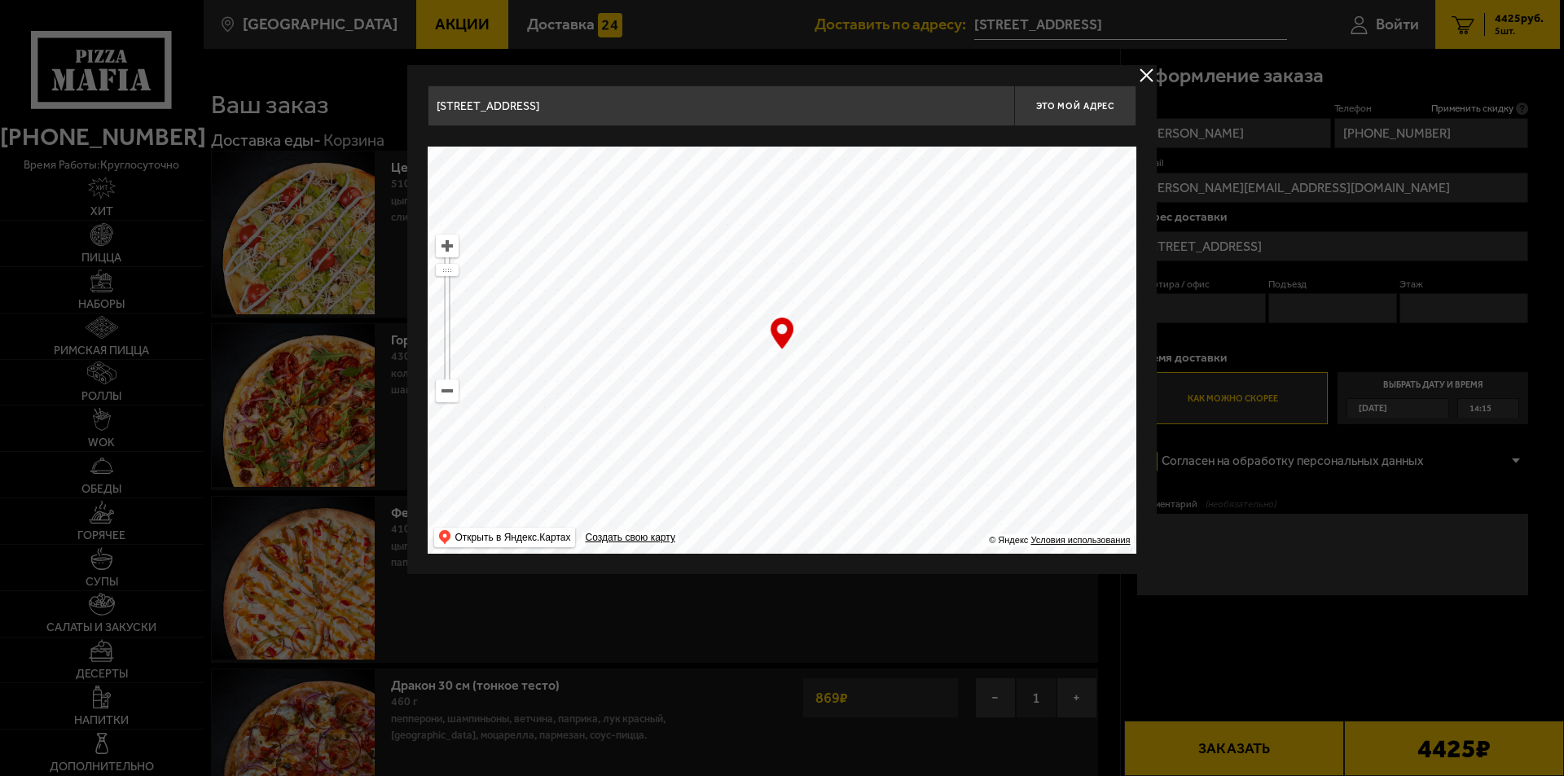
type input "[PERSON_NAME][STREET_ADDRESS]"
drag, startPoint x: 776, startPoint y: 471, endPoint x: 666, endPoint y: 227, distance: 268.4
click at [666, 227] on ymaps at bounding box center [782, 350] width 709 height 407
drag, startPoint x: 724, startPoint y: 468, endPoint x: 787, endPoint y: 385, distance: 104.1
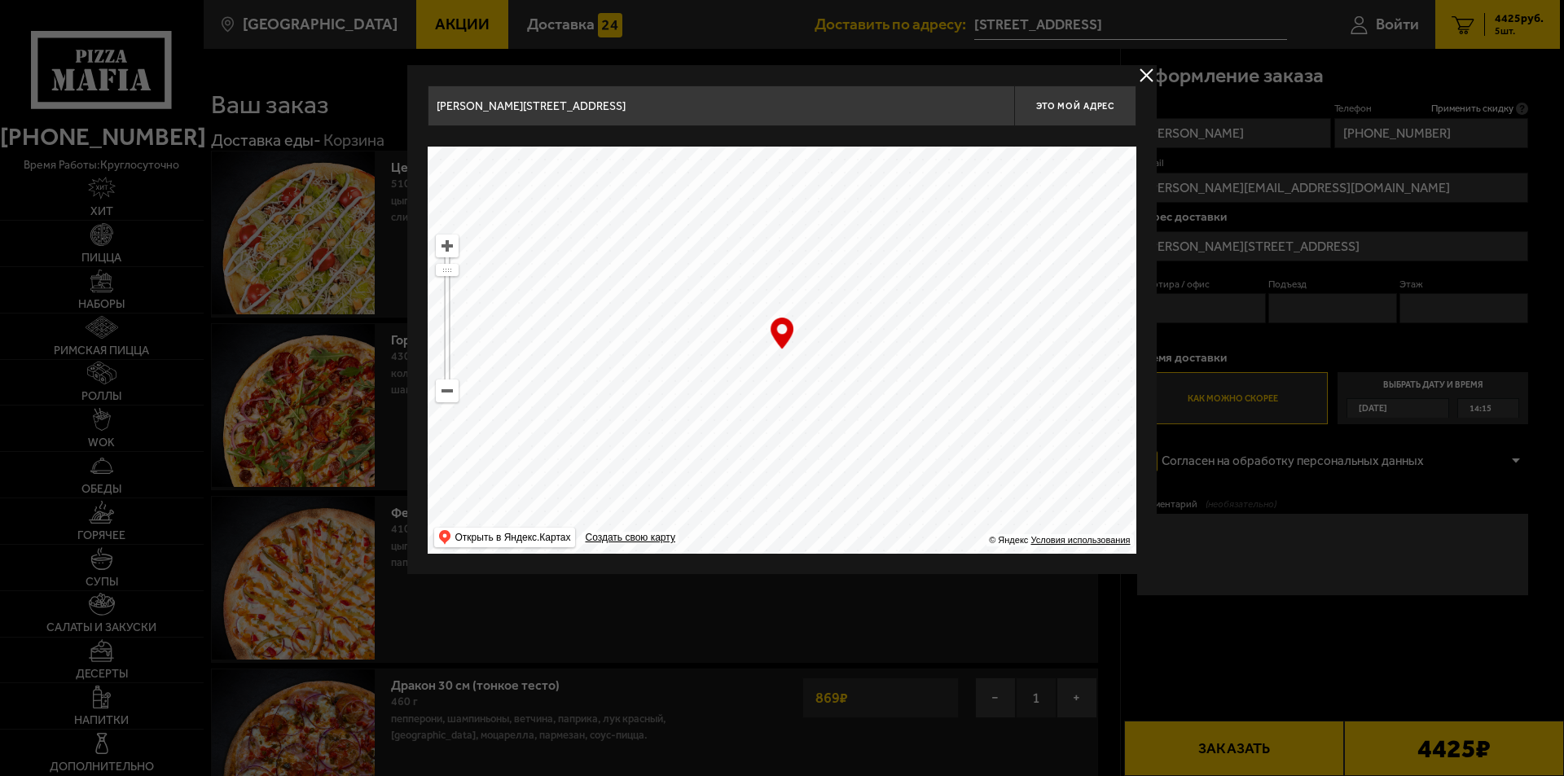
click at [787, 385] on ymaps at bounding box center [782, 350] width 709 height 407
drag, startPoint x: 799, startPoint y: 448, endPoint x: 743, endPoint y: 284, distance: 173.1
click at [744, 279] on ymaps at bounding box center [782, 350] width 709 height 407
type input "[PERSON_NAME][STREET_ADDRESS]"
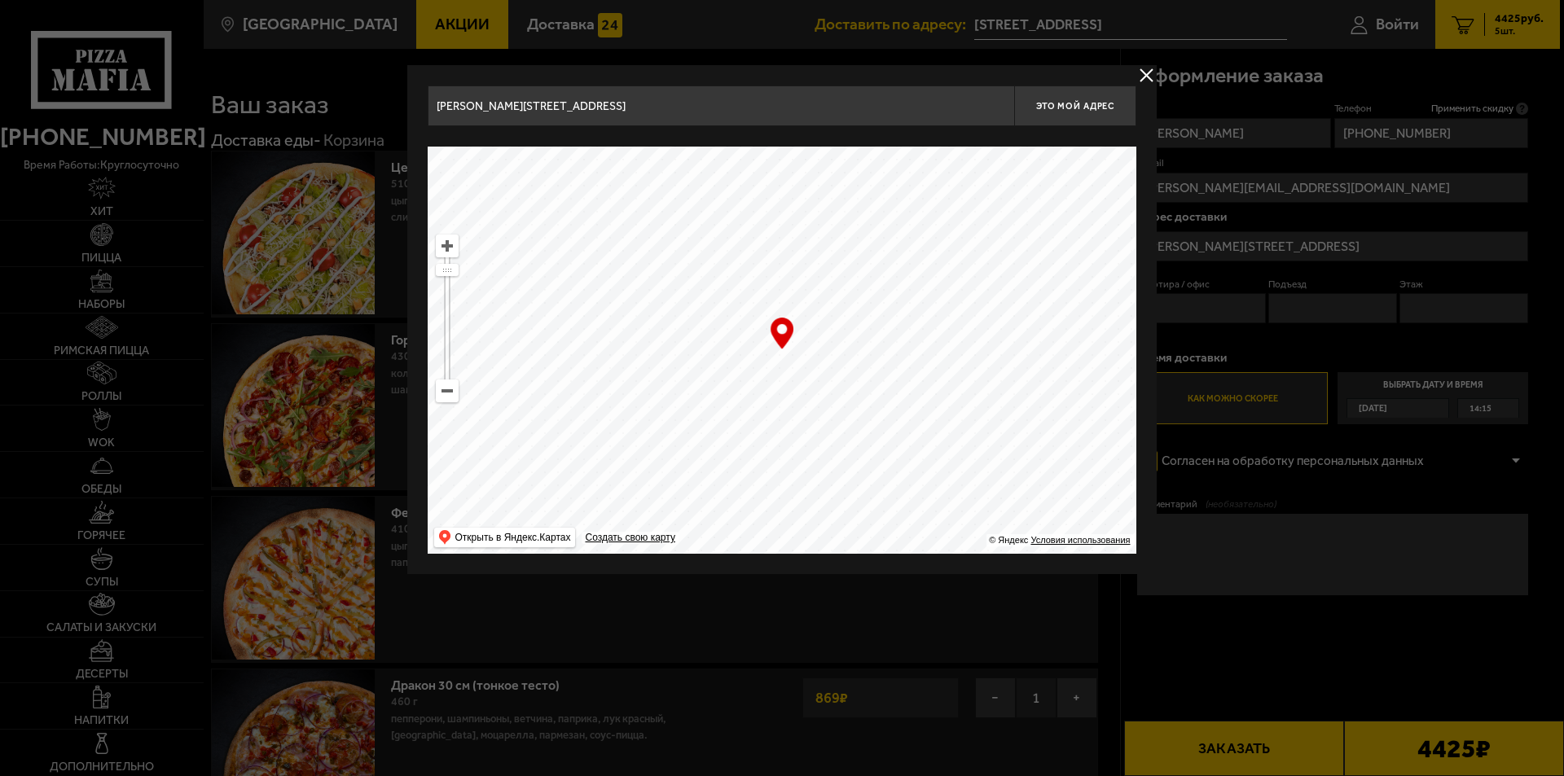
drag, startPoint x: 716, startPoint y: 422, endPoint x: 718, endPoint y: 326, distance: 96.2
click at [718, 326] on ymaps at bounding box center [782, 350] width 709 height 407
drag, startPoint x: 725, startPoint y: 454, endPoint x: 911, endPoint y: 323, distance: 227.4
click at [911, 323] on ymaps at bounding box center [782, 350] width 709 height 407
type input "[STREET_ADDRESS]"
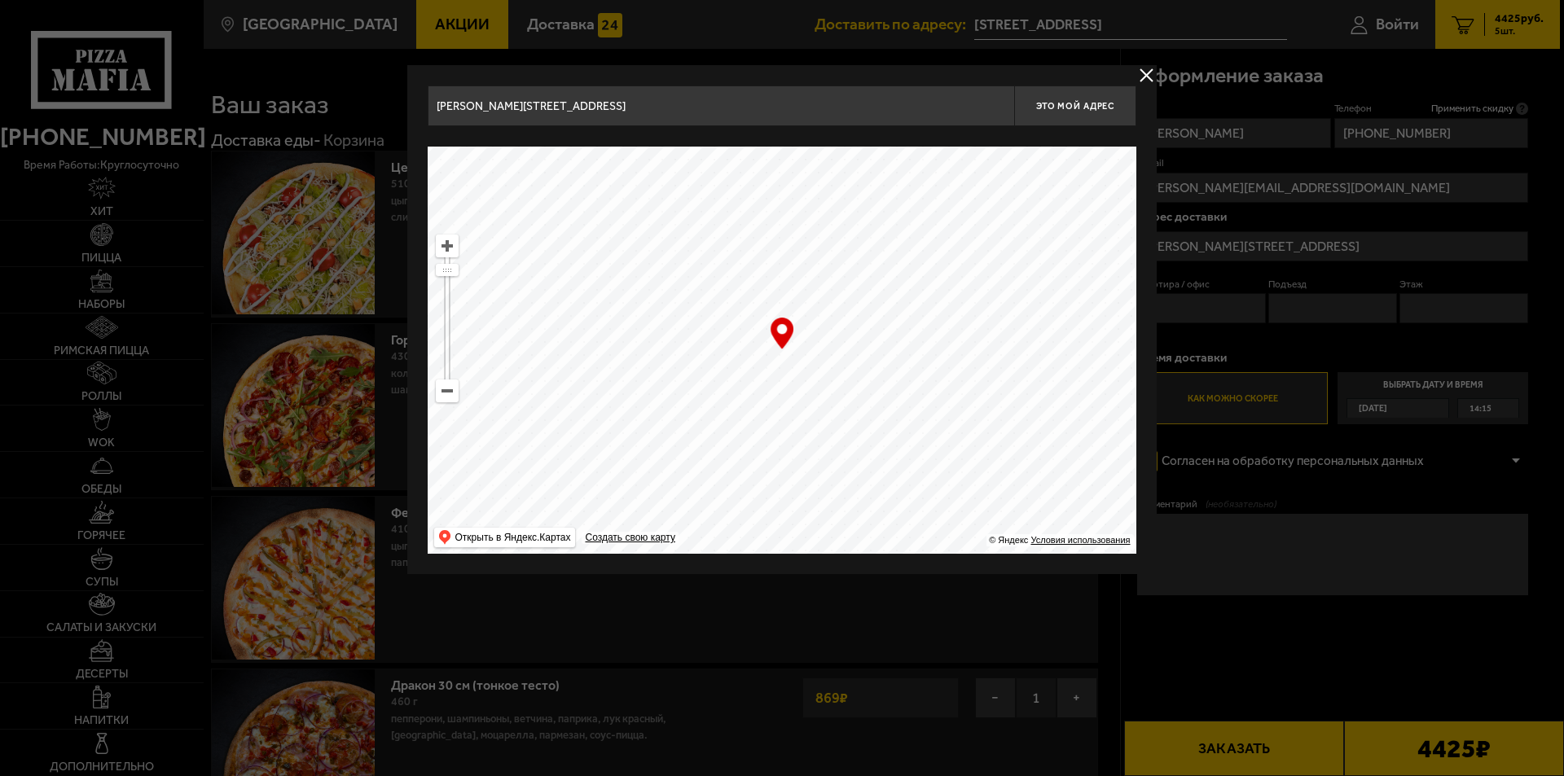
type input "[STREET_ADDRESS]"
drag, startPoint x: 842, startPoint y: 465, endPoint x: 1097, endPoint y: 375, distance: 269.8
click at [1097, 375] on ymaps at bounding box center [782, 350] width 709 height 407
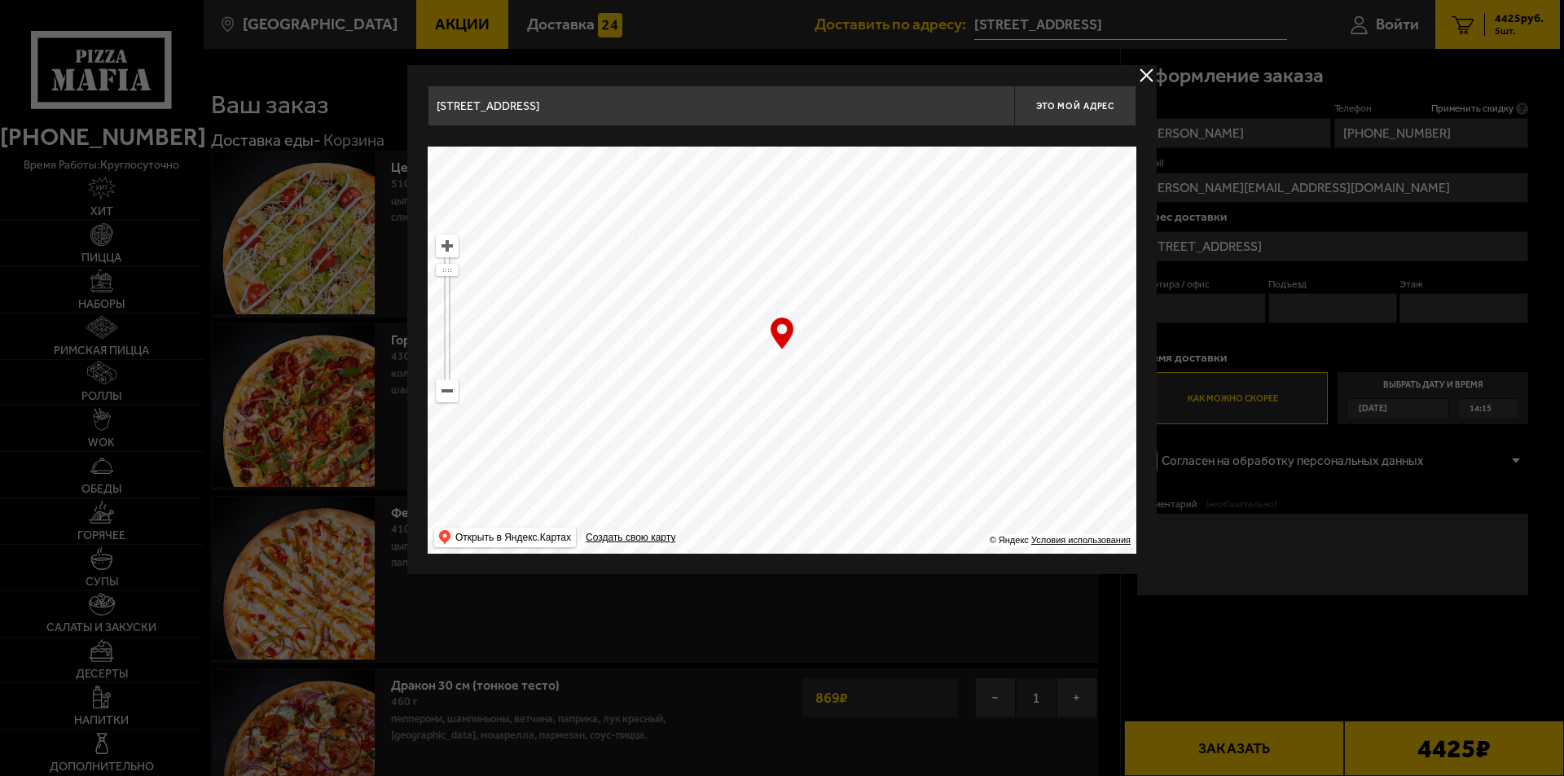
drag, startPoint x: 878, startPoint y: 424, endPoint x: 930, endPoint y: 439, distance: 53.6
click at [930, 439] on ymaps at bounding box center [782, 350] width 709 height 407
type input "[STREET_ADDRESS]"
click at [1073, 129] on div "Найдите адрес перетащив карту" at bounding box center [782, 136] width 709 height 20
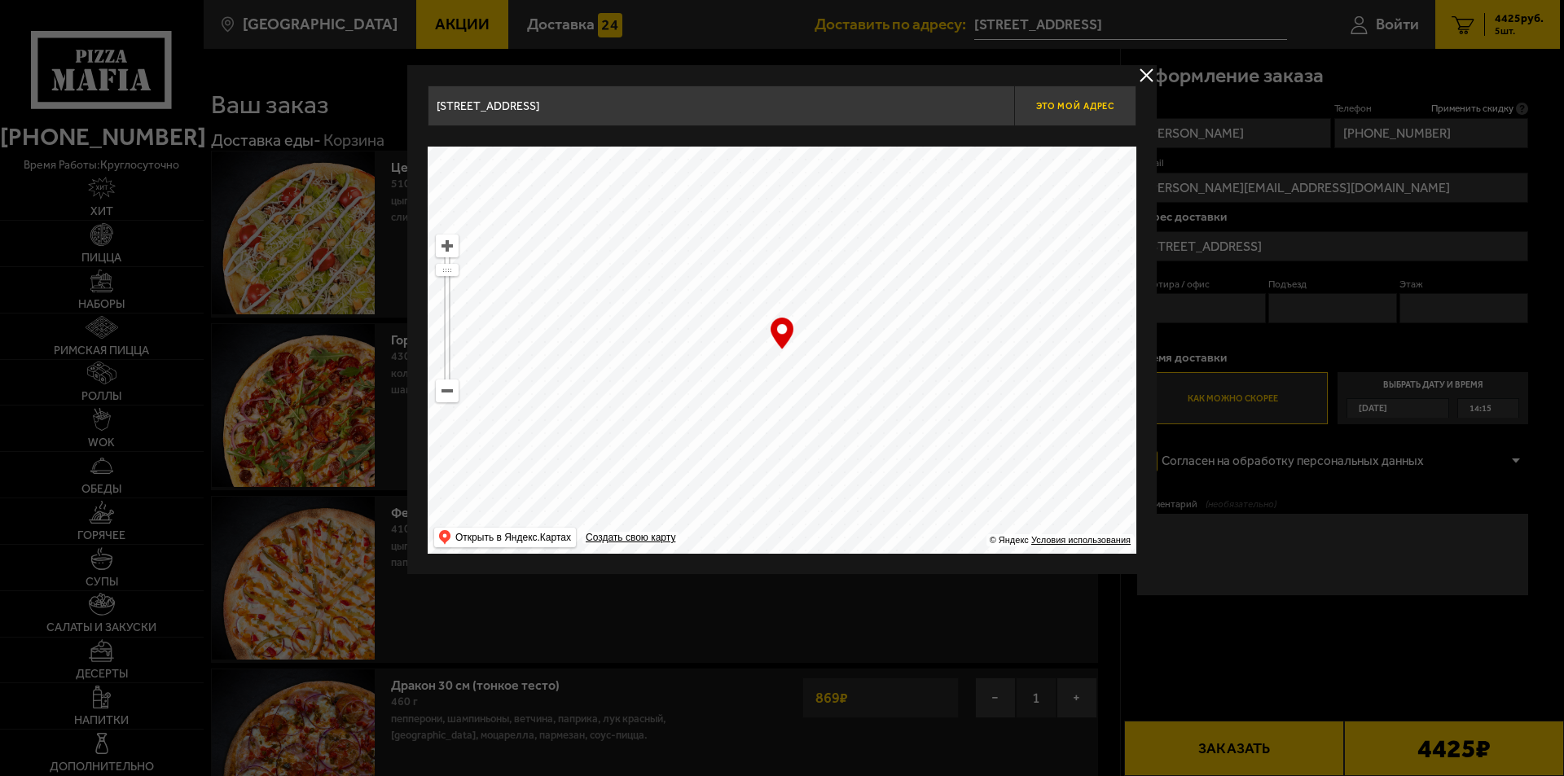
click at [1072, 99] on button "Это мой адрес" at bounding box center [1075, 106] width 122 height 41
type input "[STREET_ADDRESS]"
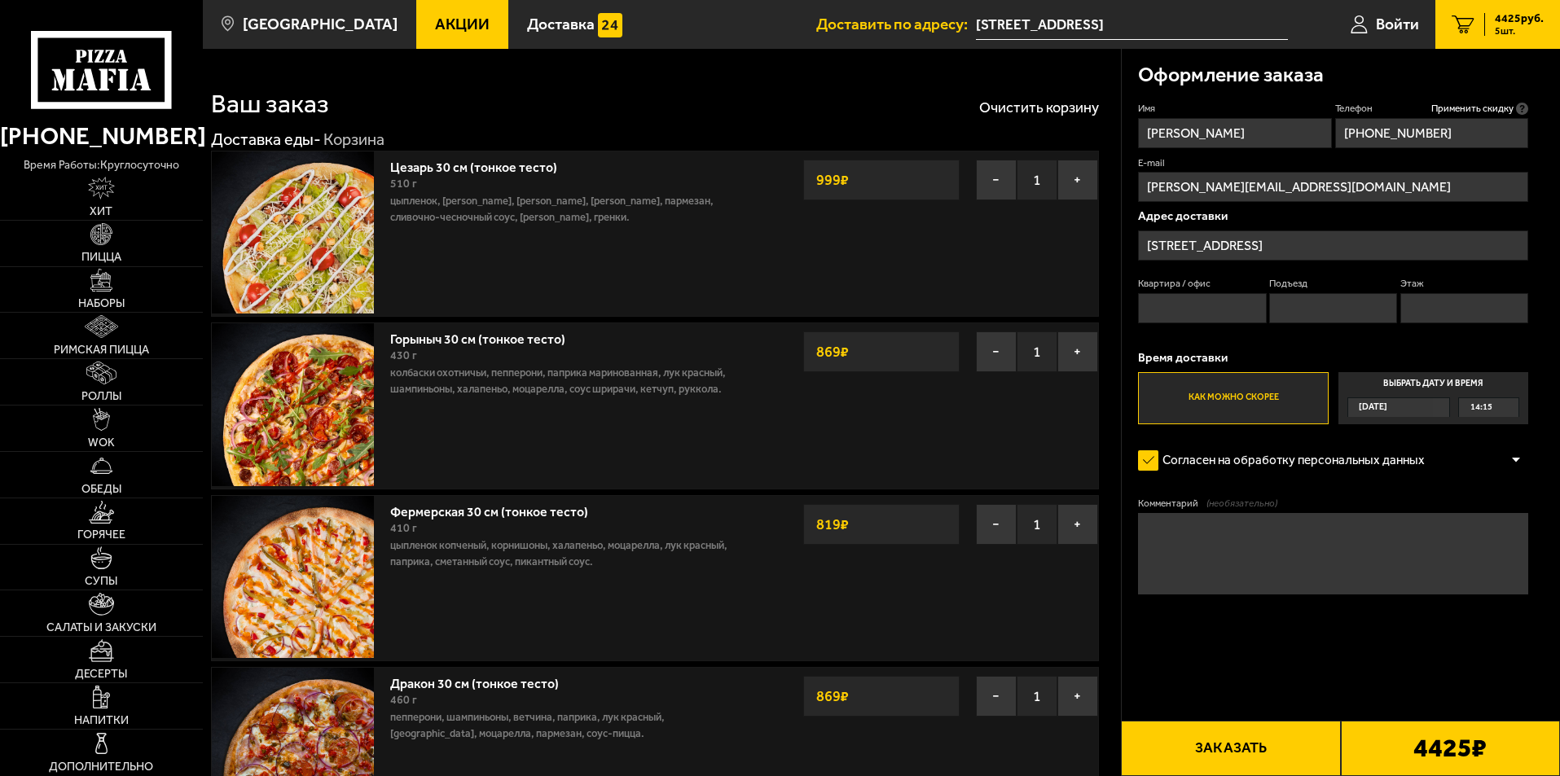
click at [1182, 312] on input "Квартира / офис" at bounding box center [1202, 308] width 128 height 30
click at [1427, 317] on input "Этаж" at bounding box center [1465, 308] width 128 height 30
type input "5"
click at [1194, 308] on input "Квартира / офис" at bounding box center [1202, 308] width 128 height 30
type input "Офис"
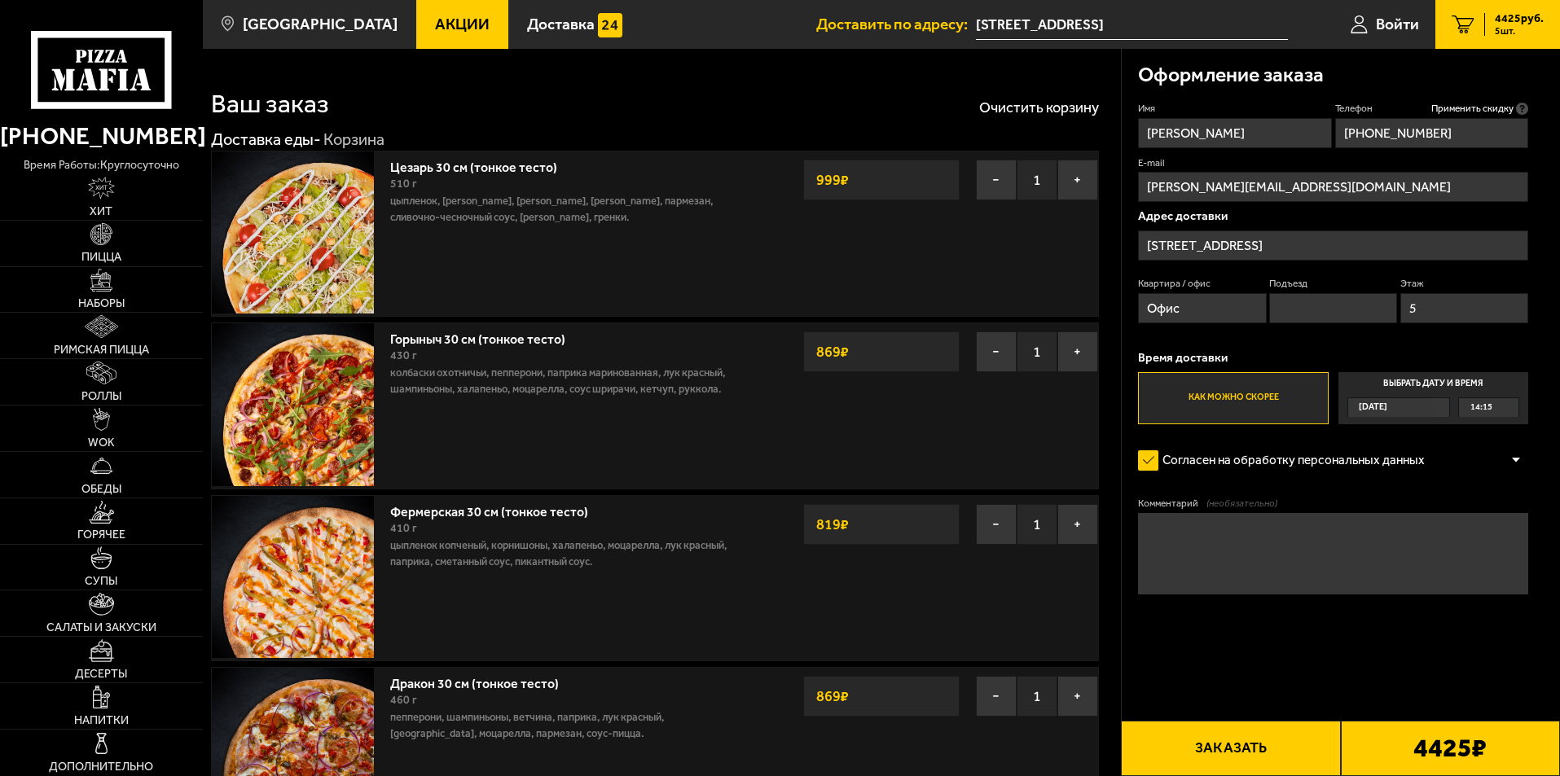
click at [1243, 575] on textarea "Комментарий (необязательно)" at bounding box center [1333, 553] width 390 height 81
click at [1377, 752] on div "4425 ₽" at bounding box center [1450, 748] width 219 height 55
click at [1299, 753] on button "Заказать" at bounding box center [1230, 748] width 219 height 55
click at [1302, 312] on input "Подъезд" at bounding box center [1333, 308] width 128 height 30
type input "1"
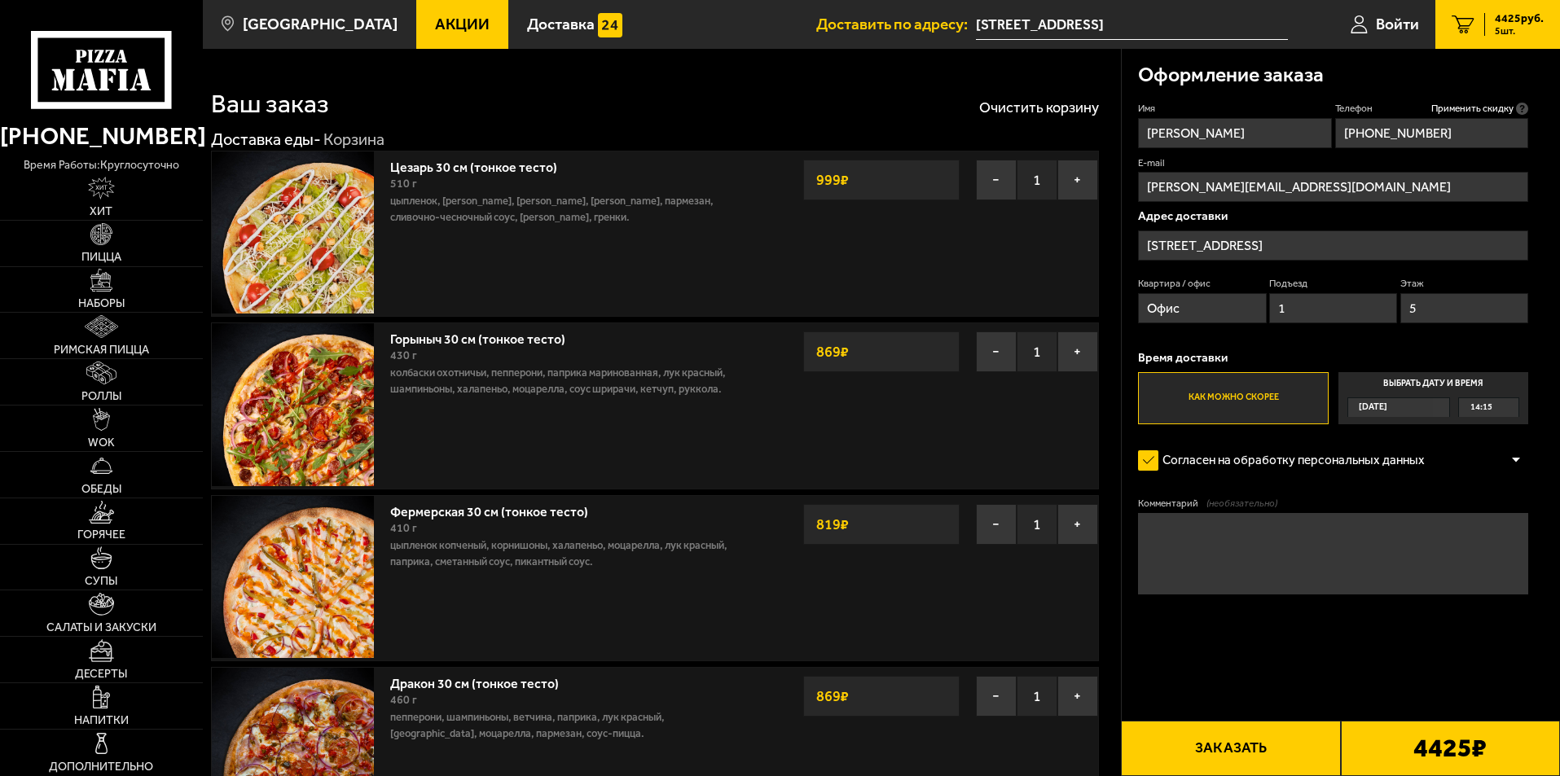
click at [1208, 750] on button "Заказать" at bounding box center [1230, 748] width 219 height 55
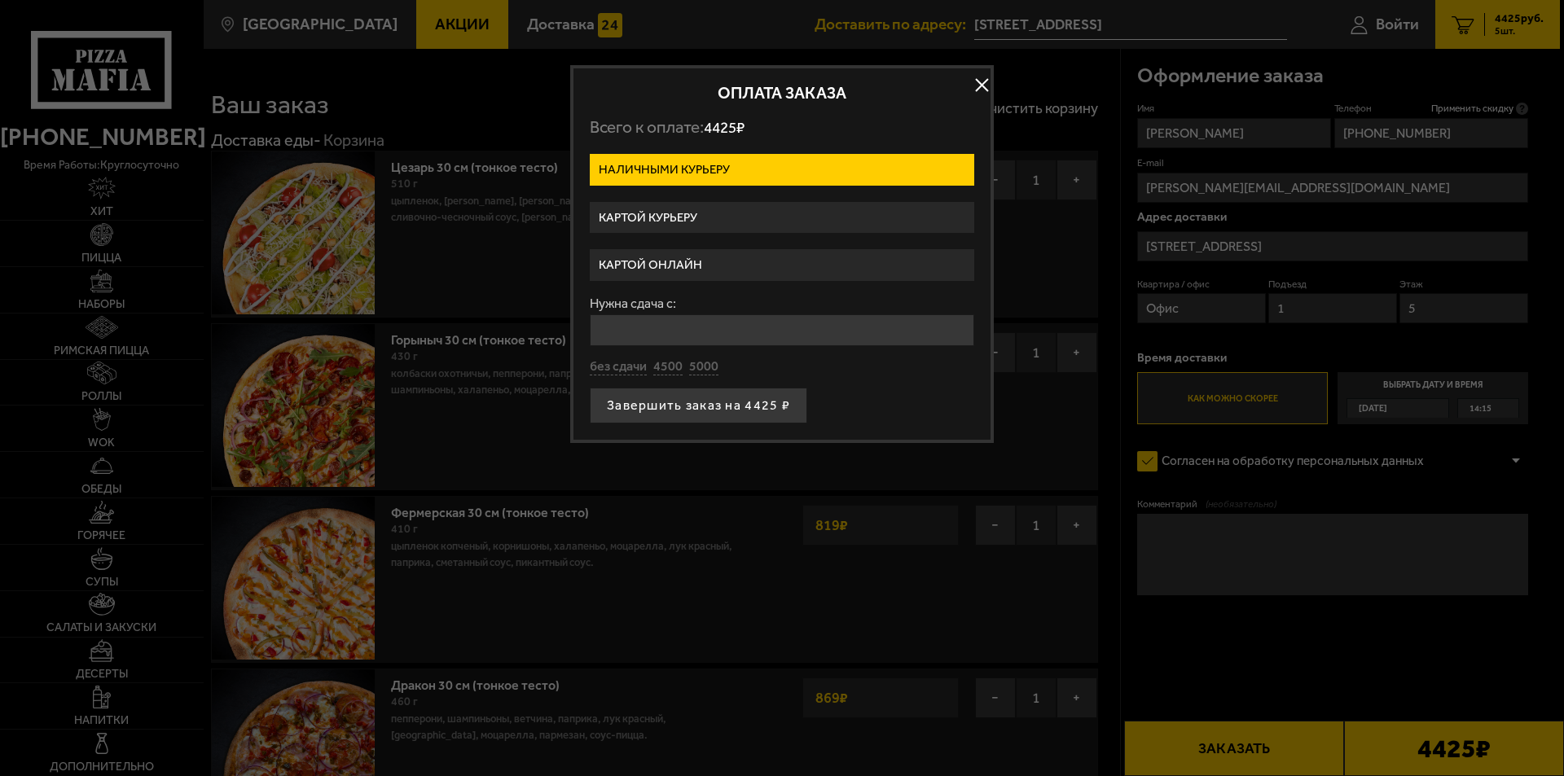
click at [729, 213] on label "Картой курьеру" at bounding box center [782, 218] width 385 height 32
click at [0, 0] on input "Картой курьеру" at bounding box center [0, 0] width 0 height 0
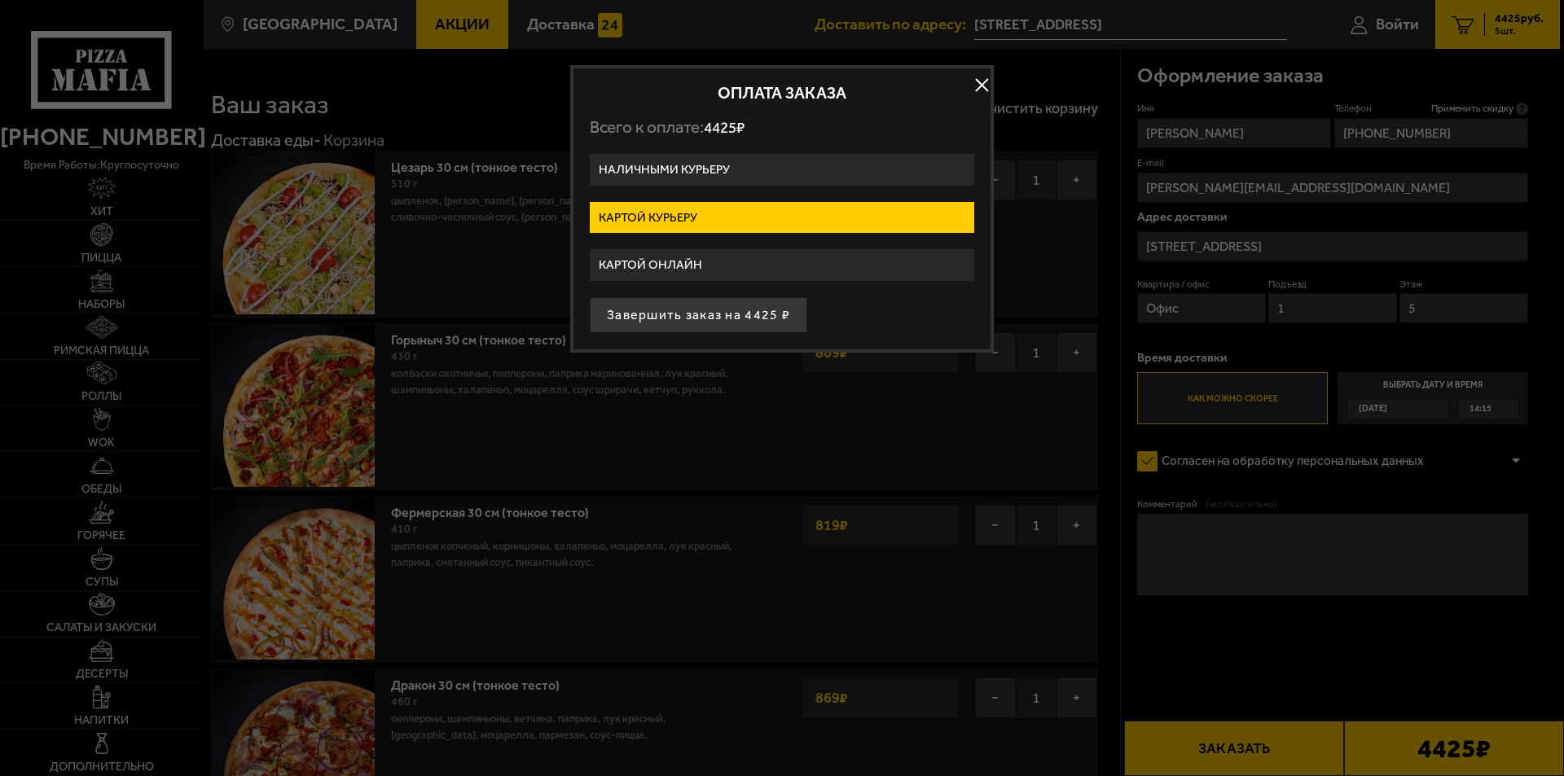
click at [728, 305] on button "Завершить заказ на 4425 ₽" at bounding box center [699, 315] width 218 height 36
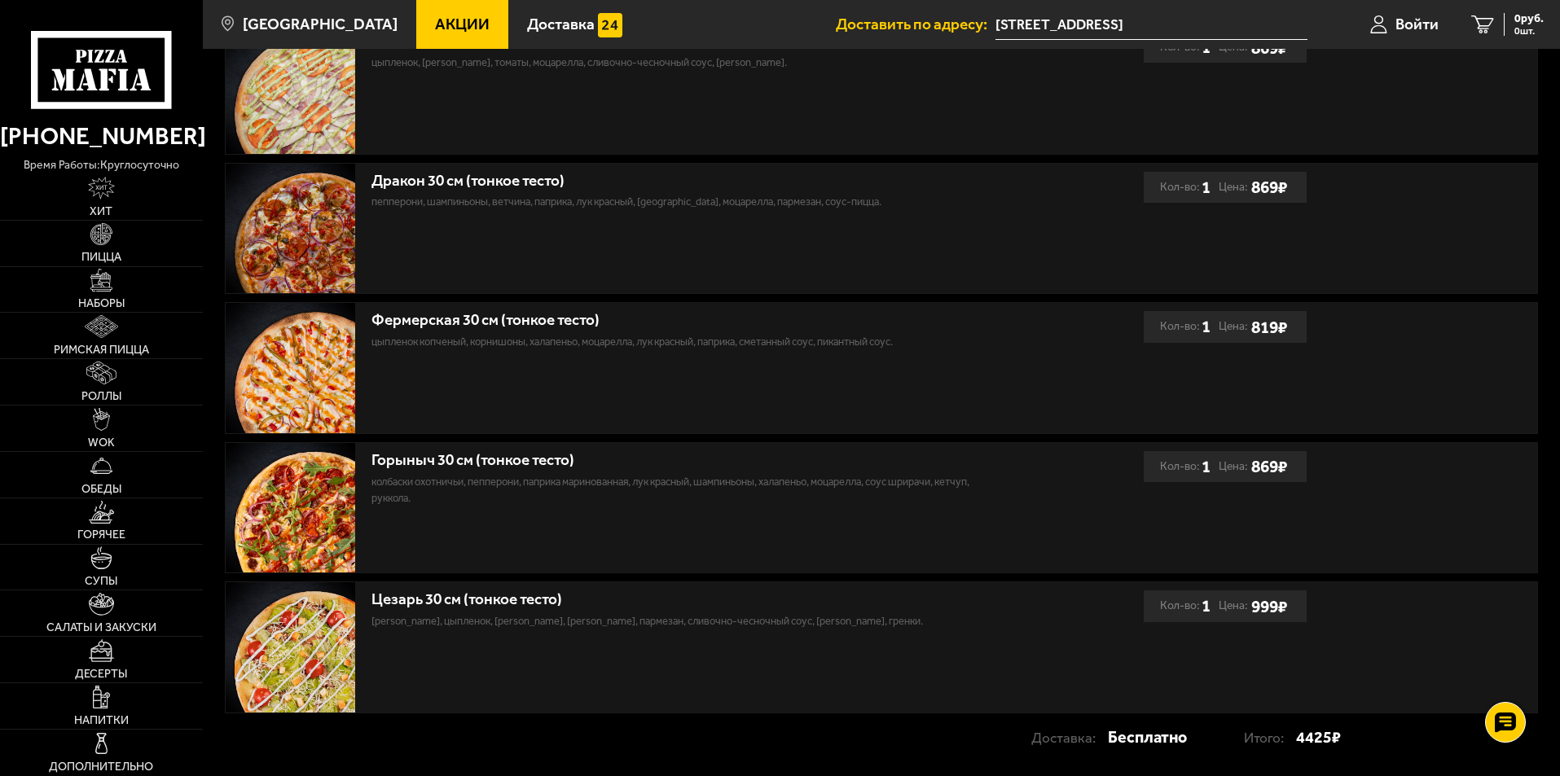
scroll to position [667, 0]
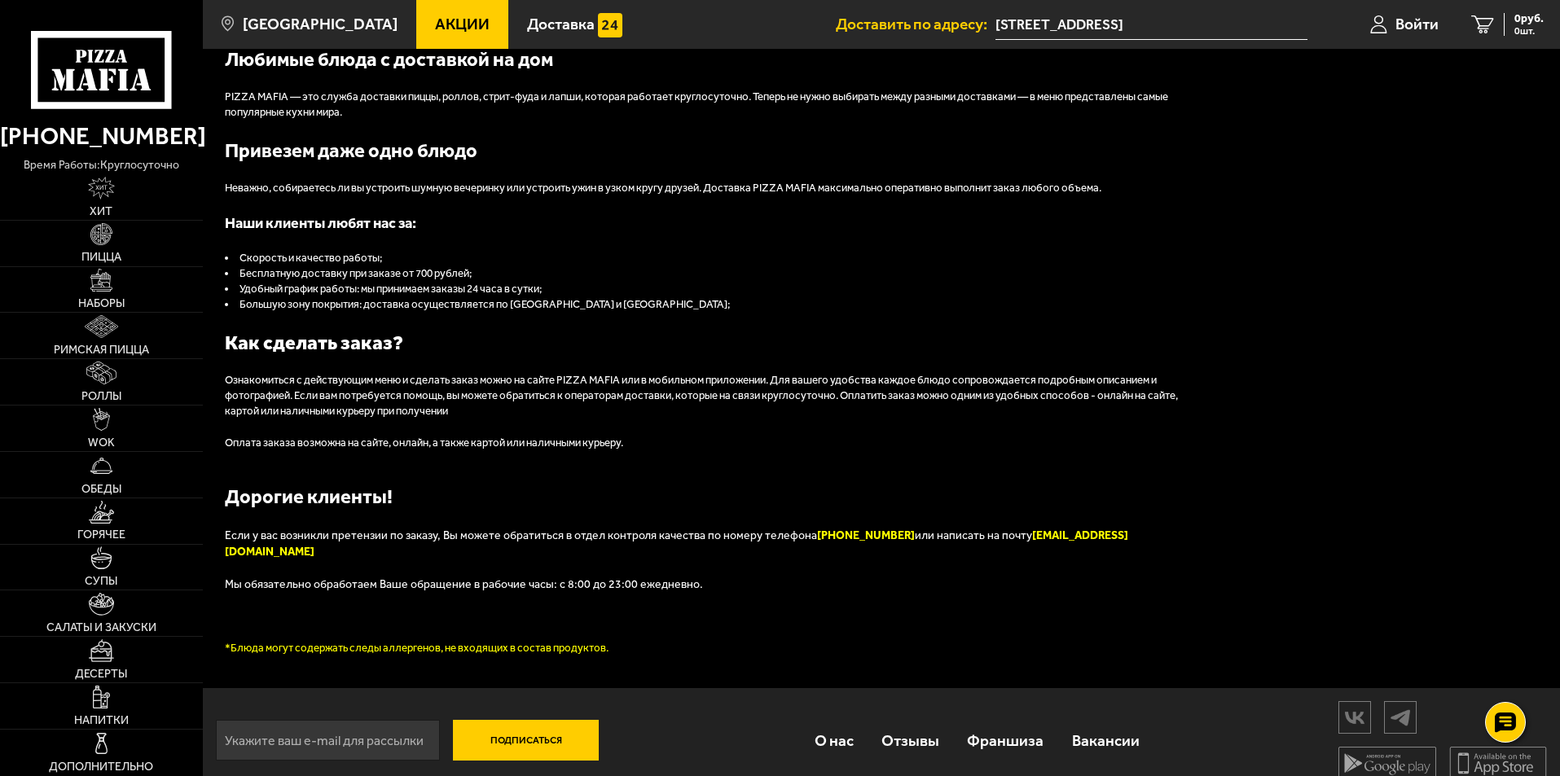
scroll to position [1814, 0]
